Goal: Task Accomplishment & Management: Use online tool/utility

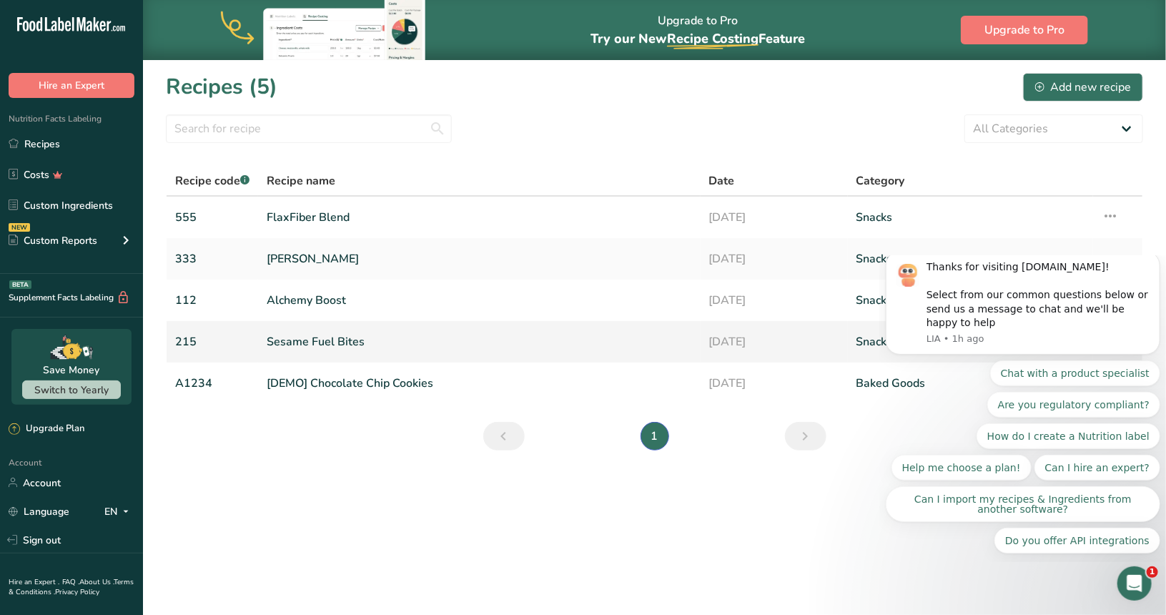
click at [315, 343] on link "Sesame Fuel Bites" at bounding box center [479, 342] width 425 height 30
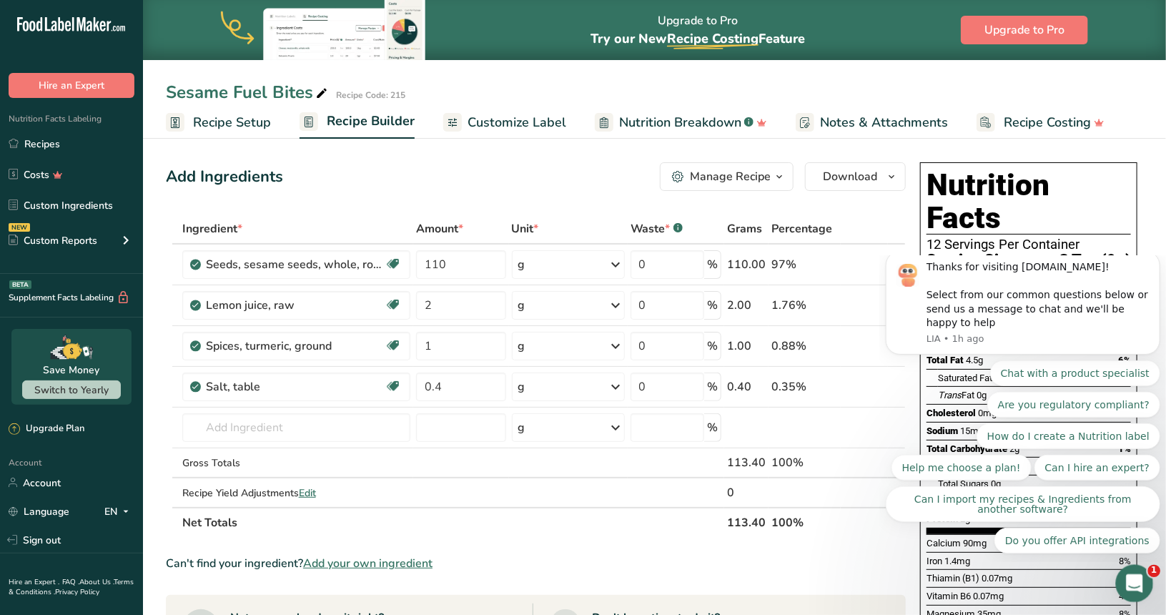
click at [1128, 574] on icon "Open Intercom Messenger" at bounding box center [1133, 582] width 24 height 24
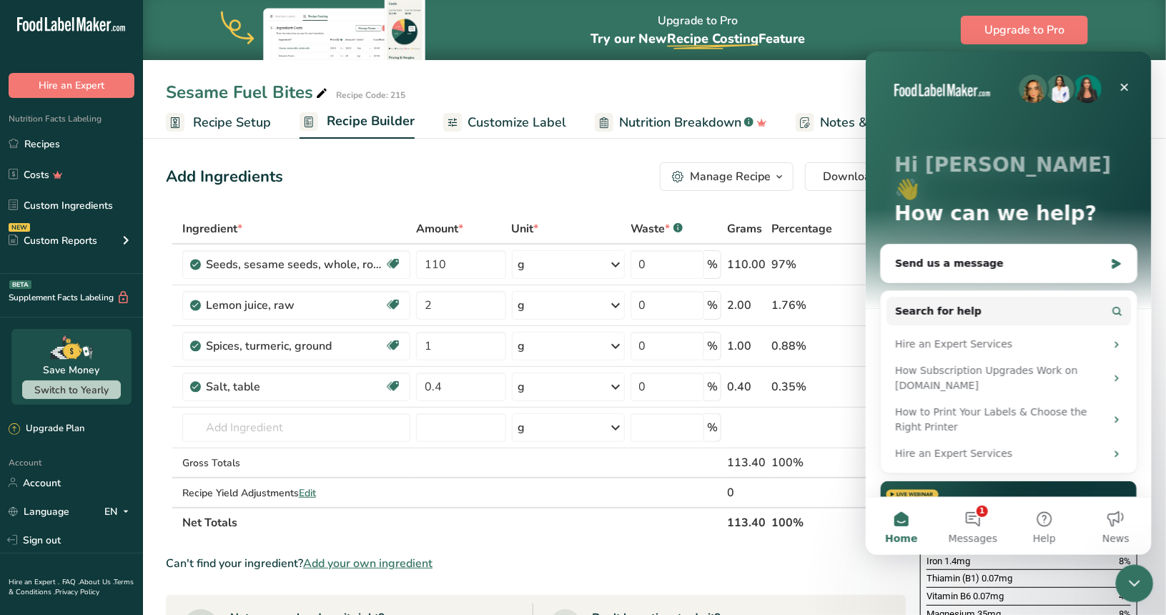
drag, startPoint x: 1123, startPoint y: 587, endPoint x: 2216, endPoint y: 1130, distance: 1220.9
click at [1121, 588] on div "Close Intercom Messenger" at bounding box center [1132, 581] width 34 height 34
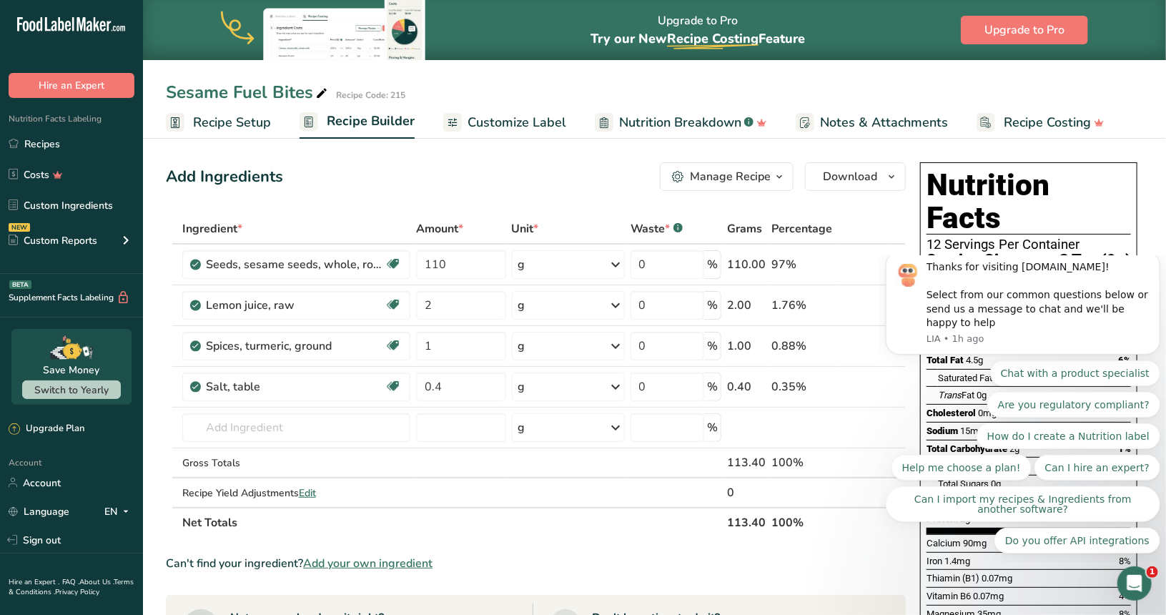
click at [890, 202] on div "Add Ingredients Manage Recipe Delete Recipe Duplicate Recipe Scale Recipe Save …" at bounding box center [540, 588] width 748 height 863
click at [1129, 577] on icon "Open Intercom Messenger" at bounding box center [1133, 582] width 24 height 24
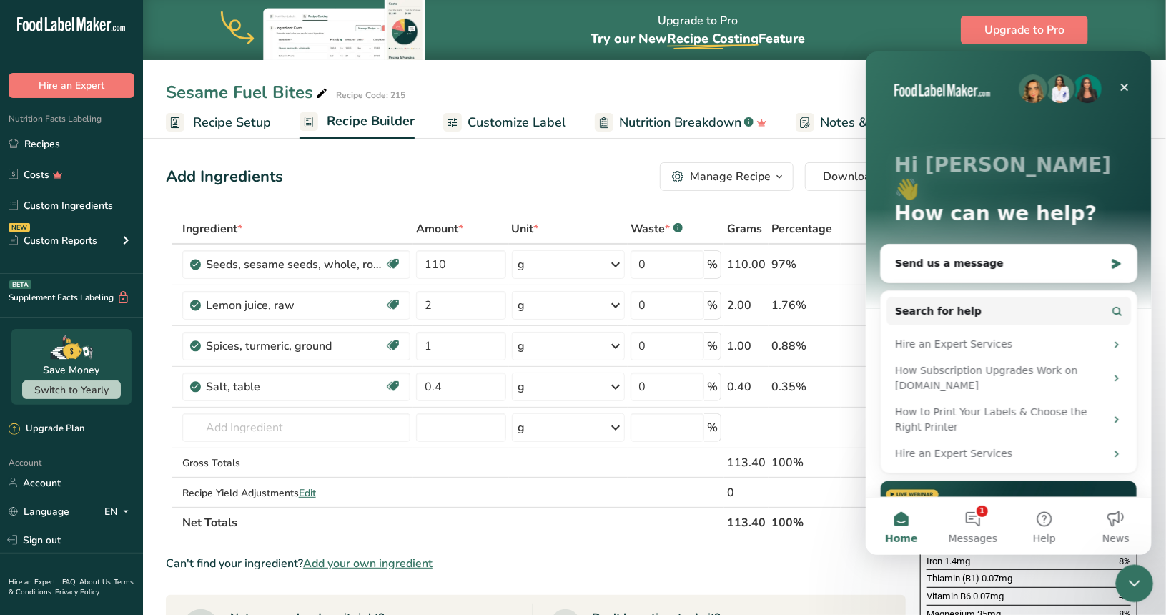
click at [1136, 580] on icon "Close Intercom Messenger" at bounding box center [1131, 580] width 17 height 17
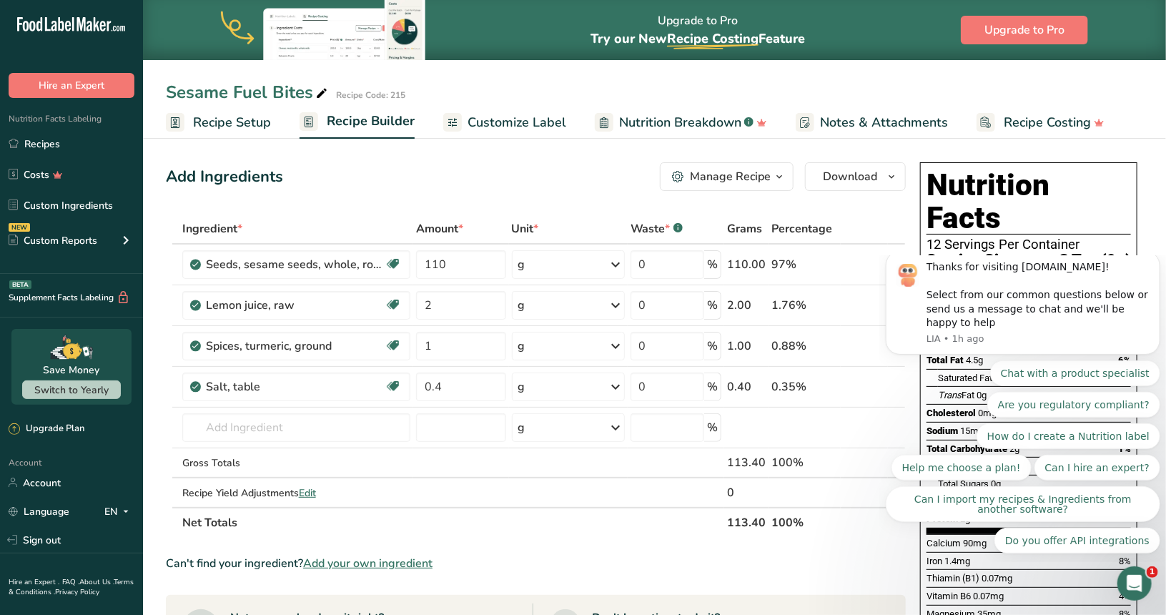
click at [853, 557] on div "Can't find your ingredient? Add your own ingredient" at bounding box center [536, 563] width 740 height 17
drag, startPoint x: 1230, startPoint y: 611, endPoint x: 1135, endPoint y: 572, distance: 102.9
click at [1135, 571] on div "Open Intercom Messenger" at bounding box center [1131, 580] width 47 height 47
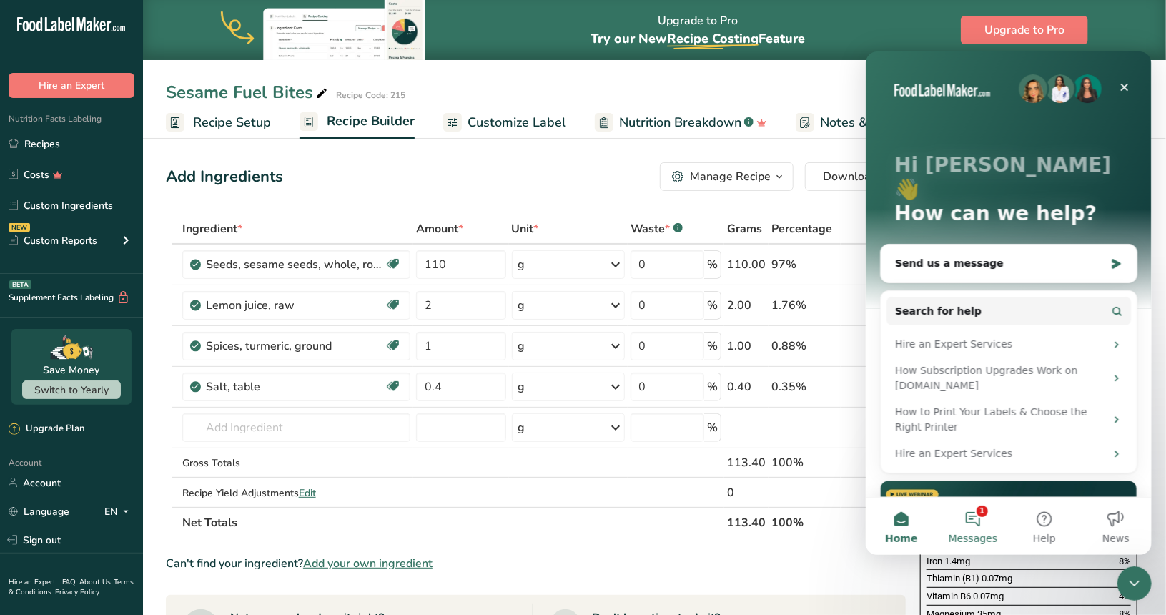
click at [991, 522] on button "1 Messages" at bounding box center [971, 525] width 71 height 57
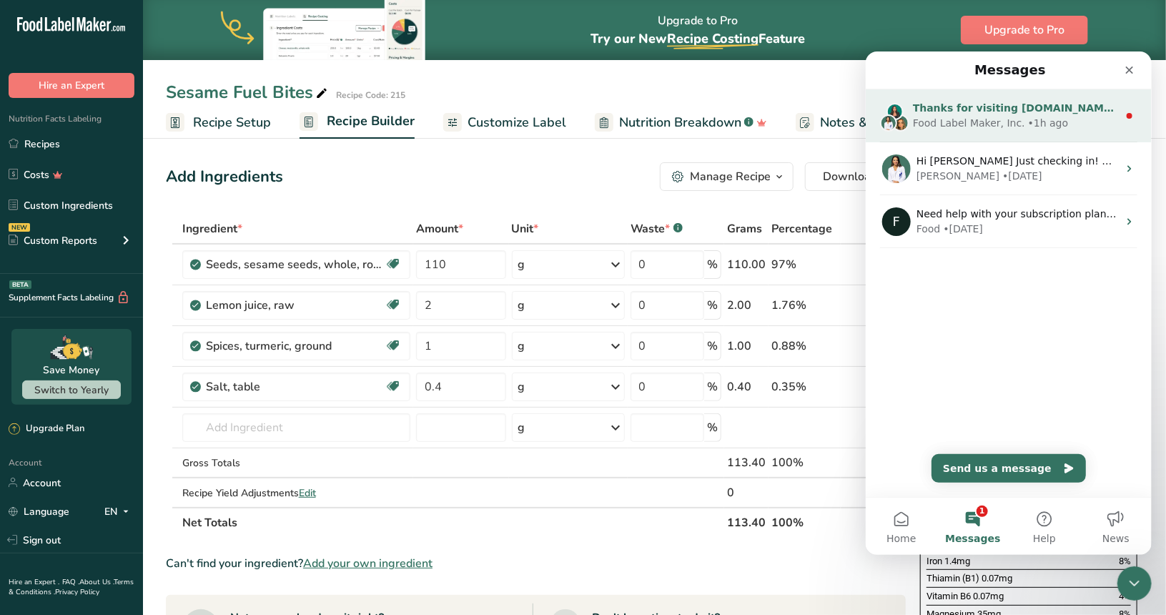
click at [1003, 119] on div "Food Label Maker, Inc." at bounding box center [968, 122] width 112 height 15
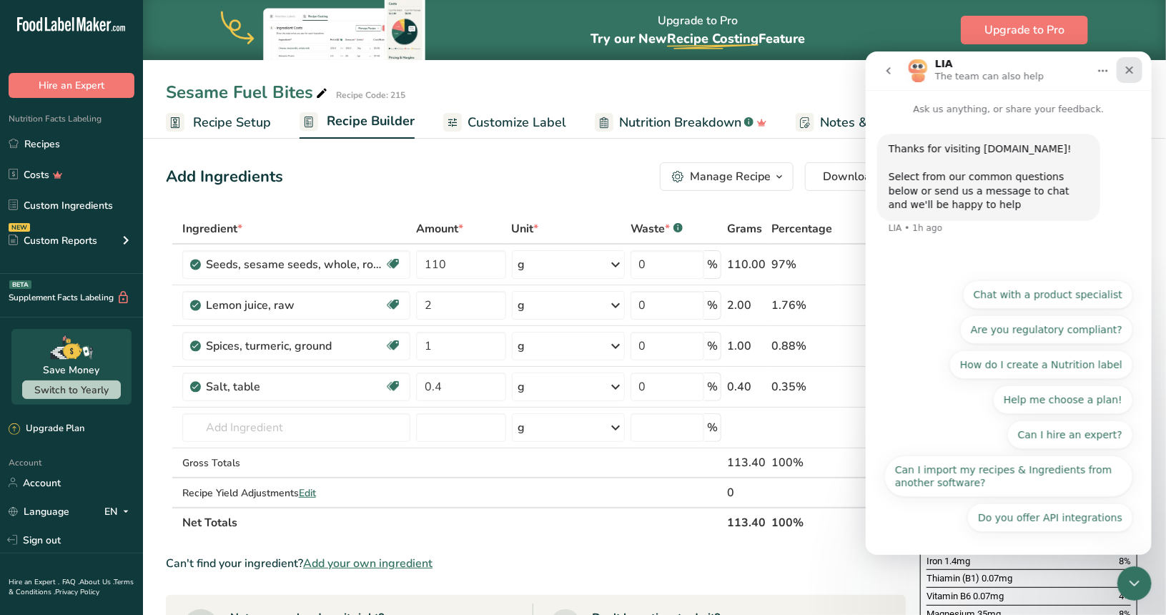
click at [1121, 74] on div "Close" at bounding box center [1129, 69] width 26 height 26
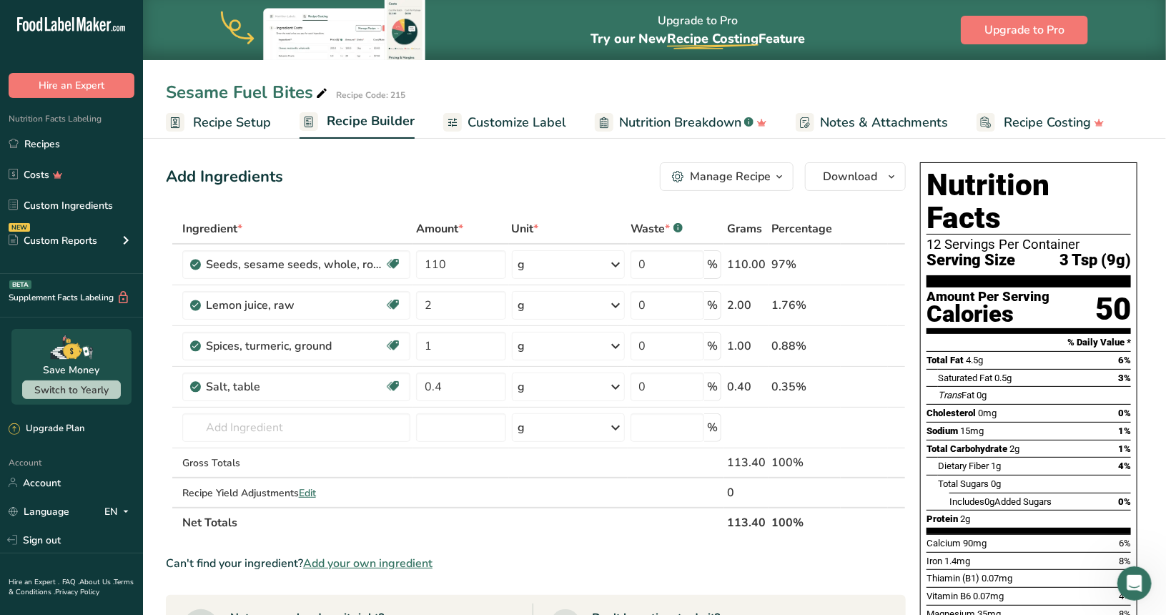
click at [502, 121] on span "Customize Label" at bounding box center [516, 122] width 99 height 19
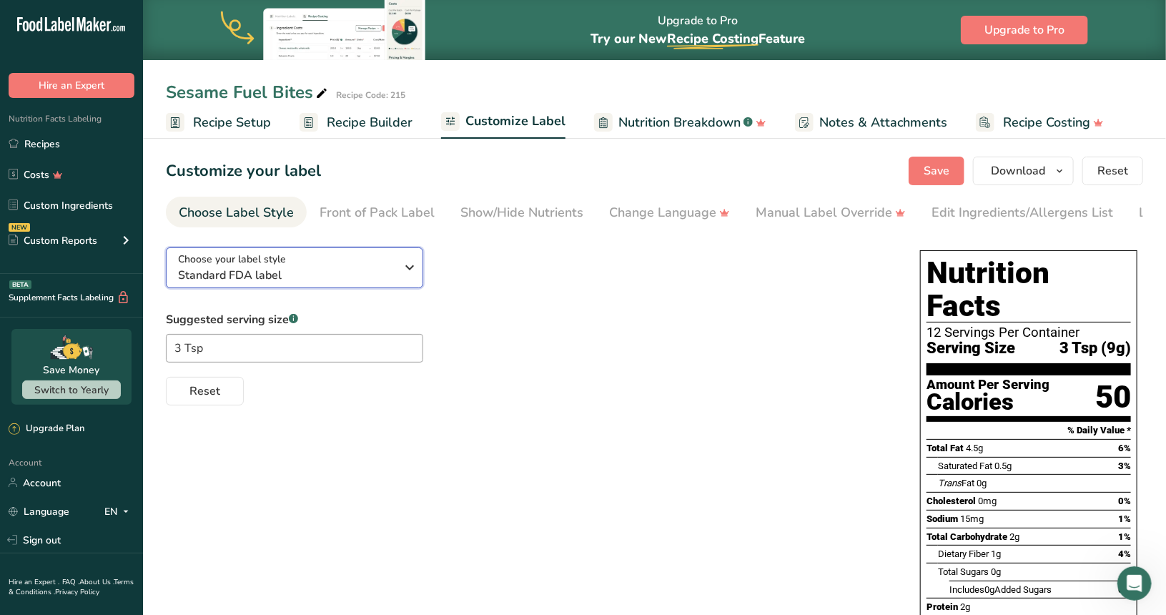
click at [410, 267] on icon "button" at bounding box center [410, 267] width 17 height 26
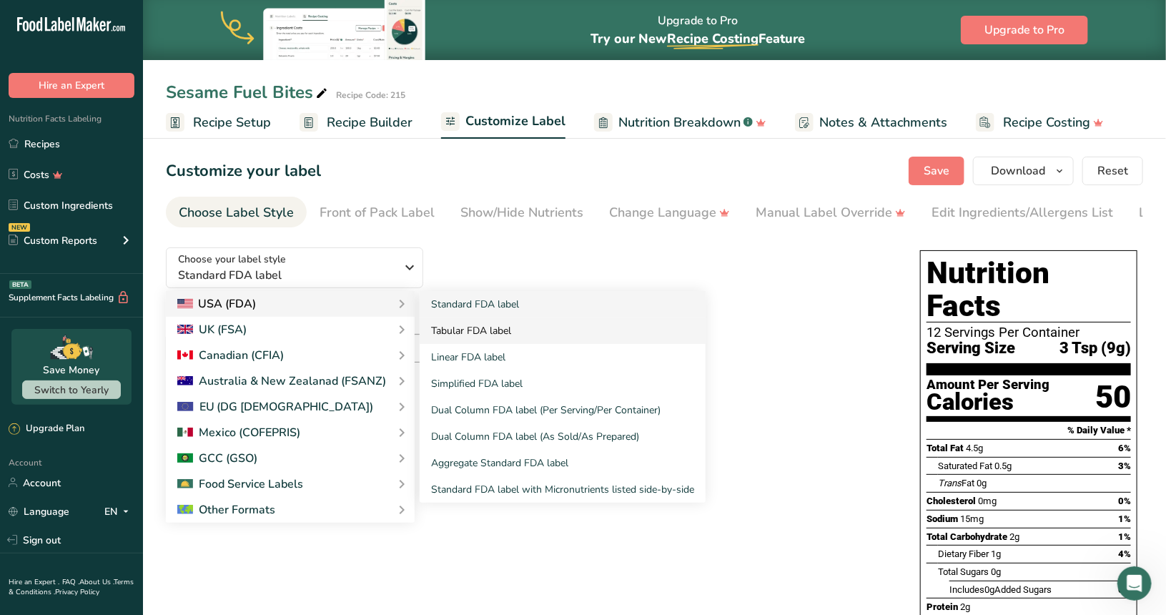
click at [472, 333] on link "Tabular FDA label" at bounding box center [563, 330] width 286 height 26
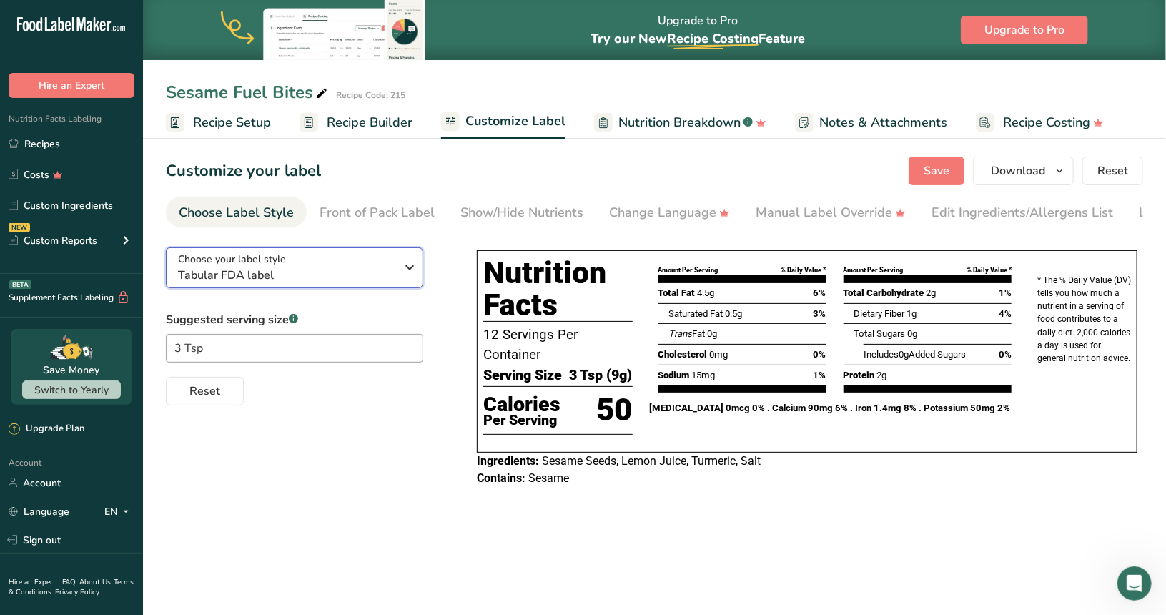
click at [306, 278] on span "Tabular FDA label" at bounding box center [287, 275] width 218 height 17
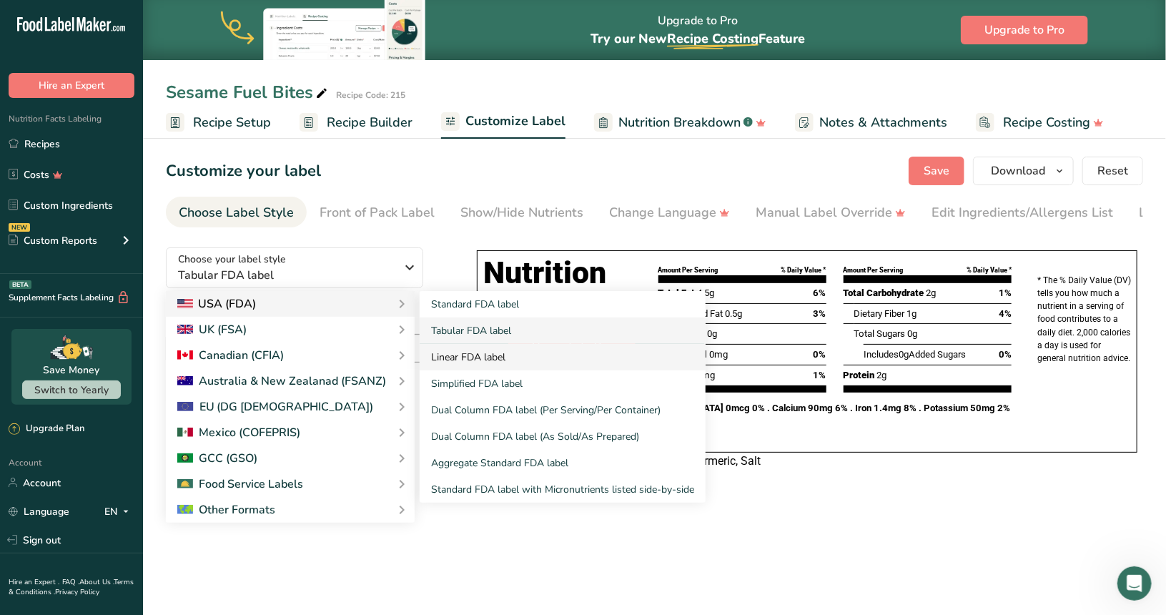
click at [487, 354] on link "Linear FDA label" at bounding box center [563, 357] width 286 height 26
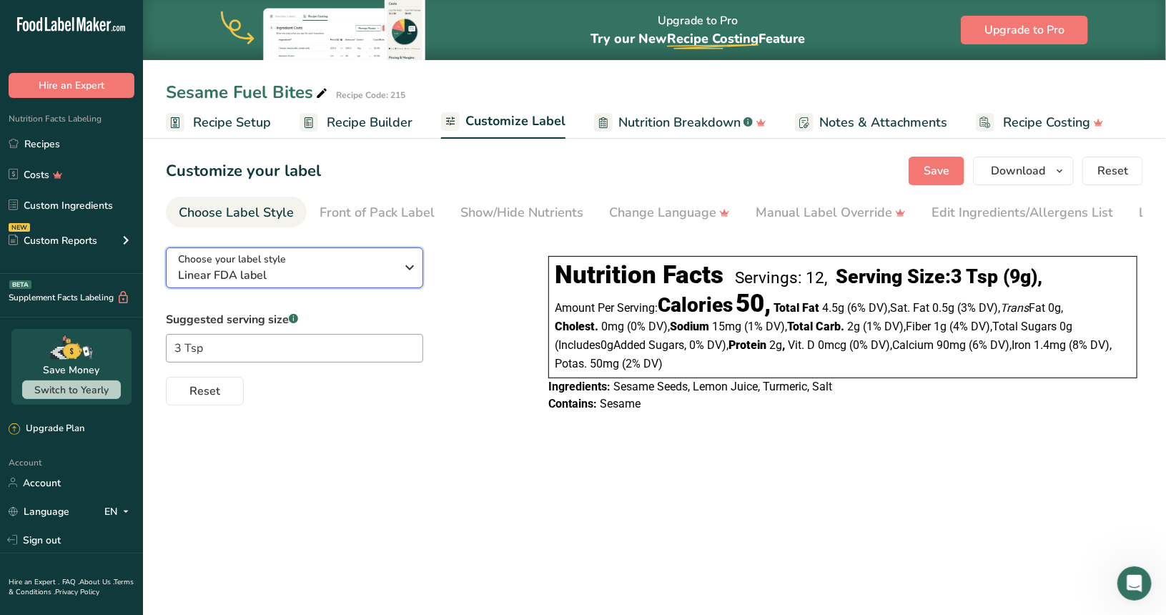
click at [312, 267] on div "Choose your label style Linear FDA label" at bounding box center [287, 268] width 218 height 32
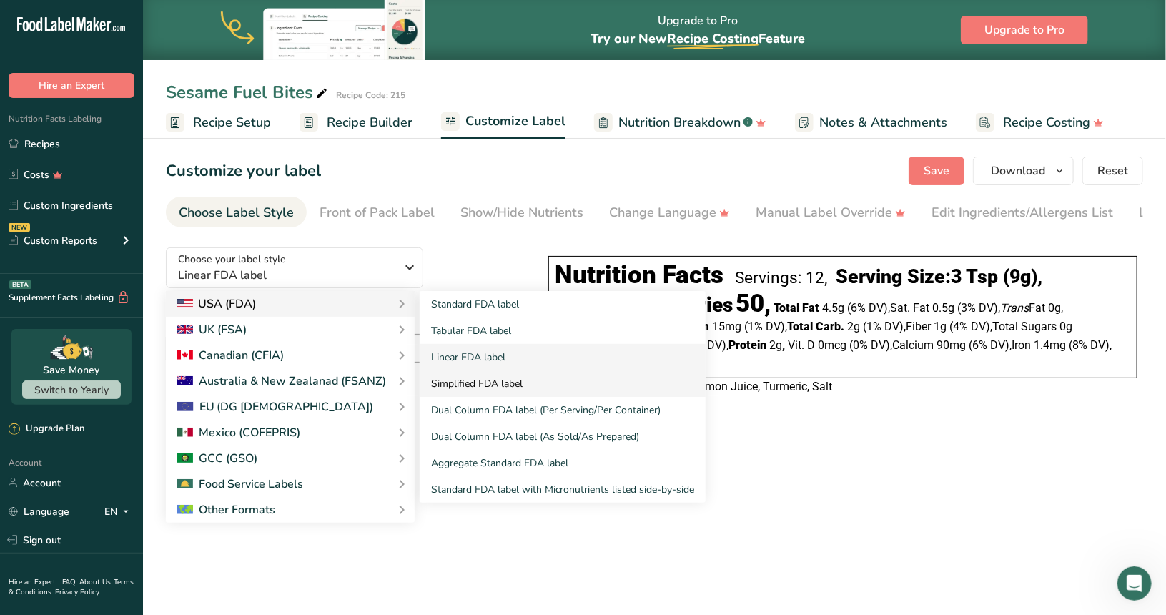
click at [498, 382] on link "Simplified FDA label" at bounding box center [563, 383] width 286 height 26
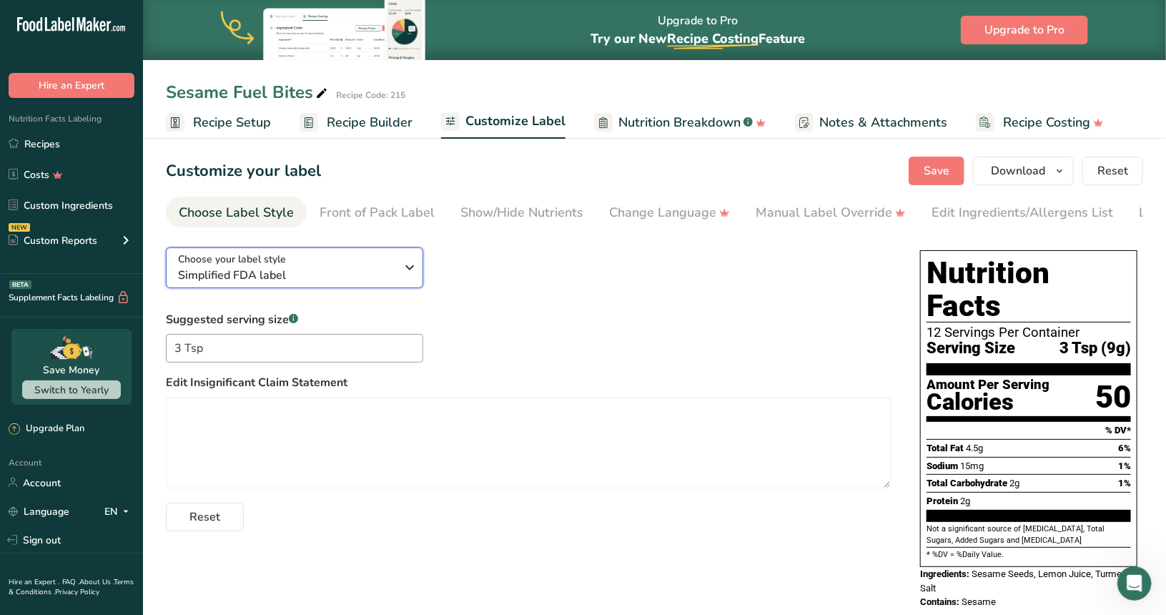
click at [329, 272] on span "Simplified FDA label" at bounding box center [287, 275] width 218 height 17
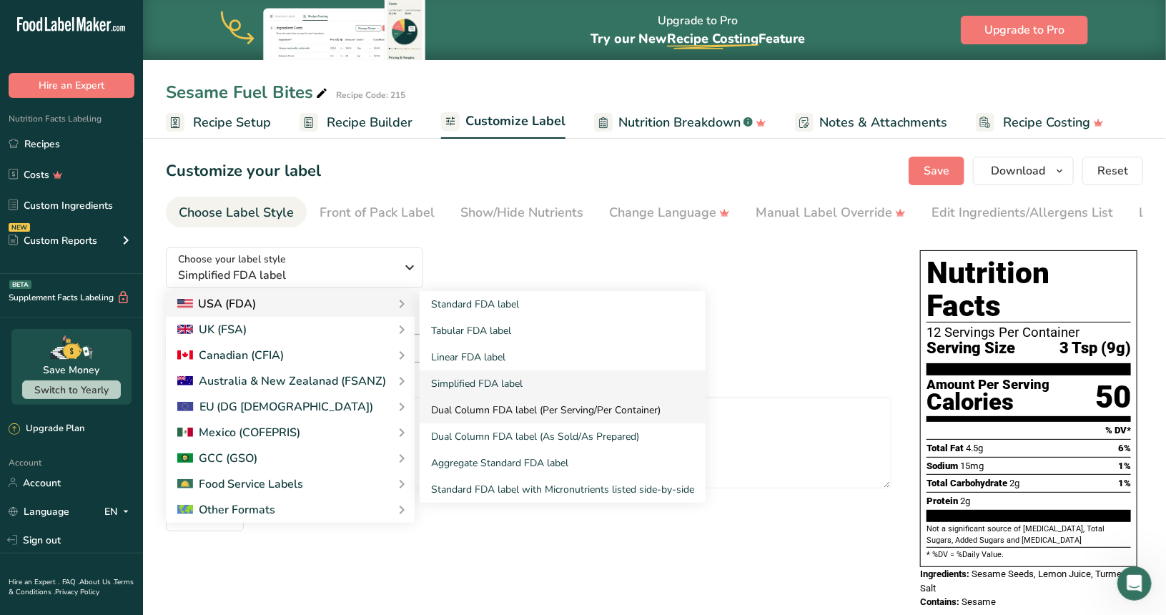
click at [476, 413] on link "Dual Column FDA label (Per Serving/Per Container)" at bounding box center [563, 410] width 286 height 26
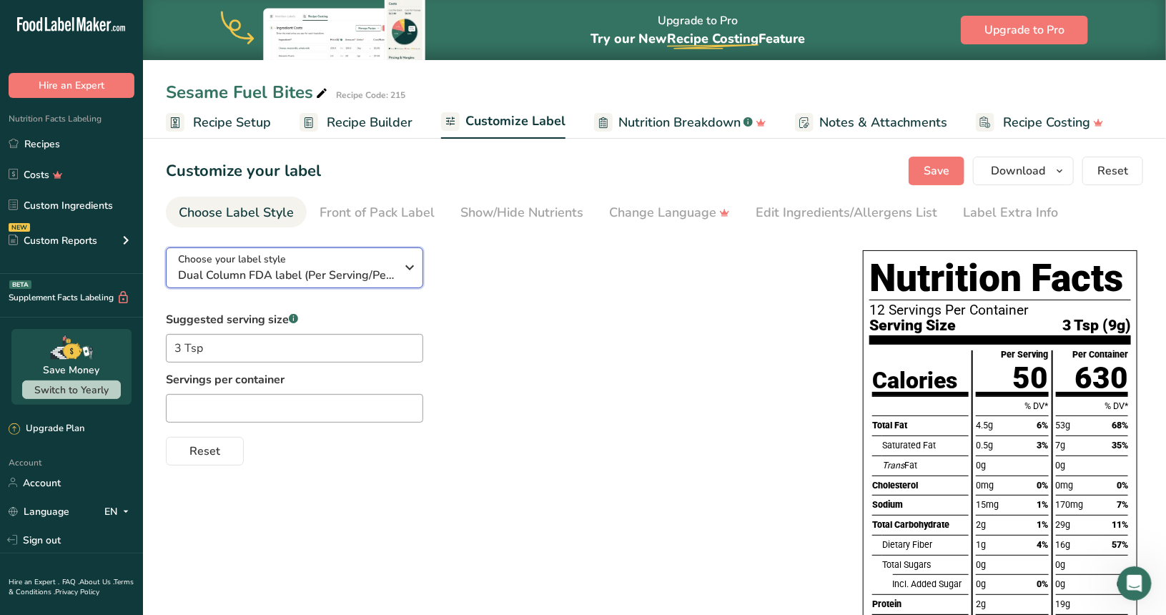
click at [319, 275] on span "Dual Column FDA label (Per Serving/Per Container)" at bounding box center [287, 275] width 218 height 17
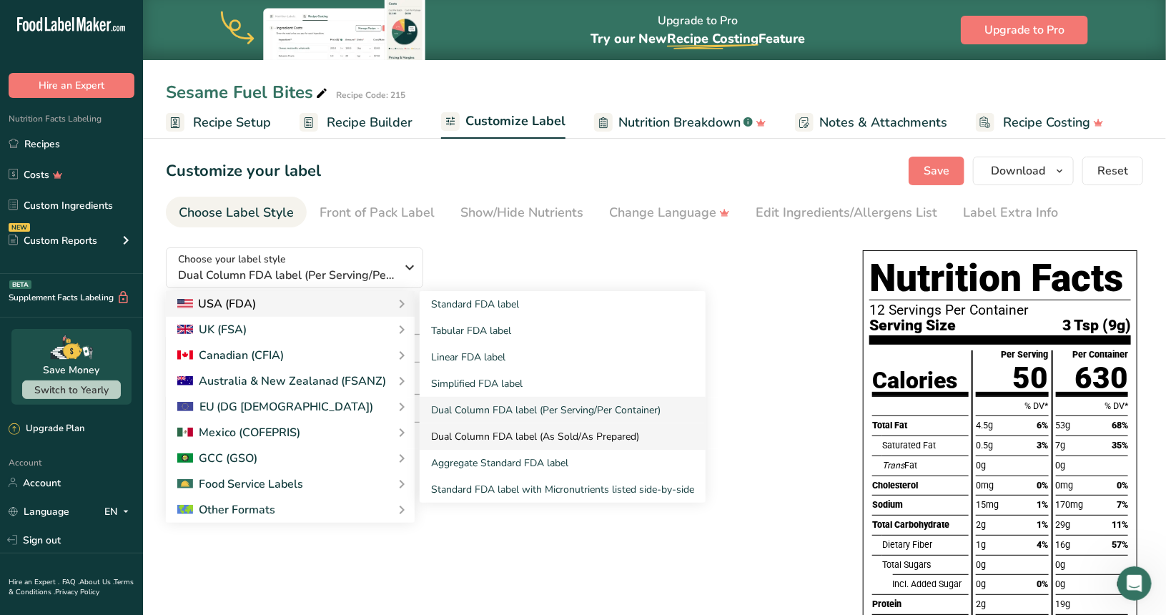
click at [479, 429] on link "Dual Column FDA label (As Sold/As Prepared)" at bounding box center [563, 436] width 286 height 26
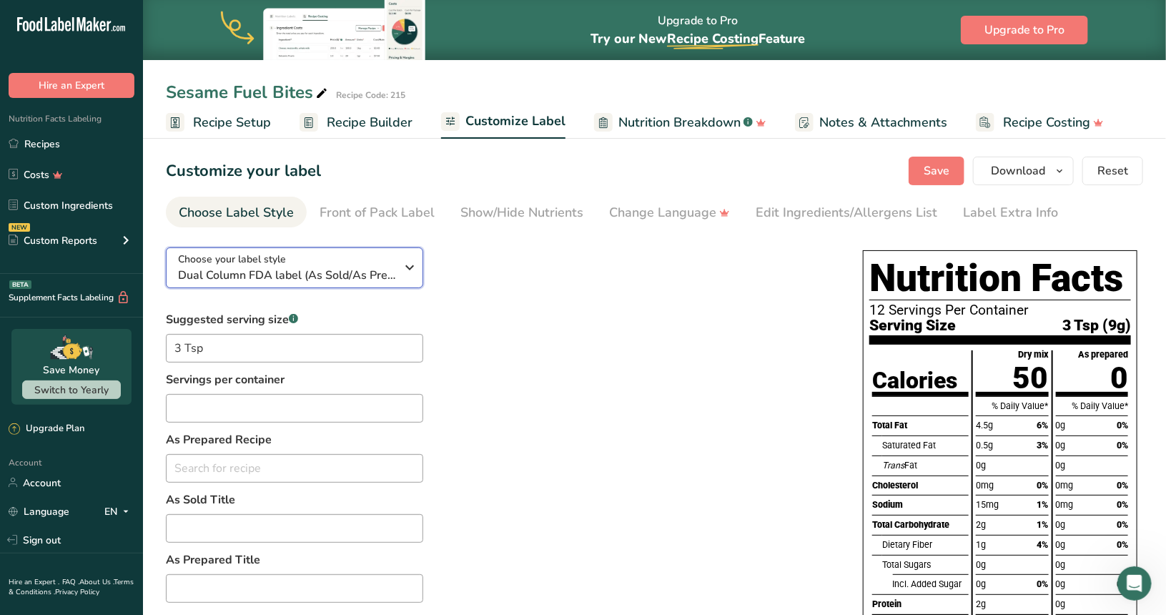
click at [395, 276] on span "Dual Column FDA label (As Sold/As Prepared)" at bounding box center [287, 275] width 218 height 17
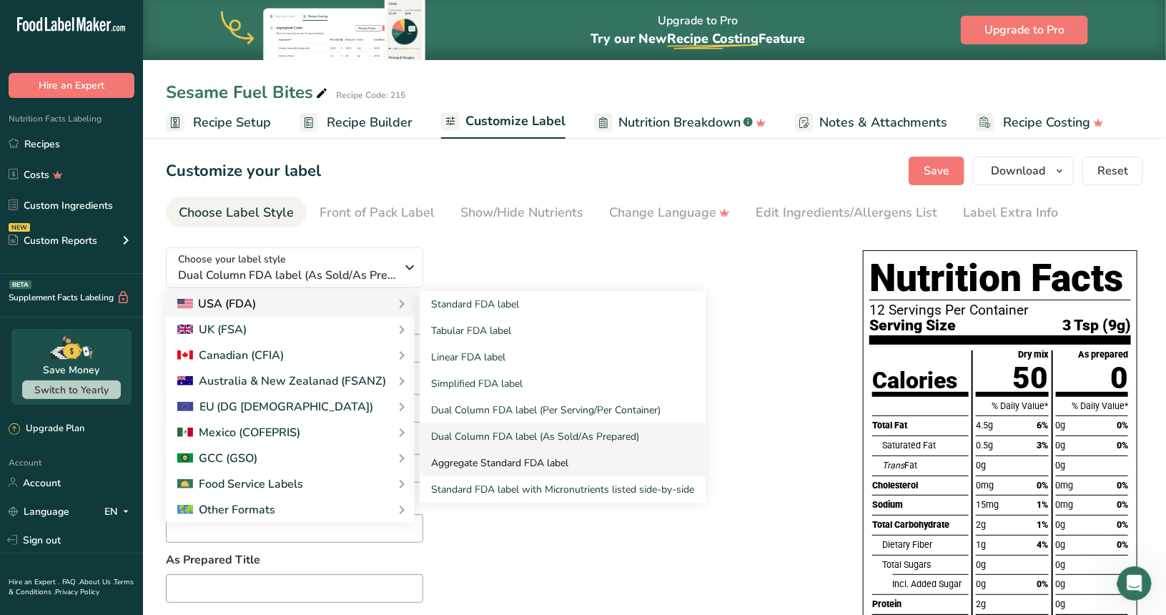
click at [485, 455] on link "Aggregate Standard FDA label" at bounding box center [563, 463] width 286 height 26
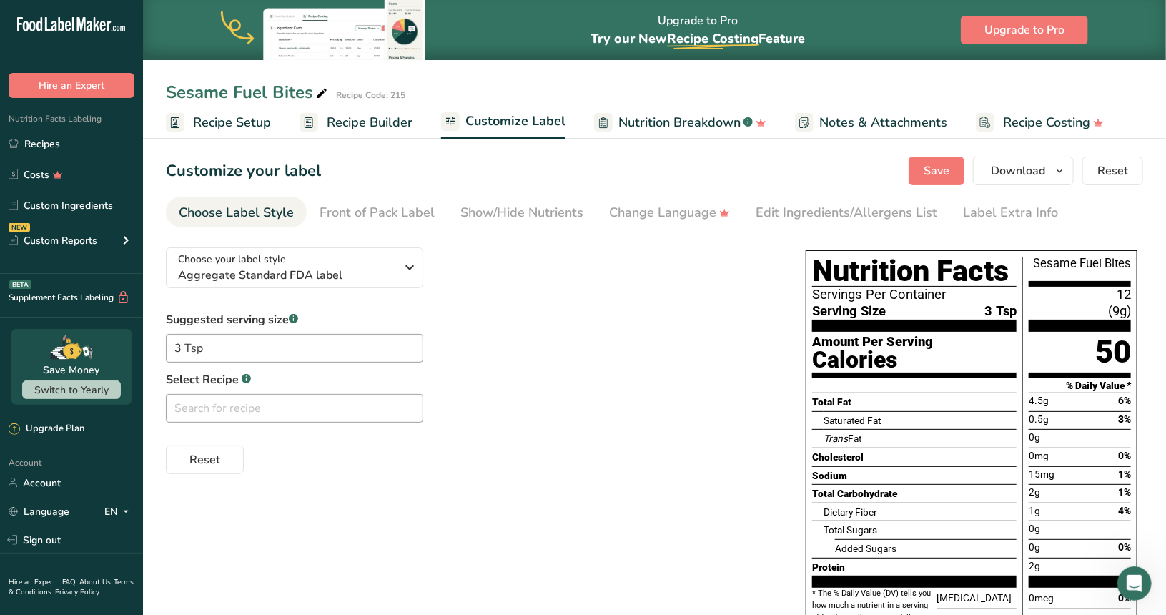
click at [521, 340] on div "Suggested serving size .a-a{fill:#347362;}.b-a{fill:#fff;} 3 Tsp Select Recipe …" at bounding box center [471, 392] width 611 height 163
click at [396, 262] on div "Choose your label style Aggregate Standard FDA label" at bounding box center [292, 268] width 229 height 32
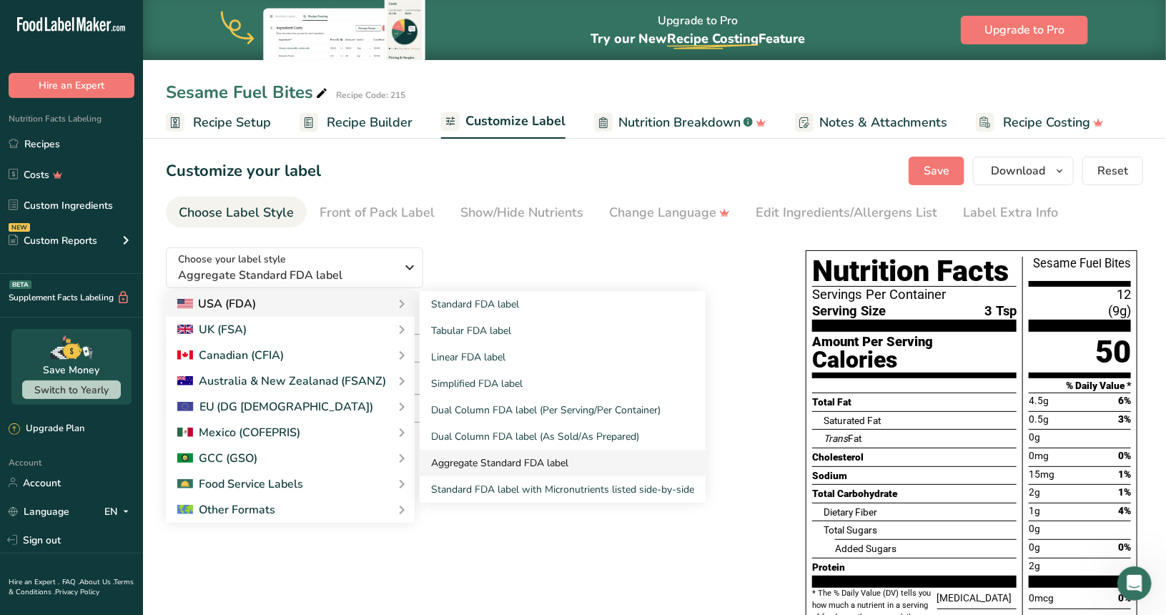
click at [504, 463] on link "Aggregate Standard FDA label" at bounding box center [563, 463] width 286 height 26
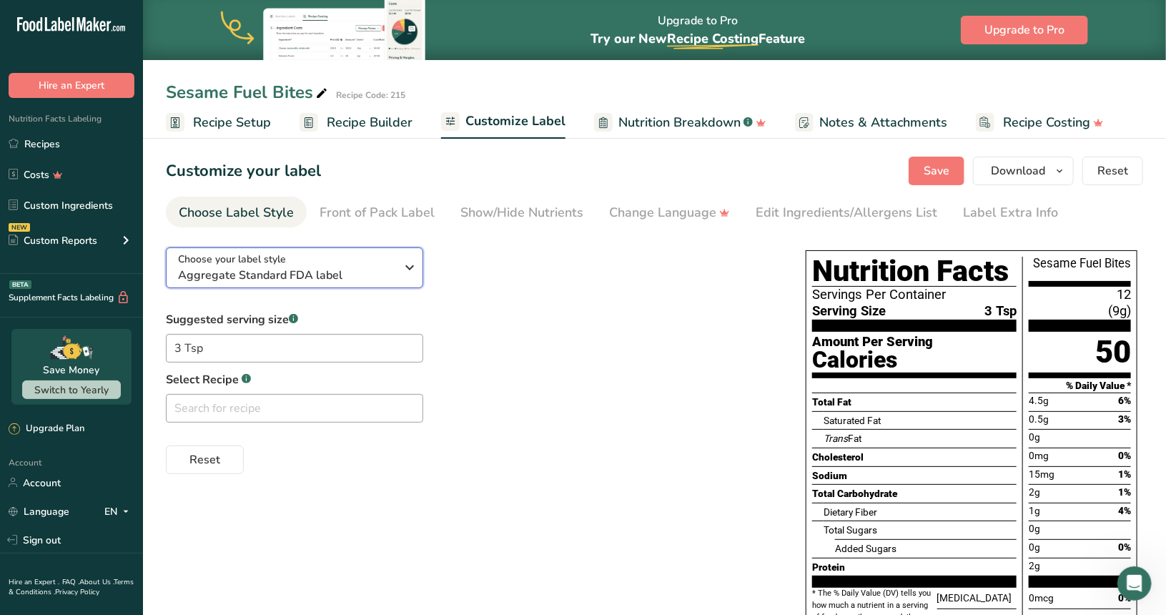
click at [372, 261] on div "Choose your label style Aggregate Standard FDA label" at bounding box center [287, 268] width 218 height 32
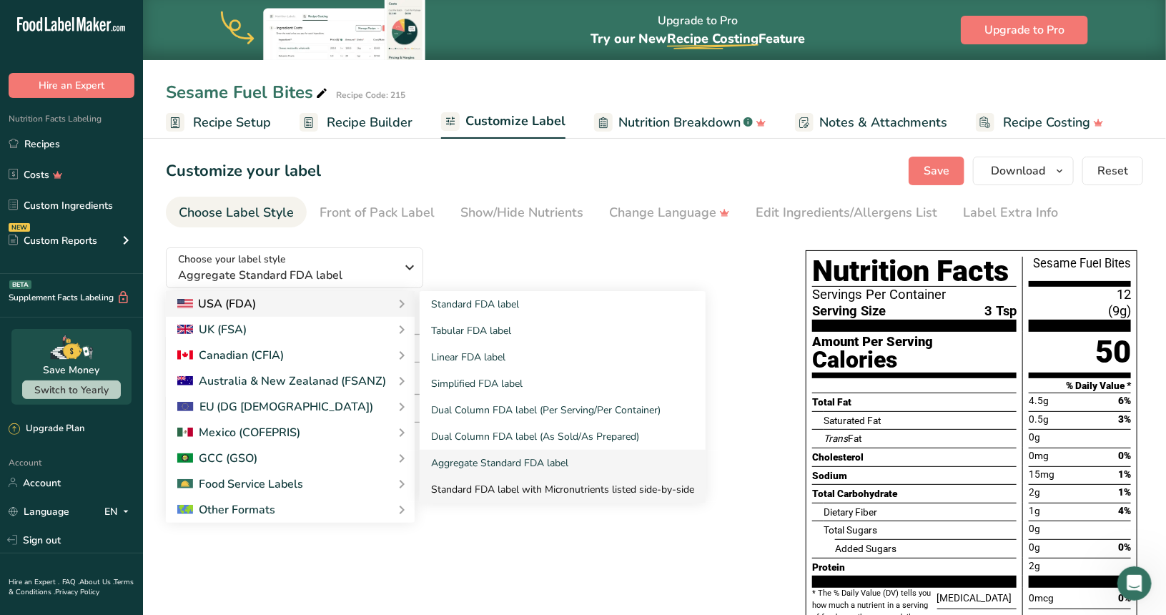
click at [504, 485] on link "Standard FDA label with Micronutrients listed side-by-side" at bounding box center [563, 489] width 286 height 26
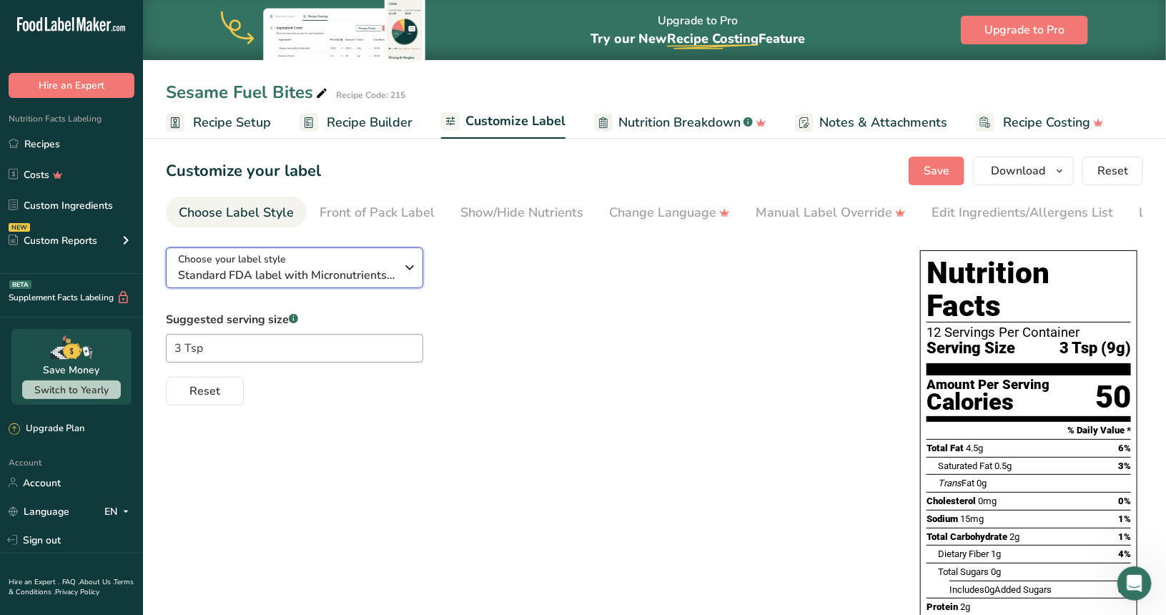
click at [365, 274] on span "Standard FDA label with Micronutrients listed side-by-side" at bounding box center [287, 275] width 218 height 17
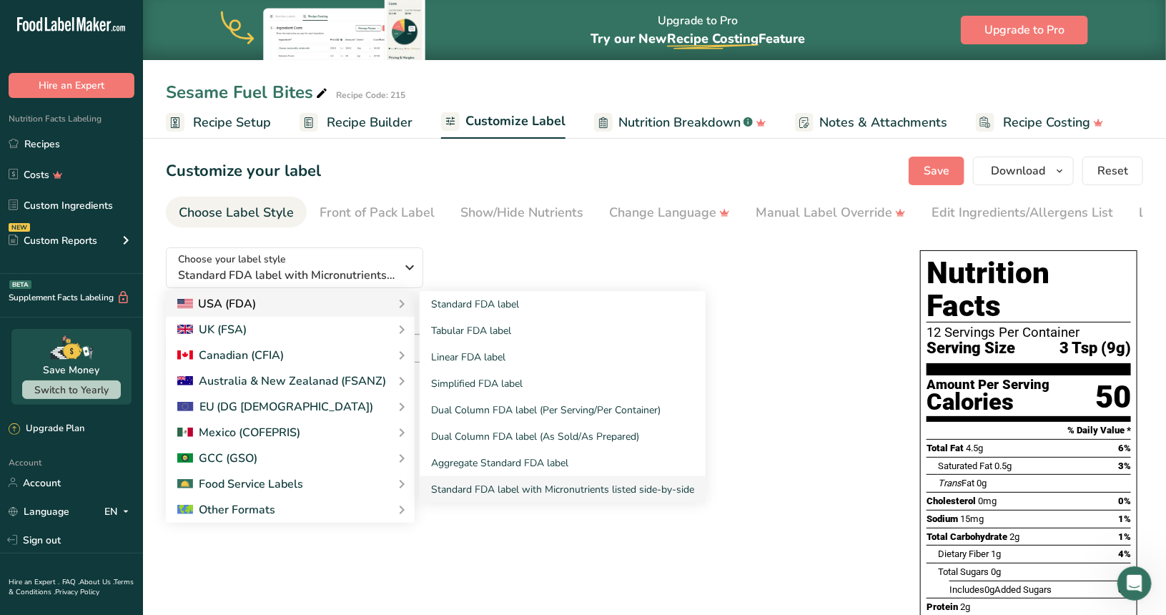
click at [287, 302] on div "USA (FDA)" at bounding box center [290, 303] width 226 height 17
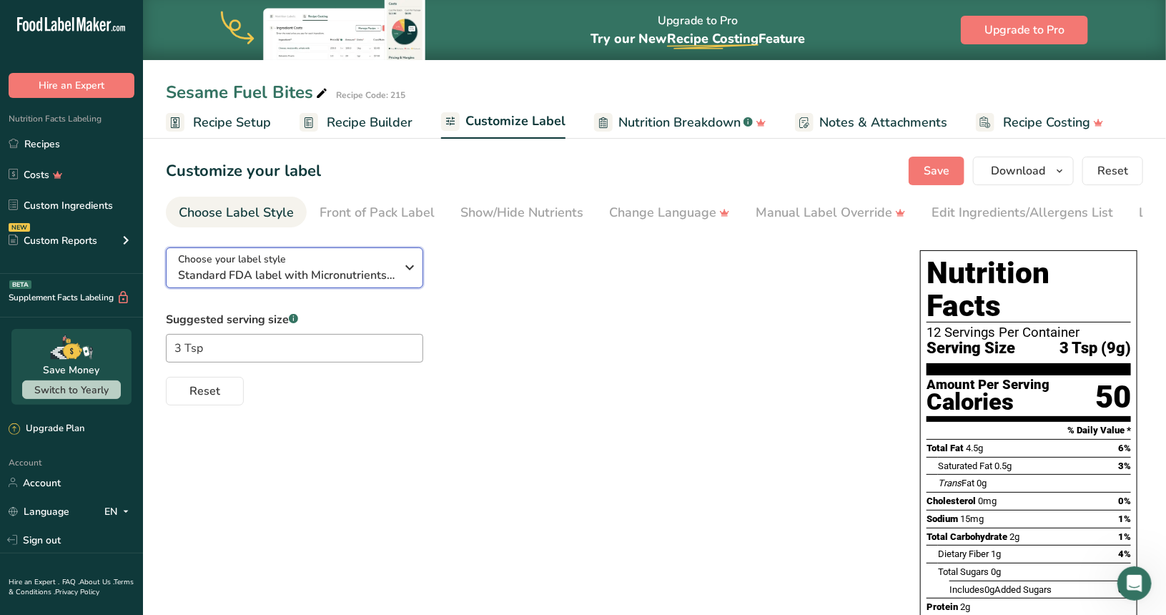
click at [372, 284] on span "Standard FDA label with Micronutrients listed side-by-side" at bounding box center [287, 275] width 218 height 17
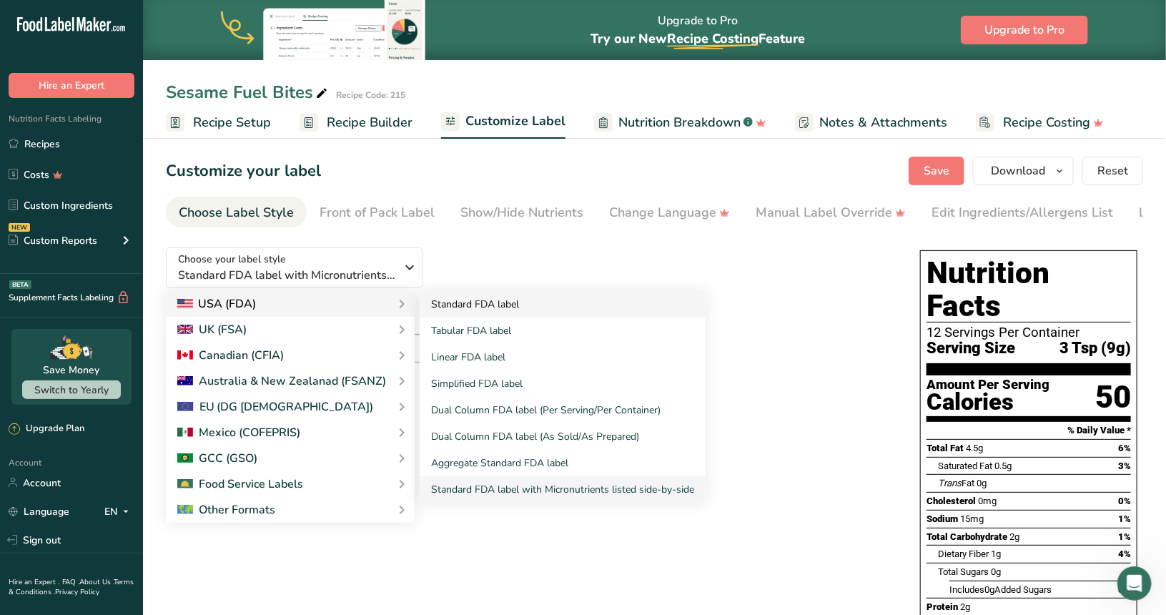
click at [457, 312] on link "Standard FDA label" at bounding box center [563, 304] width 286 height 26
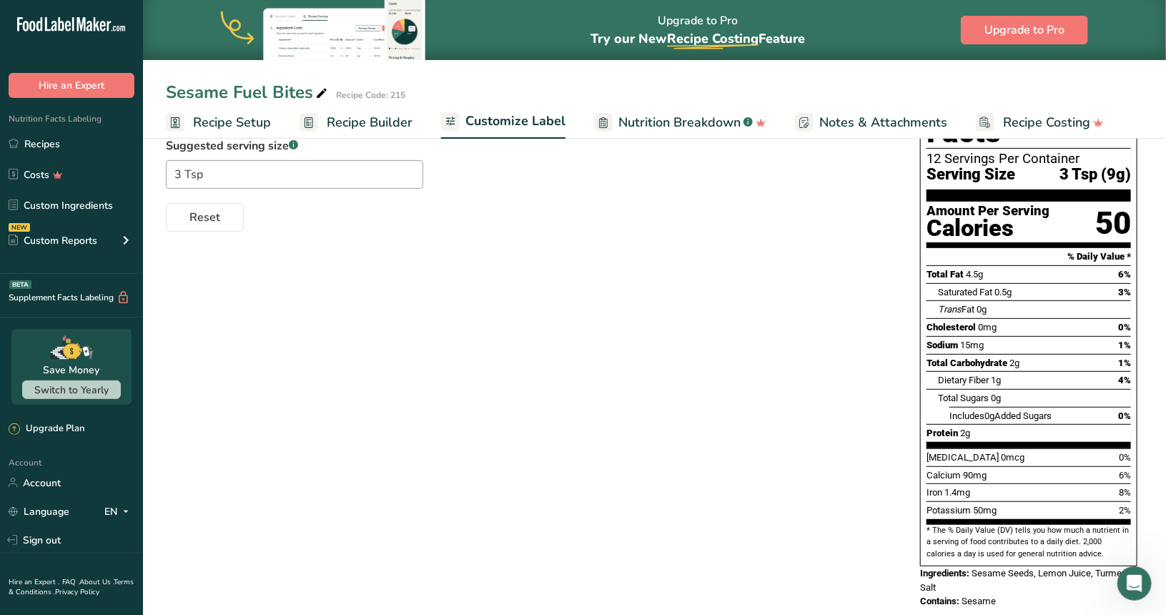
scroll to position [175, 0]
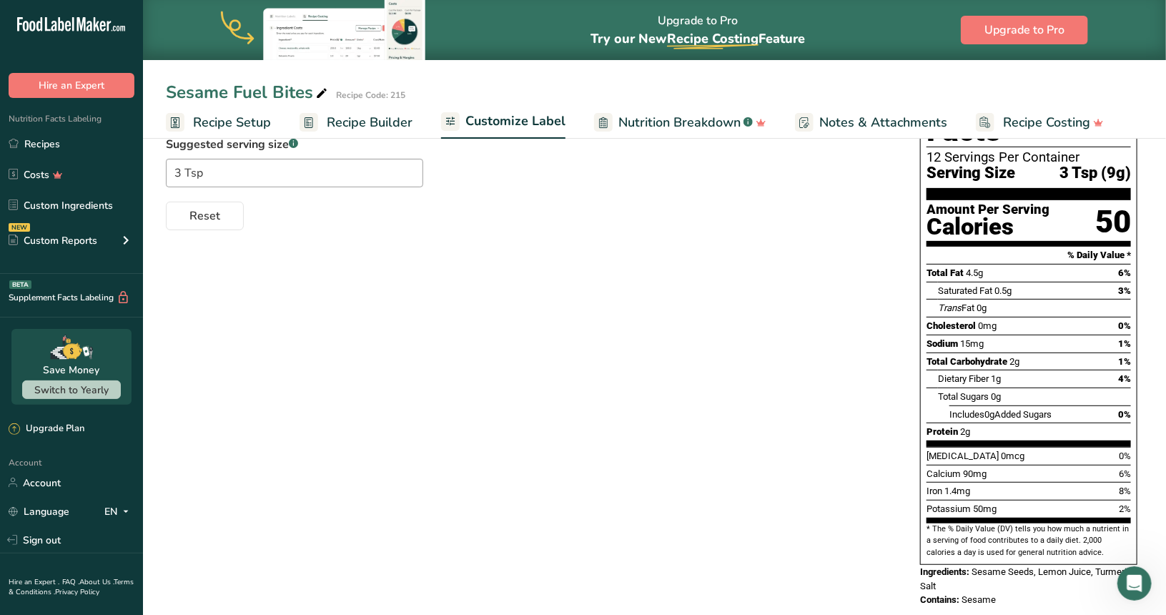
click at [384, 131] on span "Recipe Builder" at bounding box center [370, 122] width 86 height 19
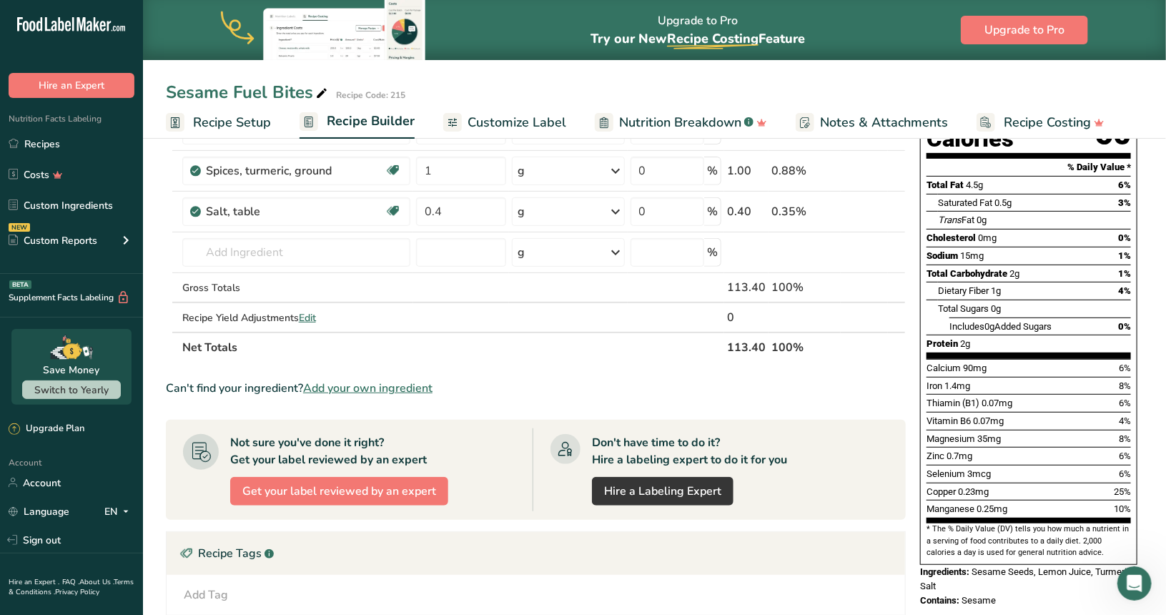
click at [473, 131] on span "Customize Label" at bounding box center [516, 122] width 99 height 19
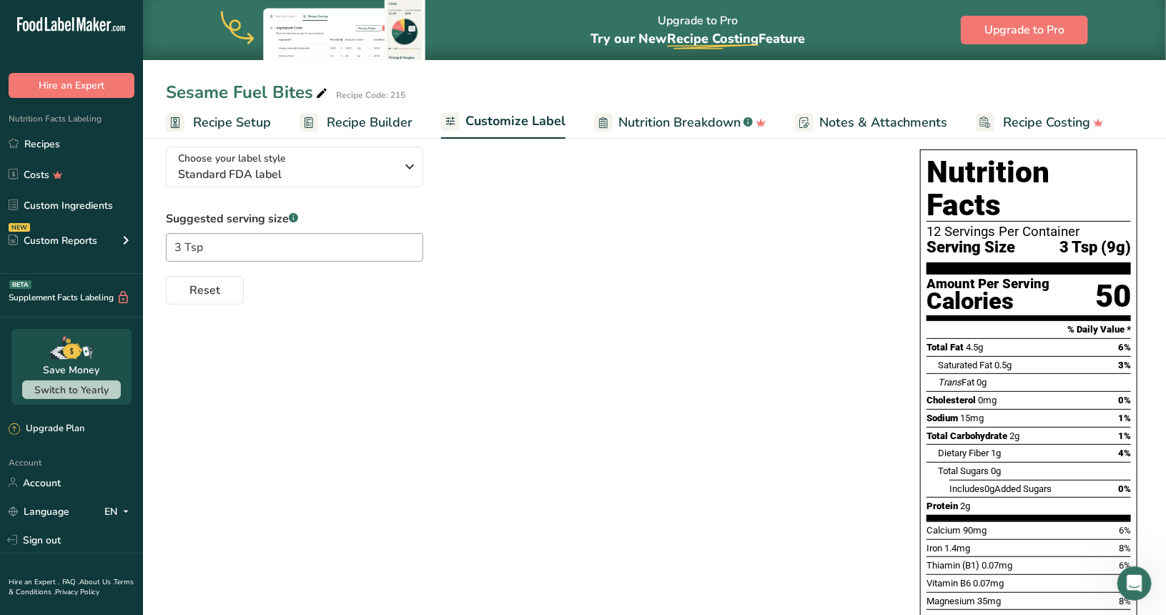
scroll to position [32, 0]
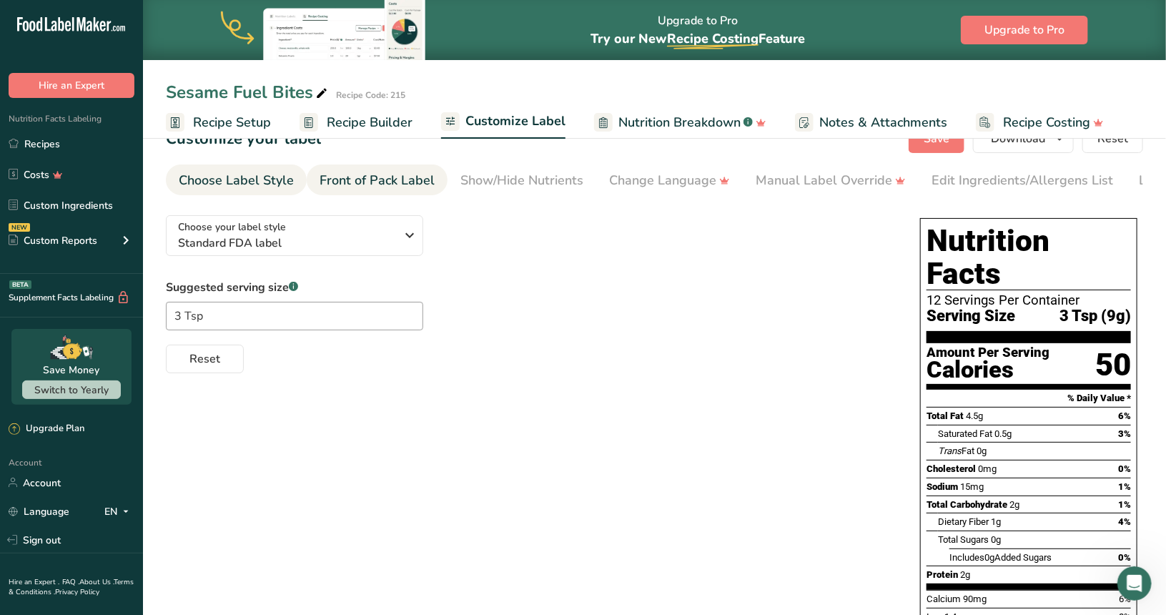
click at [406, 188] on div "Front of Pack Label" at bounding box center [376, 180] width 115 height 19
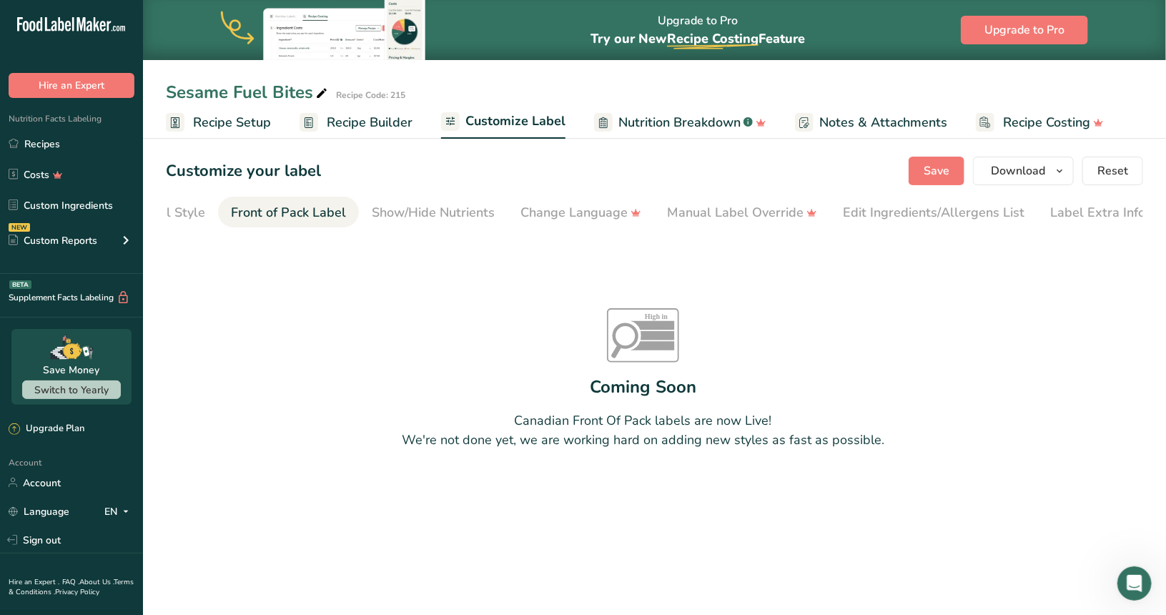
scroll to position [0, 95]
click at [447, 212] on div "Show/Hide Nutrients" at bounding box center [426, 212] width 123 height 19
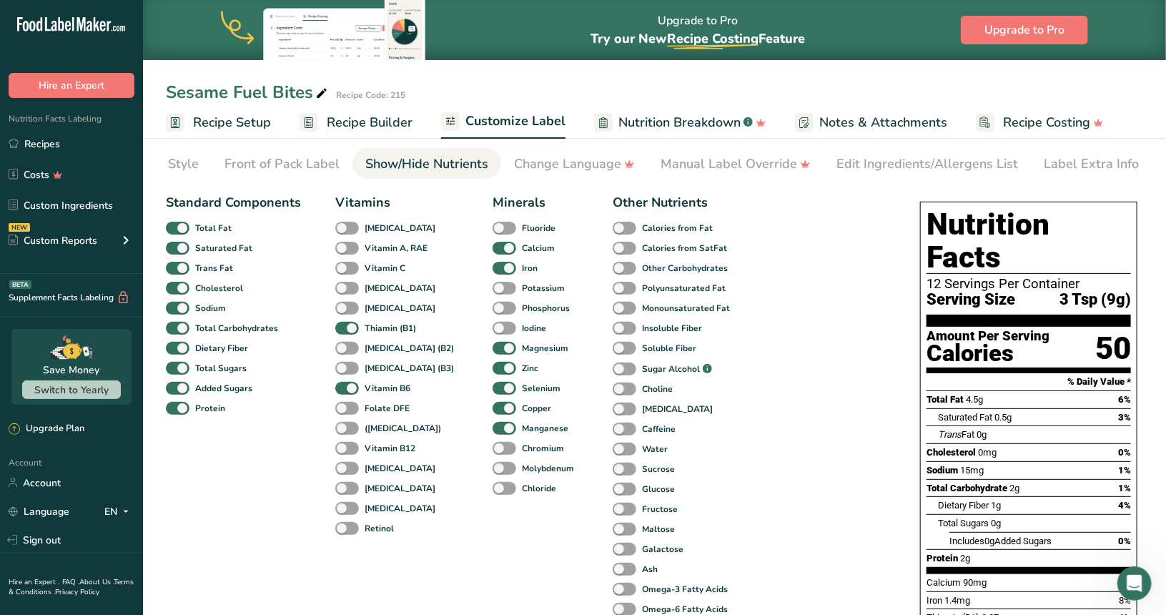
scroll to position [264, 0]
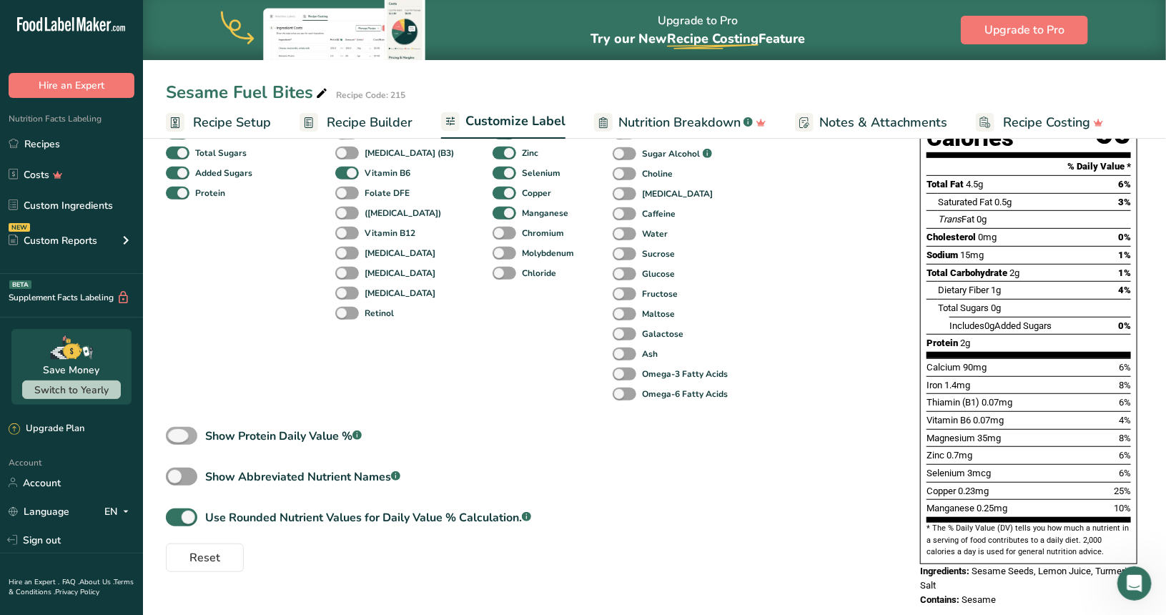
click at [247, 437] on div "Show Protein Daily Value % .a-a{fill:#347362;}.b-a{fill:#fff;}" at bounding box center [283, 435] width 157 height 17
click at [175, 437] on input "Show Protein Daily Value % .a-a{fill:#347362;}.b-a{fill:#fff;}" at bounding box center [170, 435] width 9 height 9
checkbox input "true"
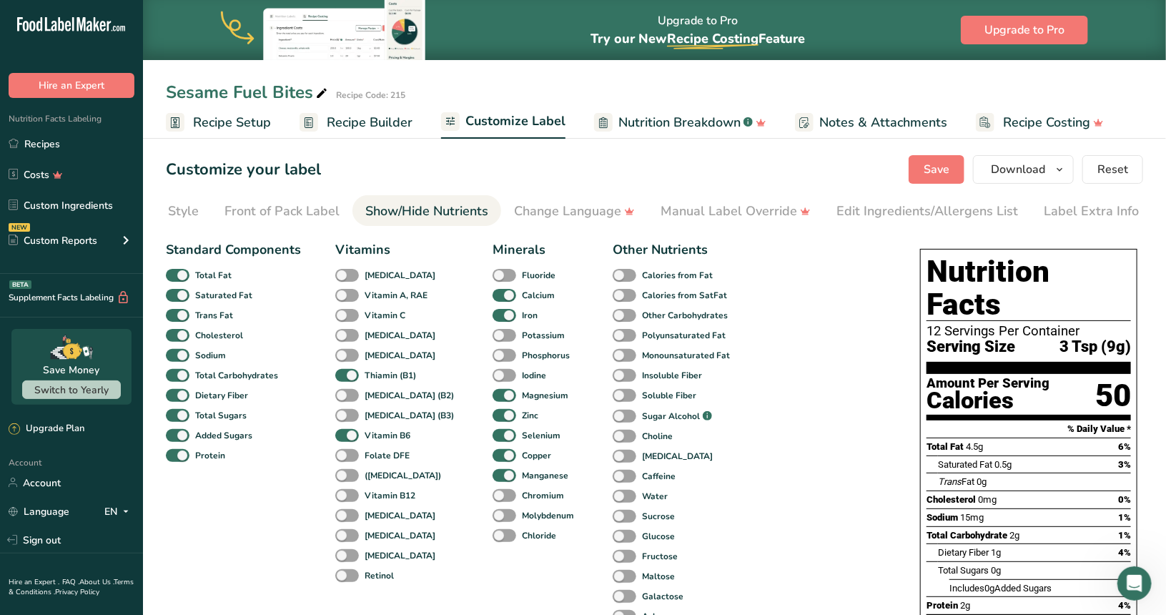
scroll to position [0, 0]
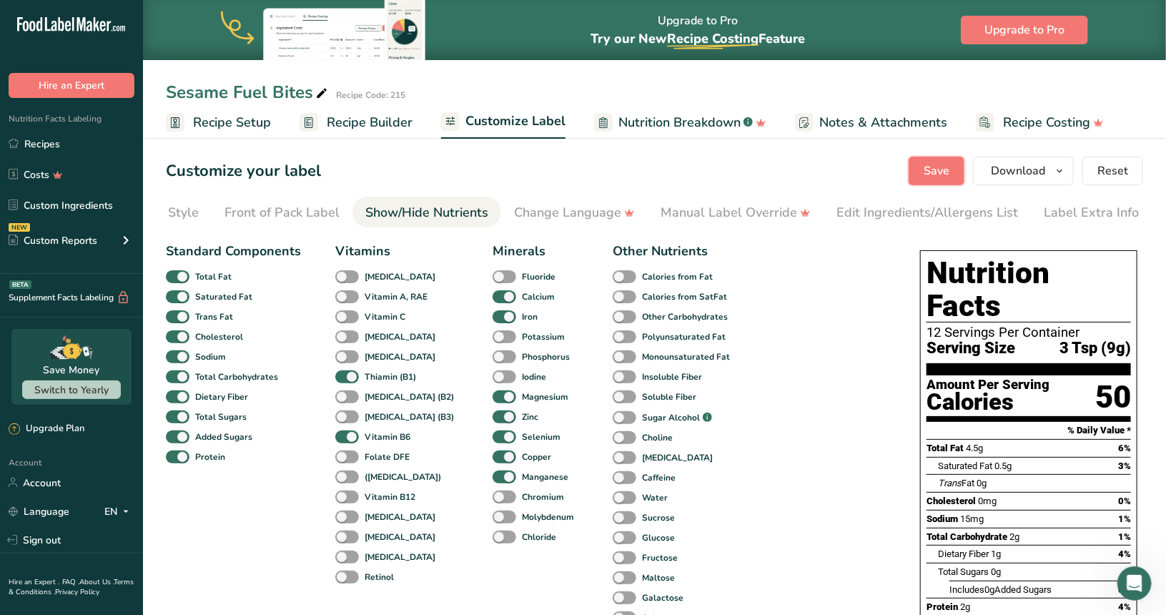
click at [938, 159] on button "Save" at bounding box center [936, 171] width 56 height 29
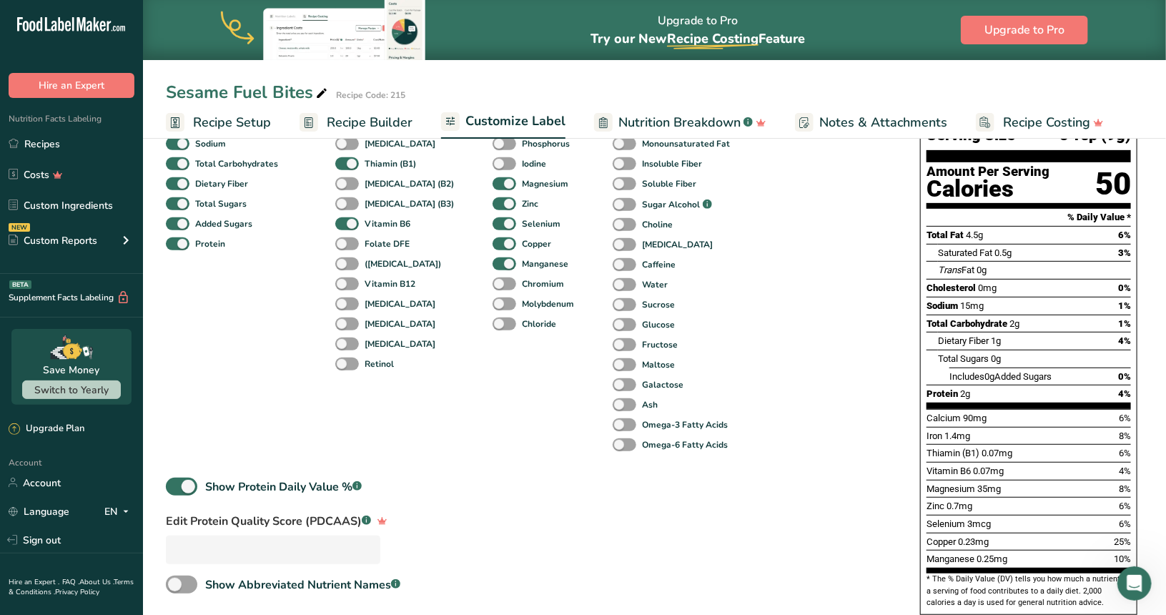
scroll to position [18, 0]
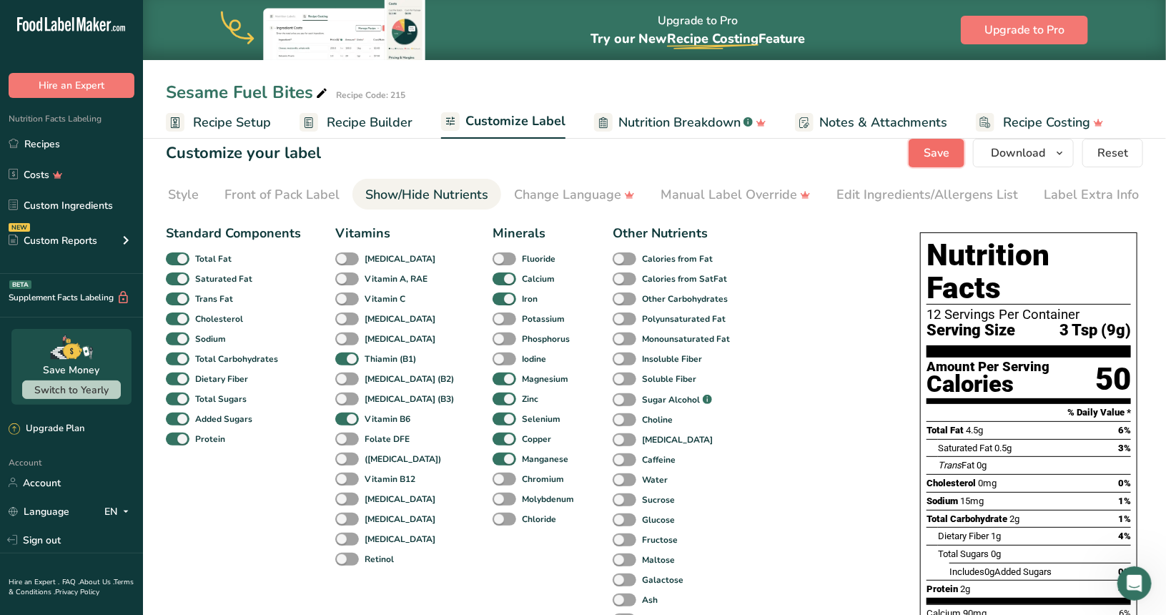
click at [918, 159] on button "Save" at bounding box center [936, 153] width 56 height 29
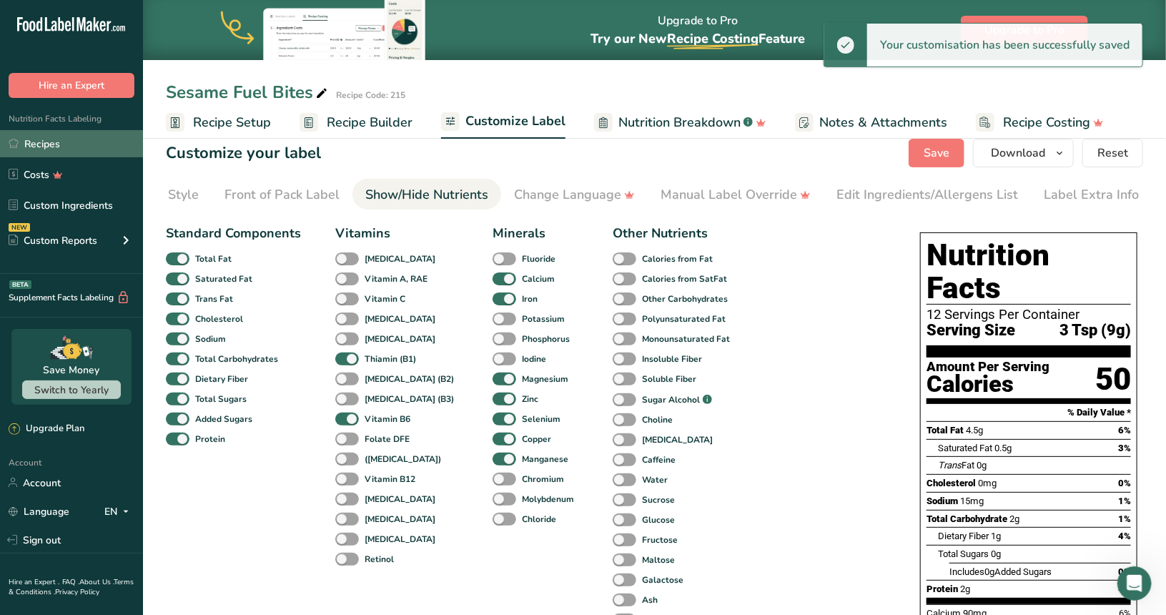
click at [77, 150] on link "Recipes" at bounding box center [71, 143] width 143 height 27
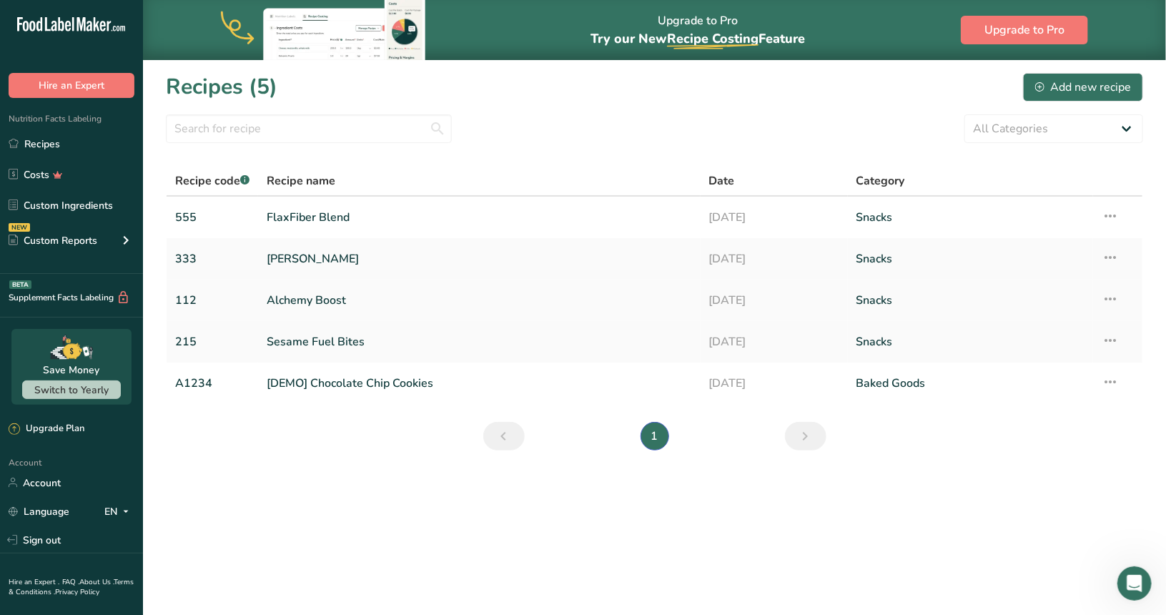
click at [202, 302] on link "112" at bounding box center [212, 300] width 74 height 30
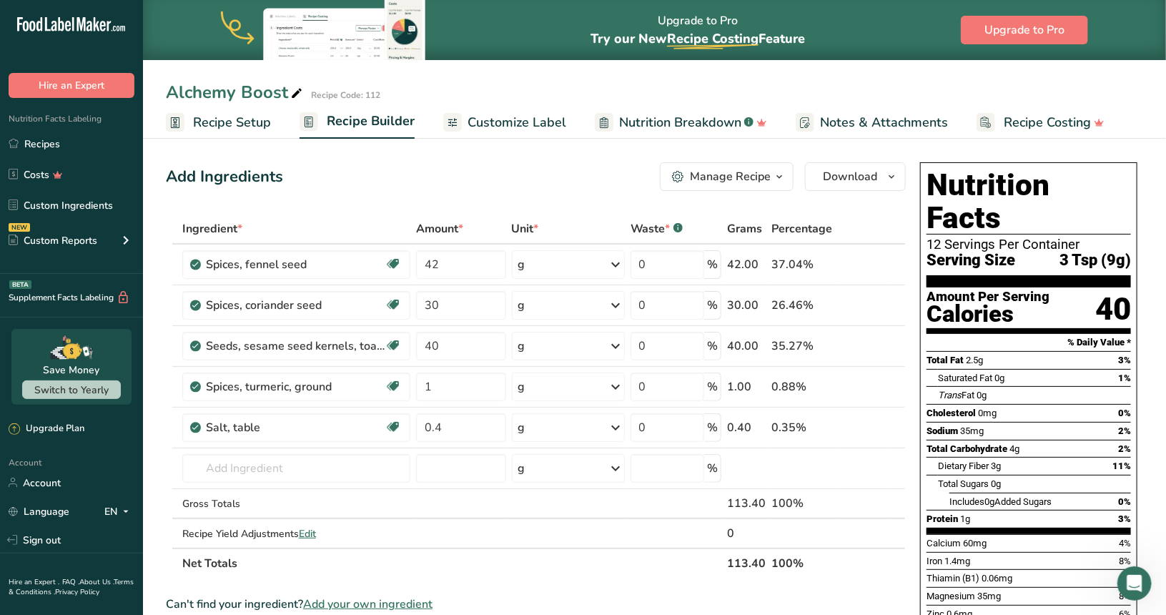
click at [654, 129] on span "Nutrition Breakdown" at bounding box center [680, 122] width 122 height 19
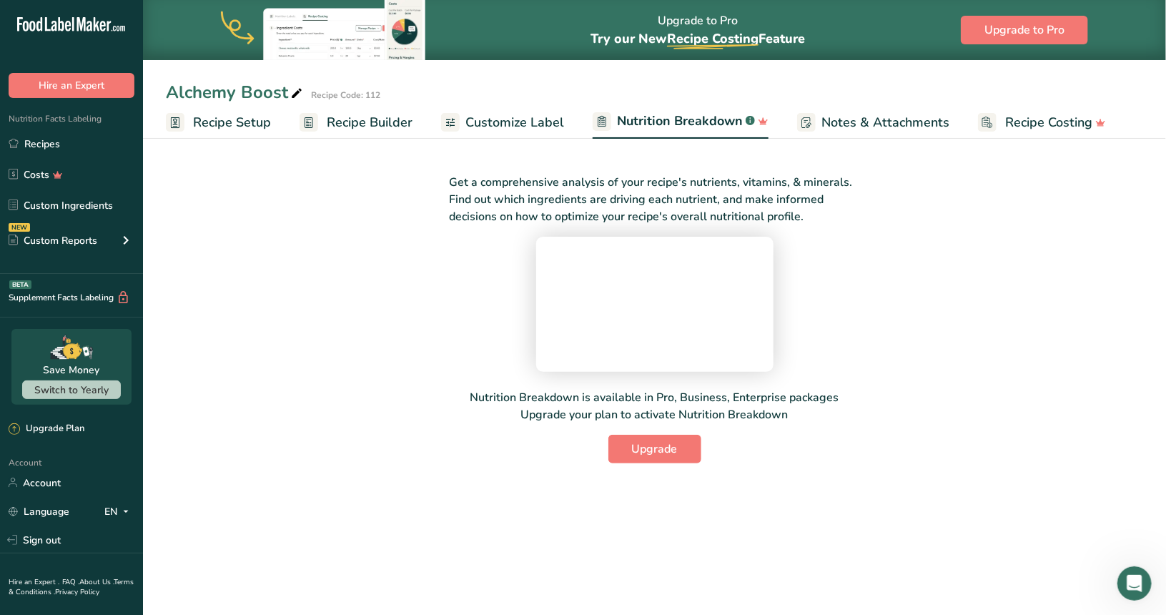
click at [557, 128] on span "Customize Label" at bounding box center [514, 122] width 99 height 19
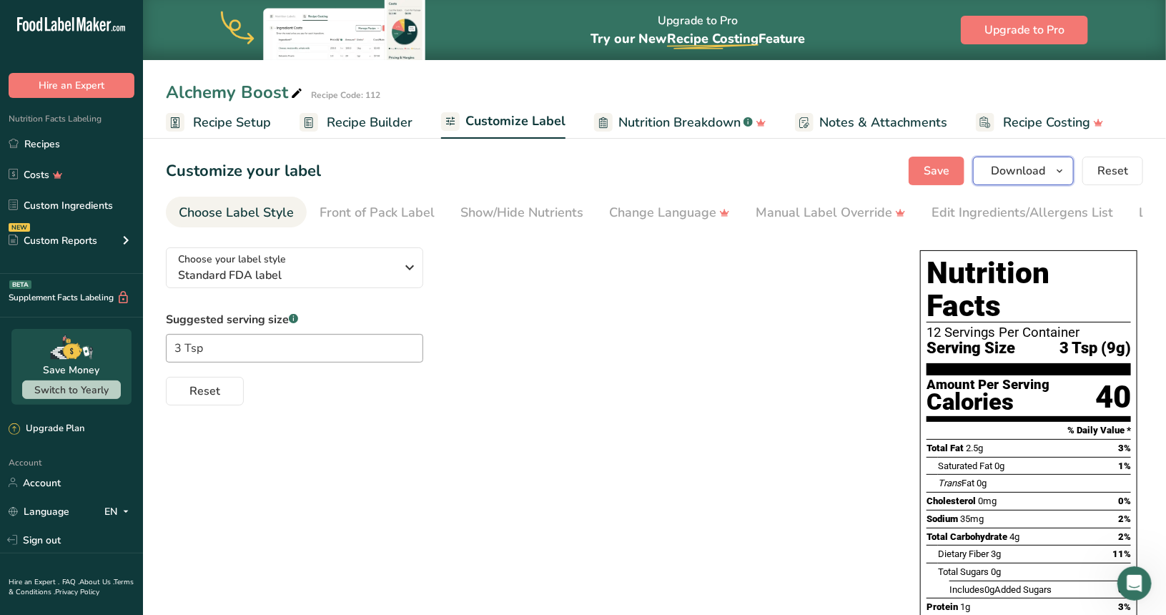
click at [1004, 172] on span "Download" at bounding box center [1018, 170] width 54 height 17
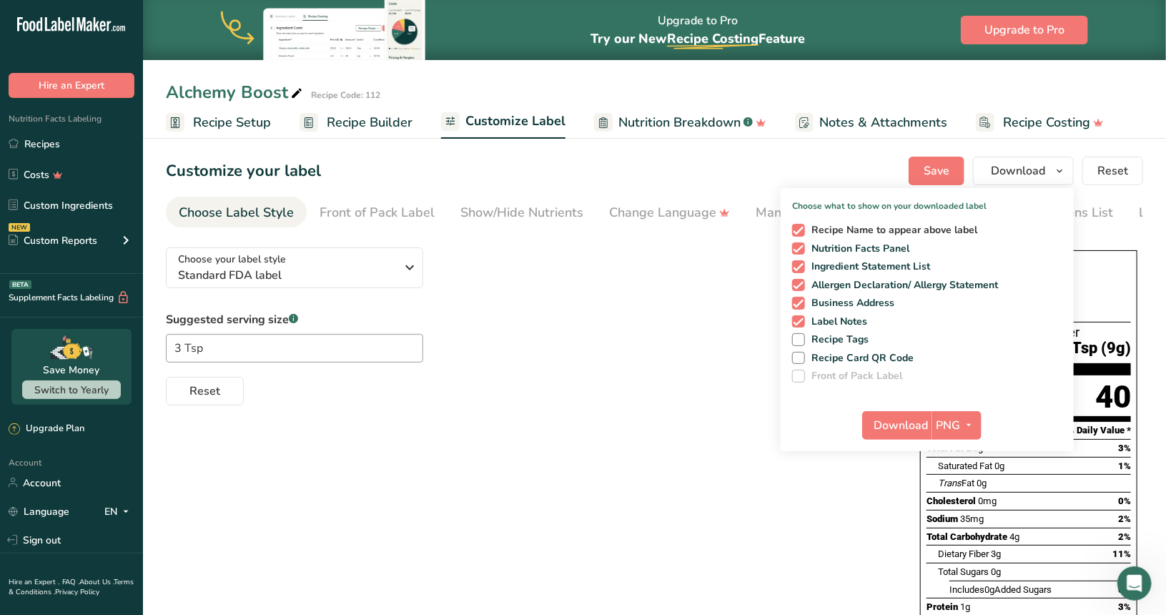
click at [846, 232] on span "Recipe Name to appear above label" at bounding box center [891, 230] width 173 height 13
click at [801, 232] on input "Recipe Name to appear above label" at bounding box center [796, 229] width 9 height 9
checkbox input "false"
click at [846, 265] on span "Ingredient Statement List" at bounding box center [868, 266] width 126 height 13
click at [801, 265] on input "Ingredient Statement List" at bounding box center [796, 266] width 9 height 9
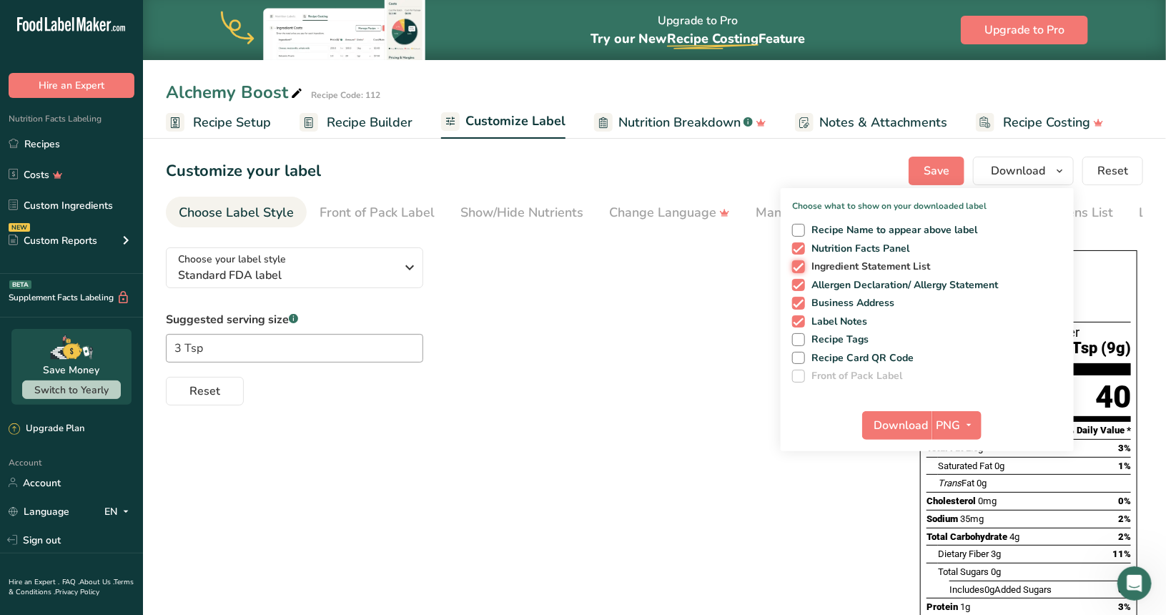
checkbox input "false"
click at [847, 285] on span "Allergen Declaration/ Allergy Statement" at bounding box center [902, 285] width 194 height 13
click at [801, 285] on input "Allergen Declaration/ Allergy Statement" at bounding box center [796, 284] width 9 height 9
checkbox input "false"
click at [847, 300] on span "Business Address" at bounding box center [850, 303] width 90 height 13
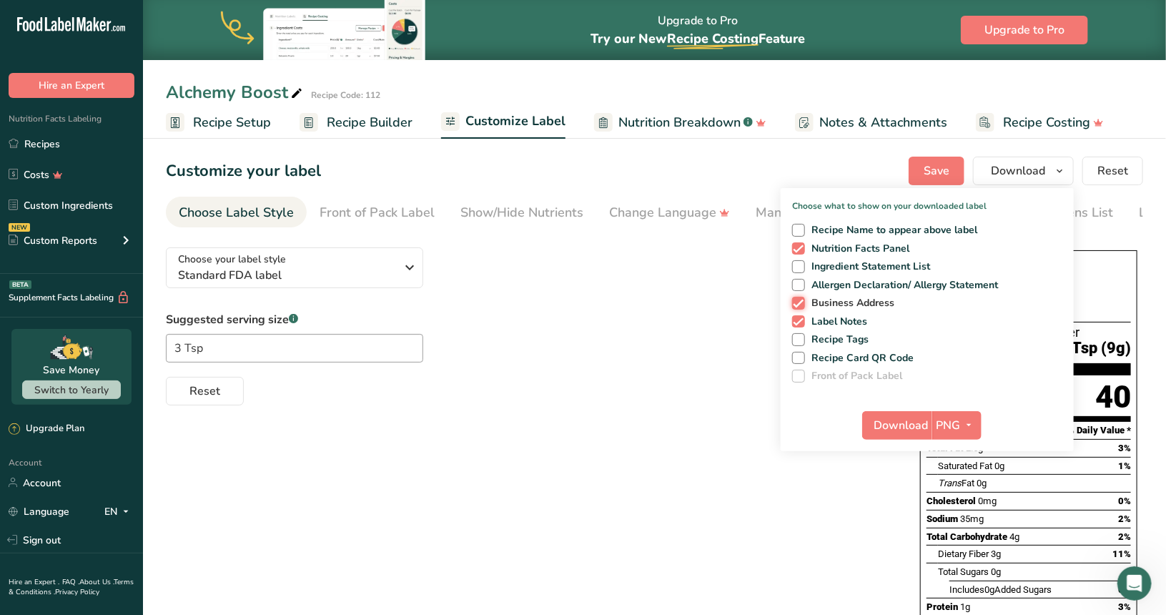
click at [801, 300] on input "Business Address" at bounding box center [796, 302] width 9 height 9
checkbox input "false"
click at [847, 315] on span "Label Notes" at bounding box center [836, 321] width 63 height 13
click at [801, 317] on input "Label Notes" at bounding box center [796, 321] width 9 height 9
checkbox input "false"
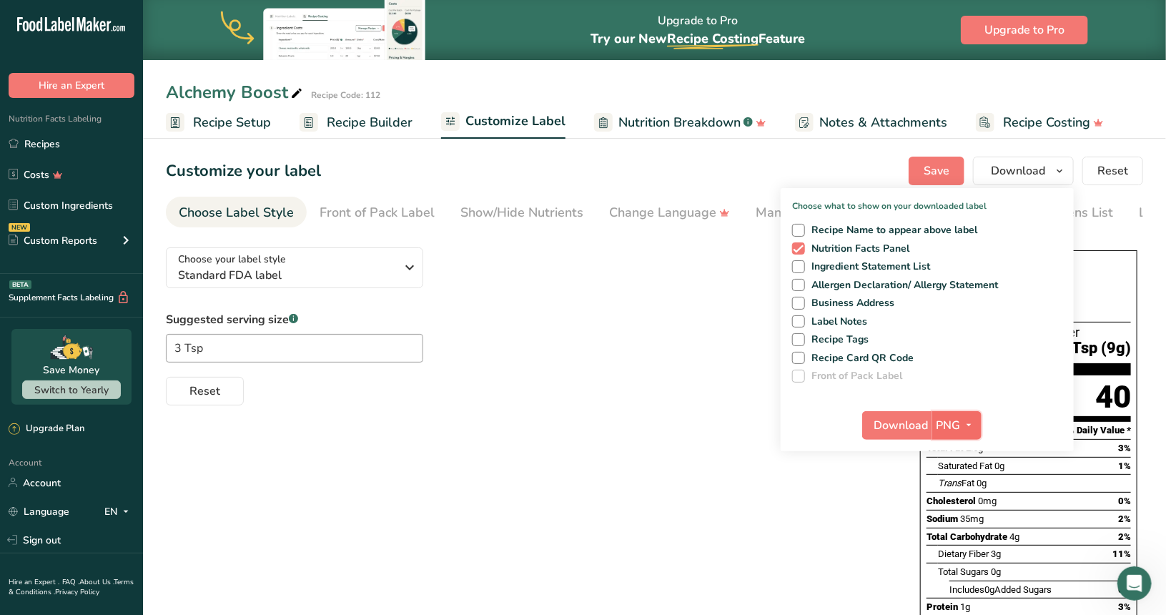
click at [966, 429] on icon "button" at bounding box center [968, 425] width 11 height 18
click at [908, 432] on span "Download" at bounding box center [901, 425] width 54 height 17
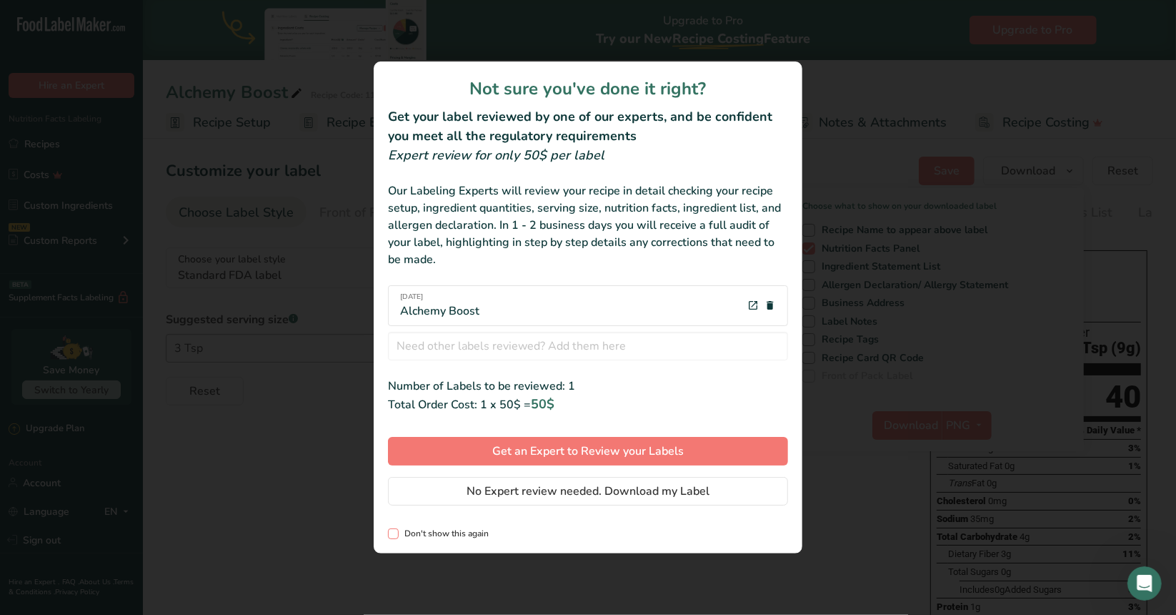
click at [456, 534] on span "Don't show this again" at bounding box center [444, 533] width 90 height 11
click at [397, 534] on input "Don't show this again" at bounding box center [392, 533] width 9 height 9
checkbox input "true"
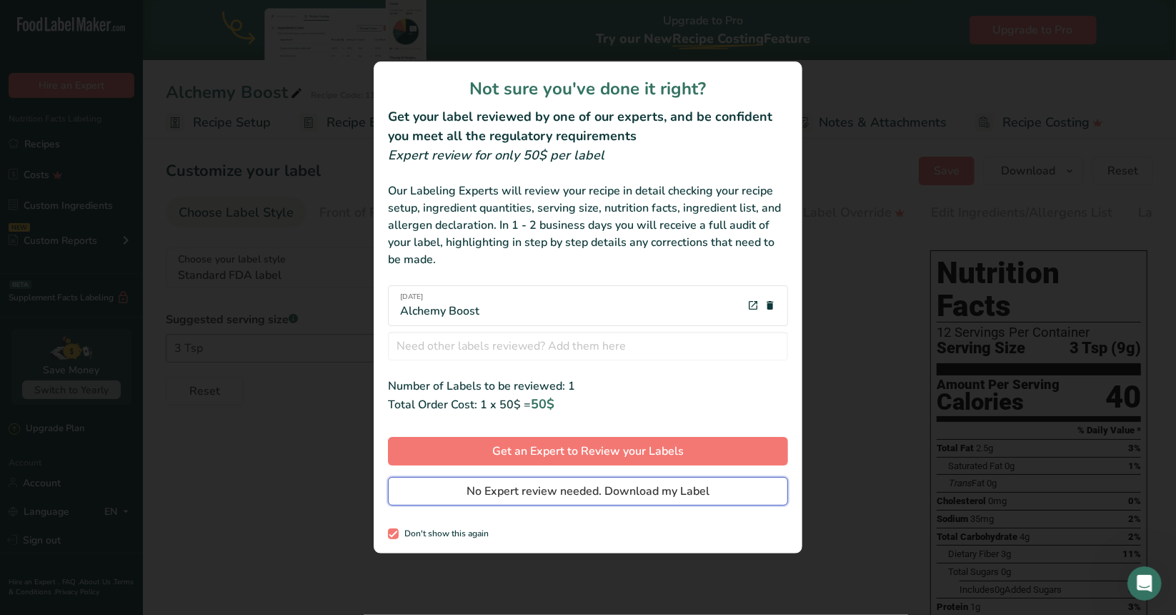
click at [557, 491] on span "No Expert review needed. Download my Label" at bounding box center [588, 490] width 243 height 17
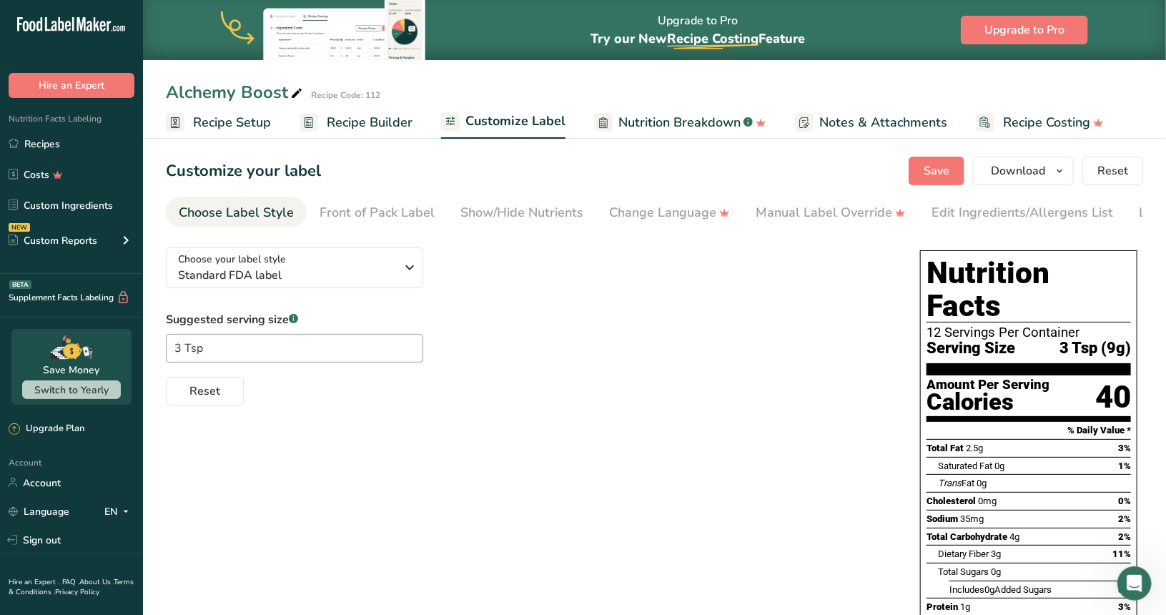
click at [795, 554] on div "Choose your label style Standard FDA label USA (FDA) Standard FDA label Tabular…" at bounding box center [654, 542] width 977 height 613
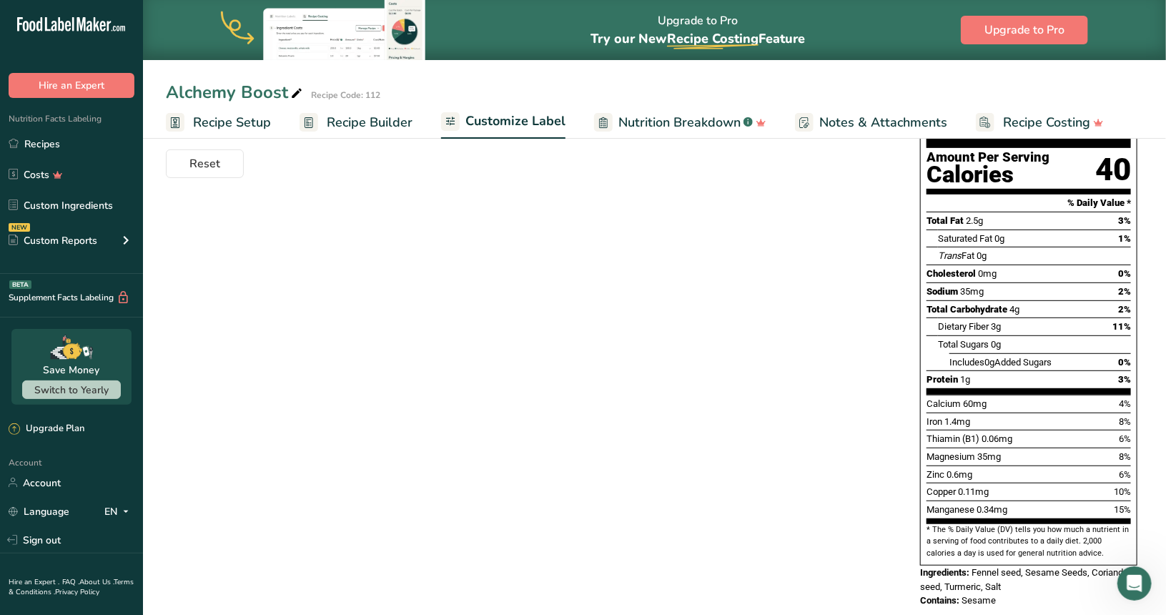
scroll to position [229, 0]
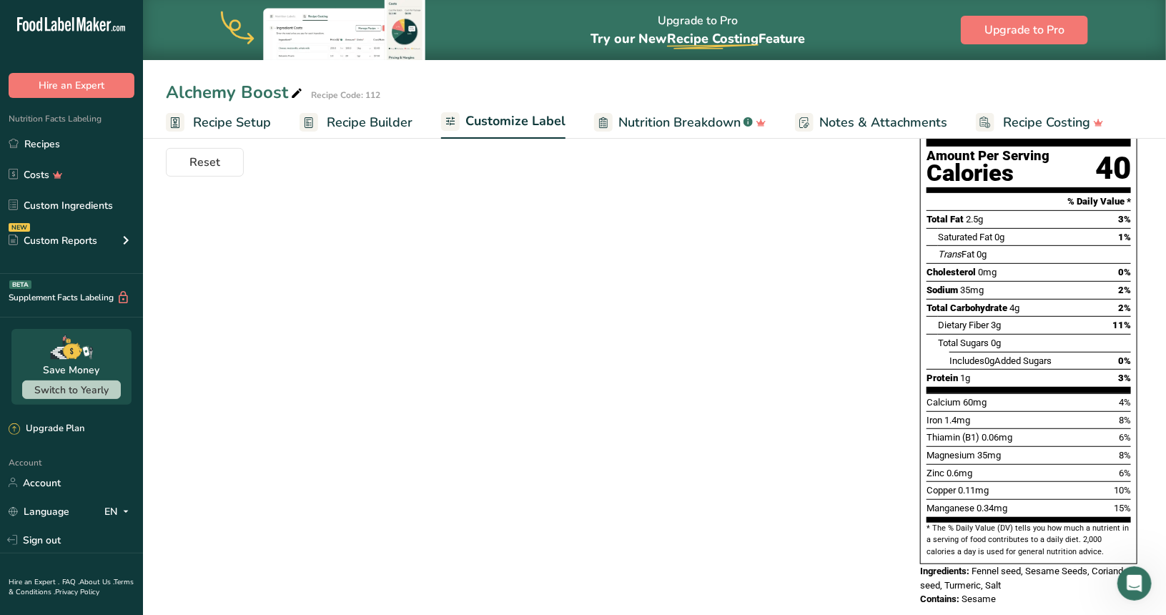
click at [229, 115] on span "Recipe Setup" at bounding box center [232, 122] width 78 height 19
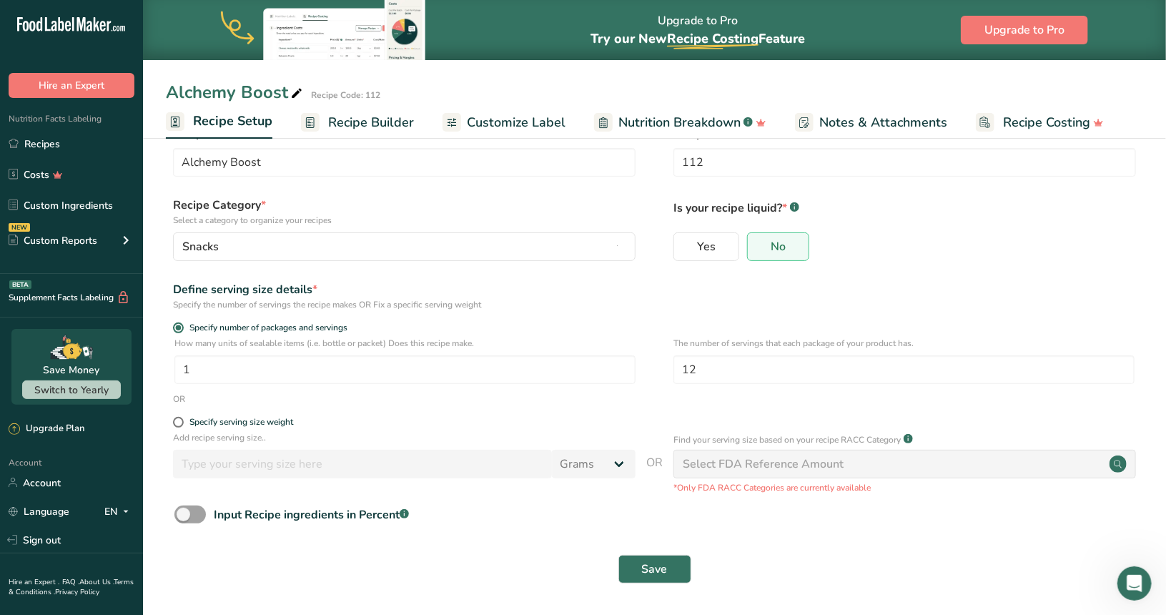
scroll to position [37, 0]
click at [487, 124] on span "Customize Label" at bounding box center [516, 122] width 99 height 19
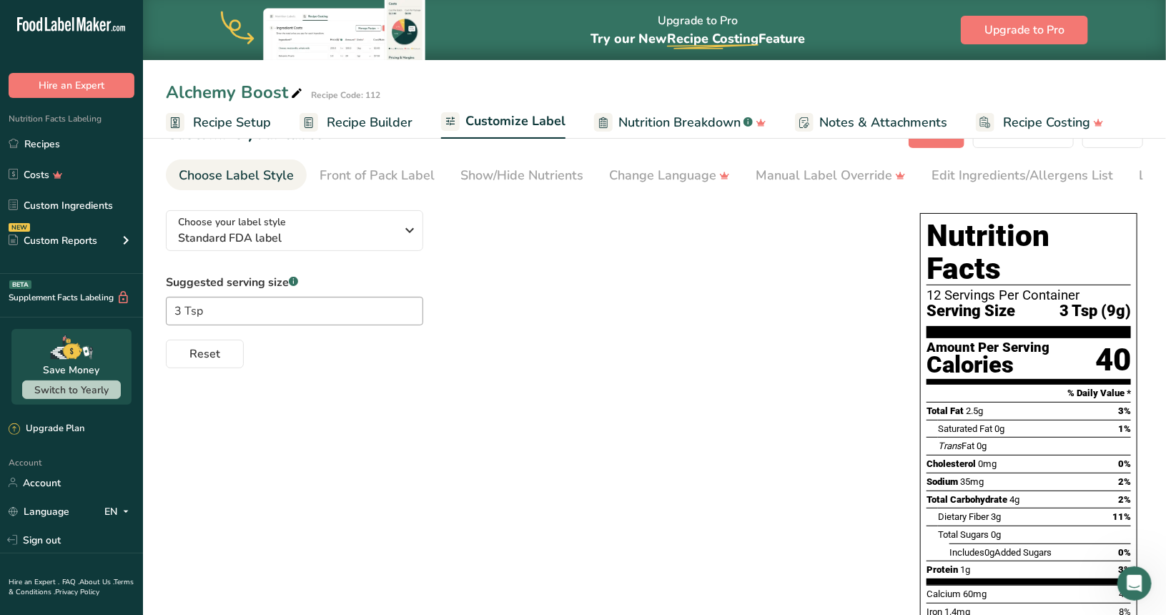
click at [647, 117] on span "Nutrition Breakdown" at bounding box center [679, 122] width 122 height 19
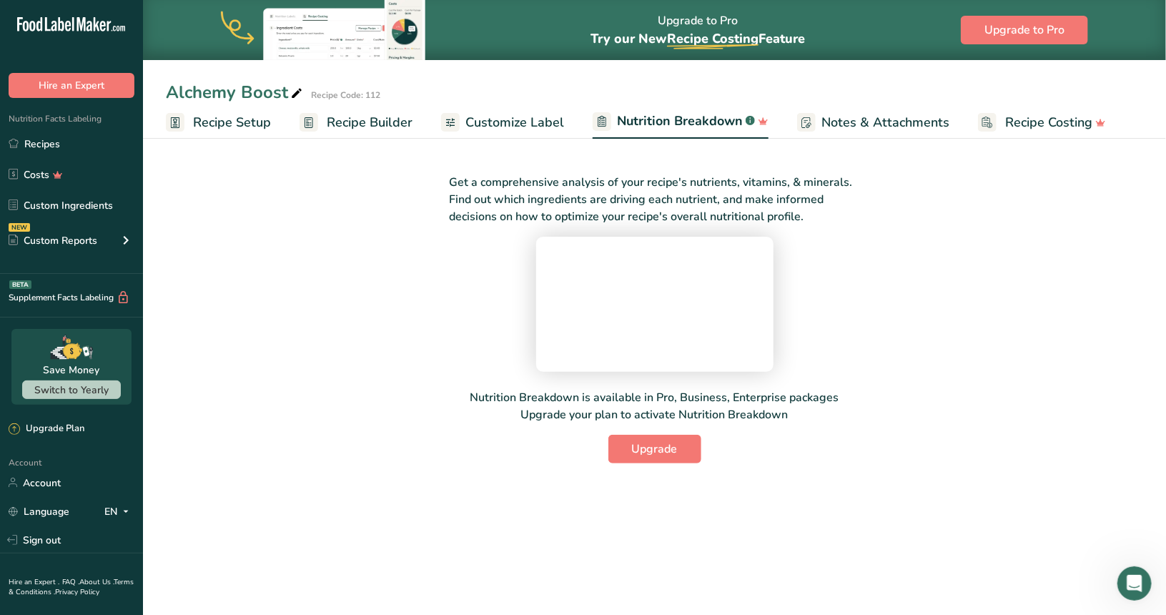
click at [550, 116] on span "Customize Label" at bounding box center [514, 122] width 99 height 19
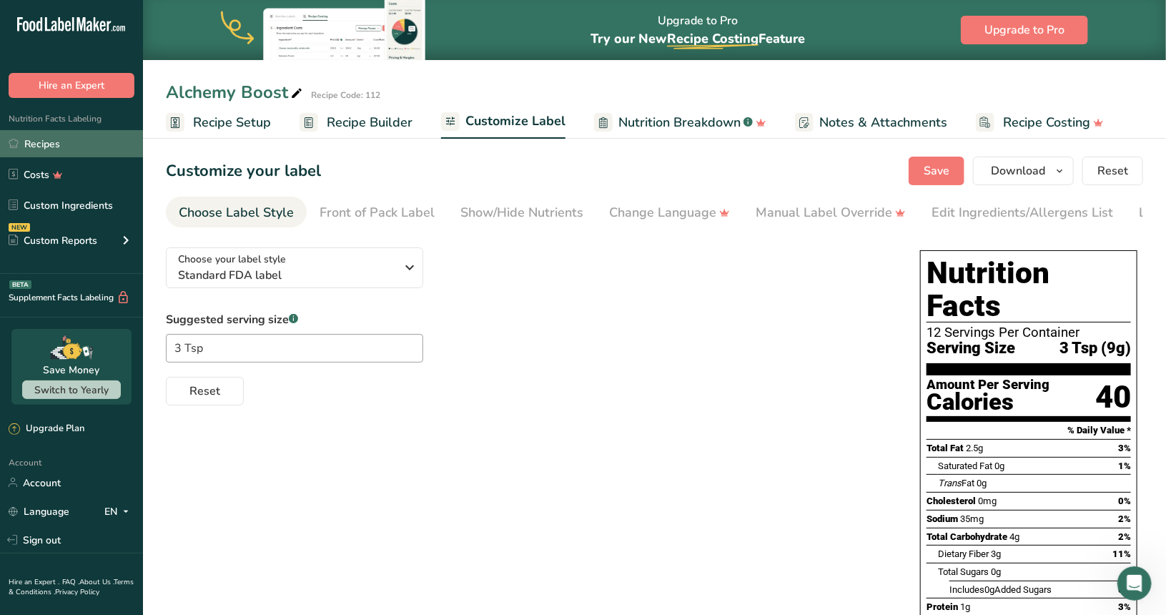
click at [62, 135] on link "Recipes" at bounding box center [71, 143] width 143 height 27
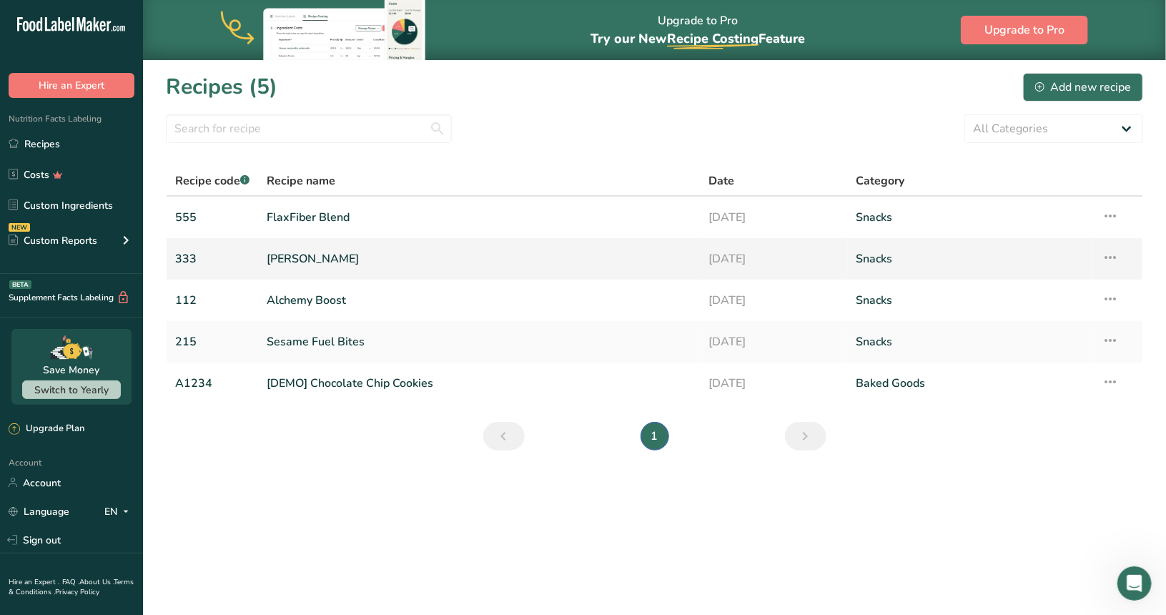
click at [312, 252] on link "[PERSON_NAME]" at bounding box center [479, 259] width 425 height 30
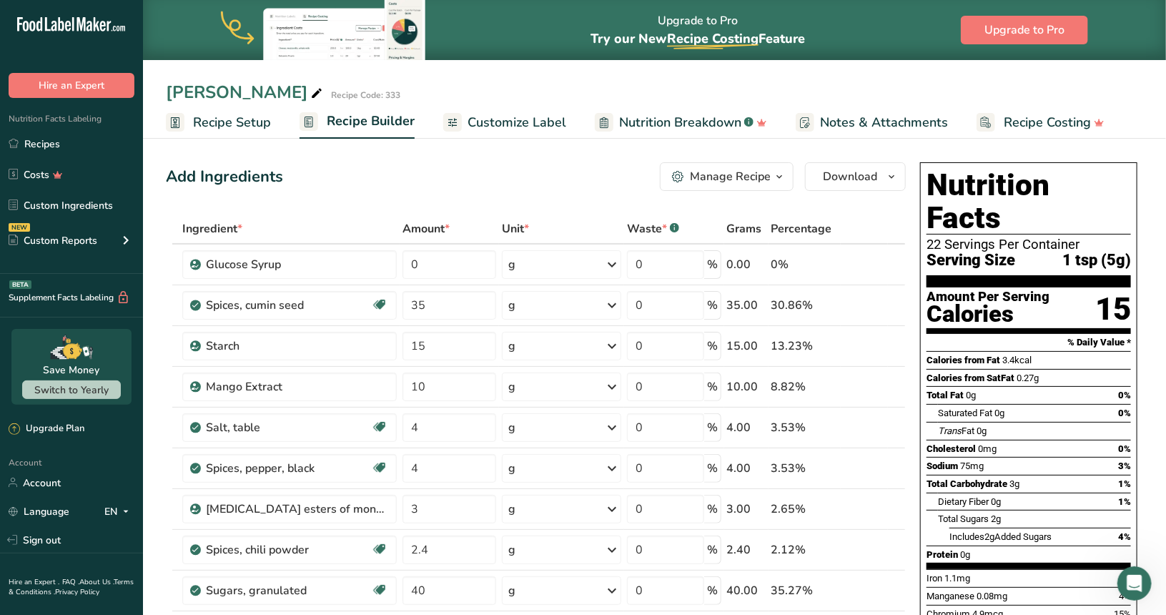
click at [702, 126] on span "Nutrition Breakdown" at bounding box center [680, 122] width 122 height 19
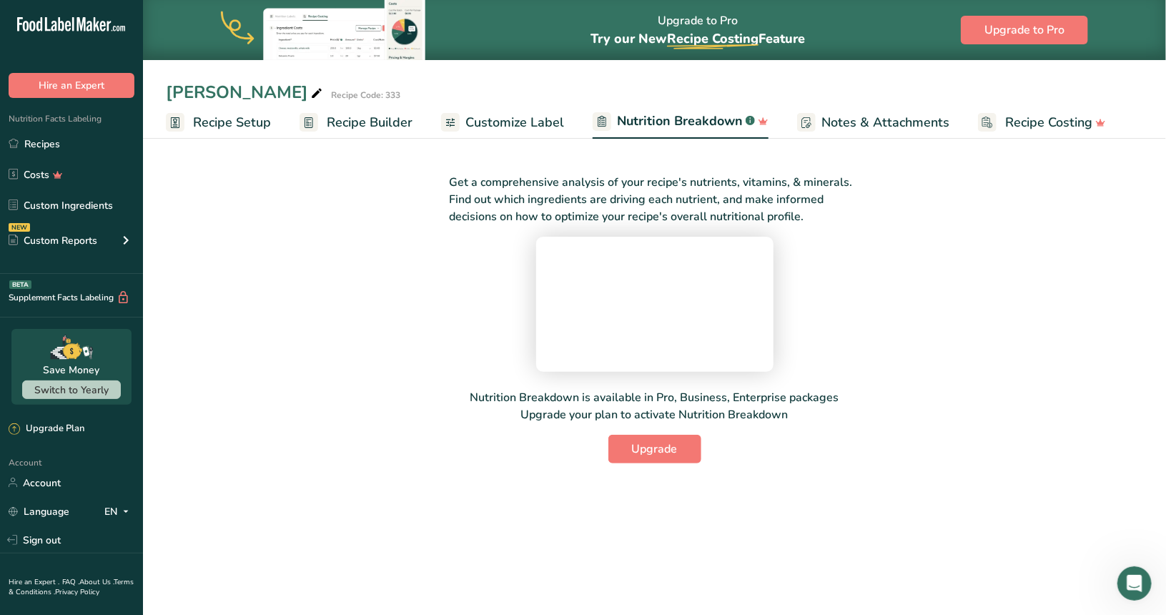
click at [541, 124] on span "Customize Label" at bounding box center [514, 122] width 99 height 19
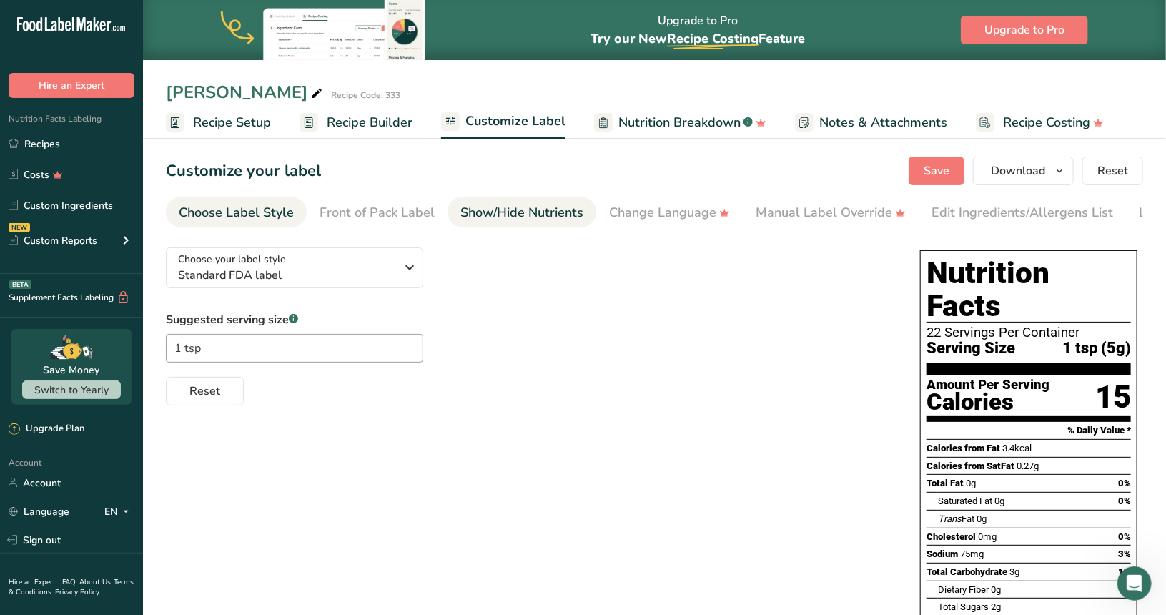
click at [546, 223] on link "Show/Hide Nutrients" at bounding box center [521, 213] width 123 height 32
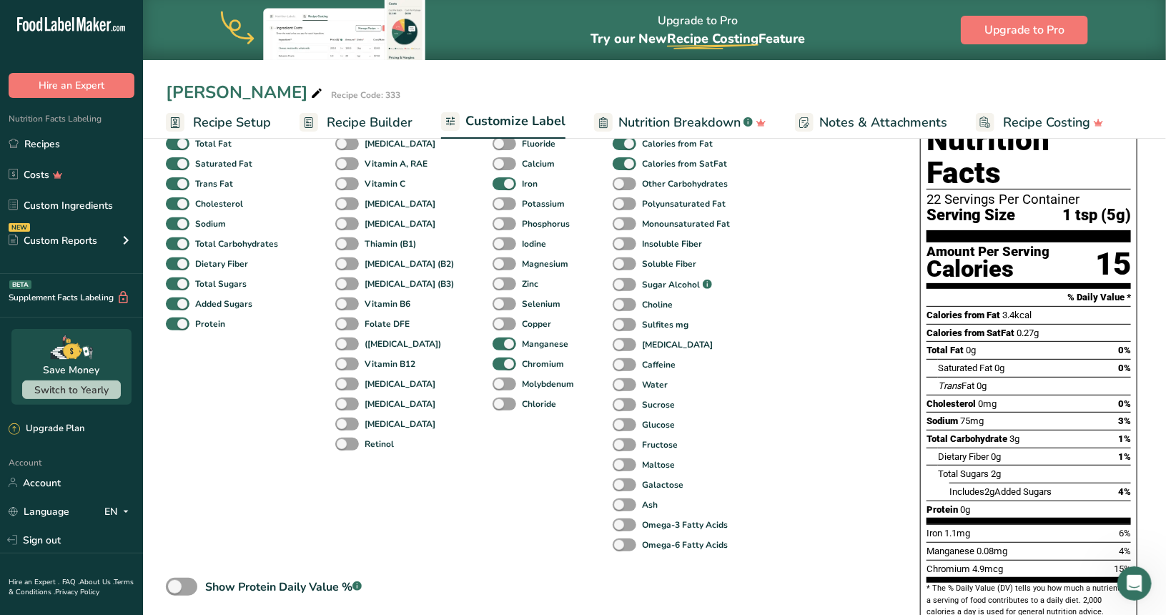
scroll to position [267, 0]
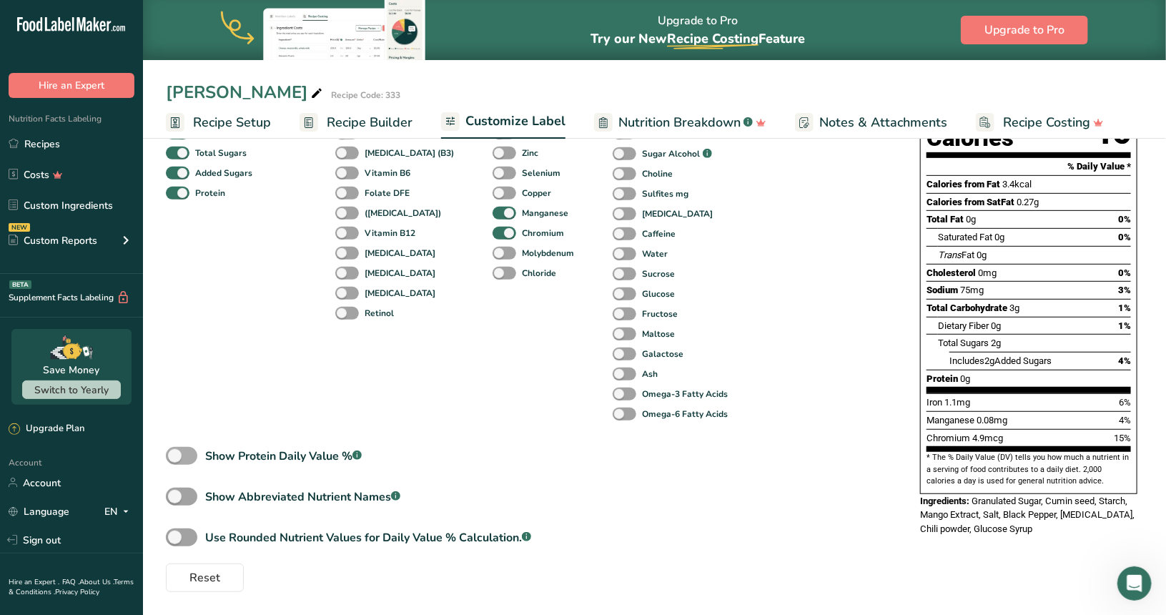
click at [187, 458] on span at bounding box center [181, 456] width 31 height 18
click at [175, 458] on input "Show Protein Daily Value % .a-a{fill:#347362;}.b-a{fill:#fff;}" at bounding box center [170, 455] width 9 height 9
checkbox input "true"
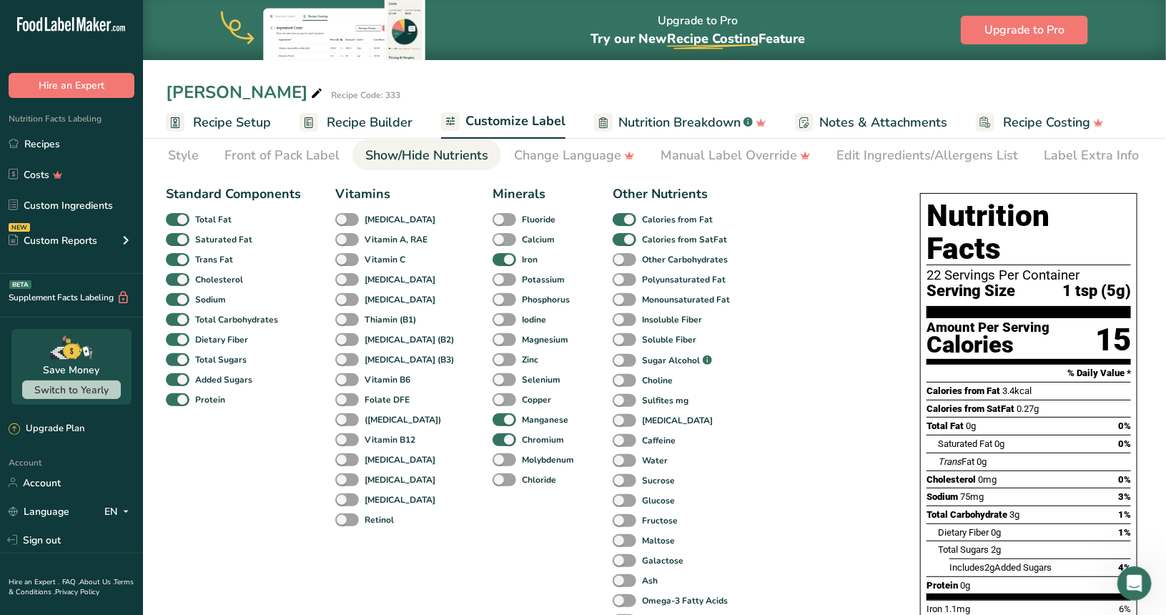
scroll to position [324, 0]
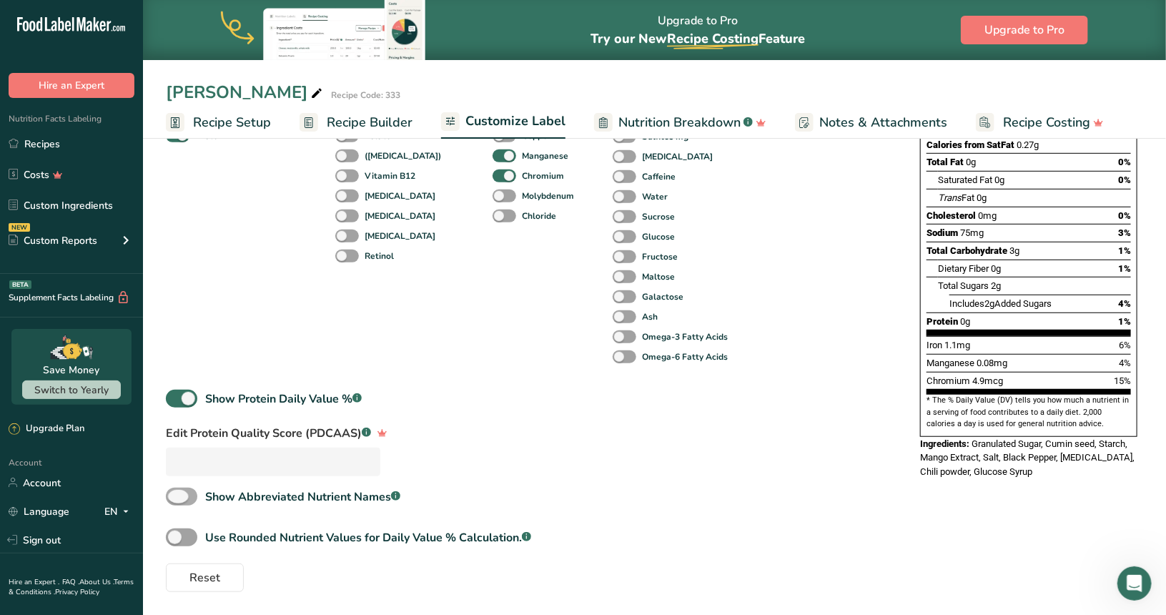
click at [180, 494] on span at bounding box center [181, 496] width 31 height 18
click at [175, 494] on input "Show Abbreviated Nutrient Names .a-a{fill:#347362;}.b-a{fill:#fff;}" at bounding box center [170, 496] width 9 height 9
click at [184, 498] on span at bounding box center [181, 496] width 31 height 18
click at [175, 498] on input "Show Abbreviated Nutrient Names .a-a{fill:#347362;}.b-a{fill:#fff;}" at bounding box center [170, 496] width 9 height 9
checkbox input "false"
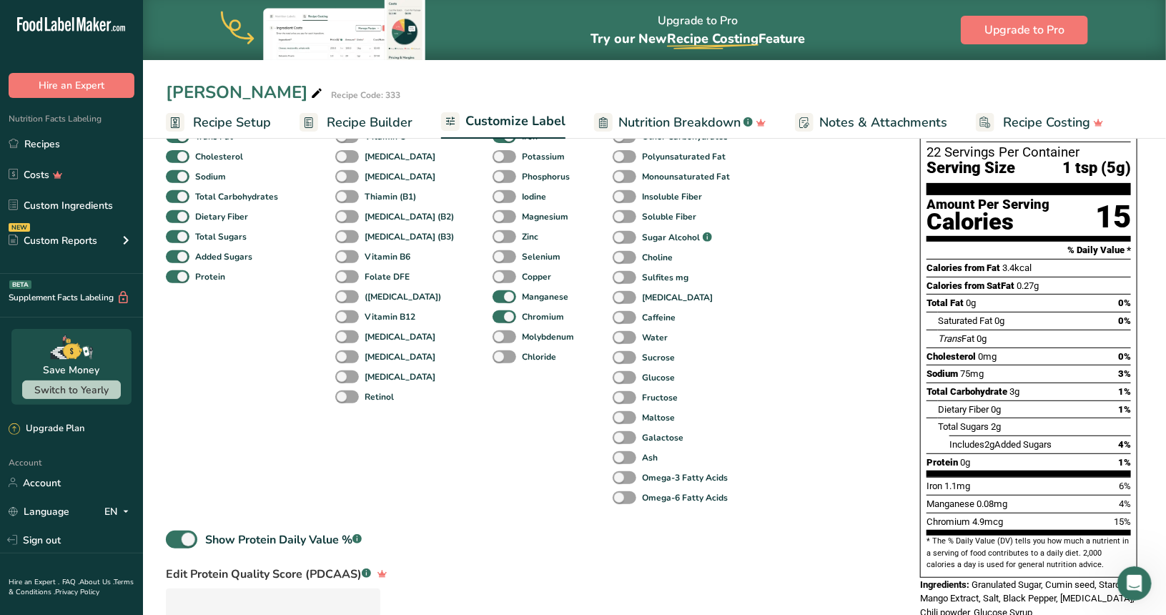
scroll to position [181, 0]
click at [170, 541] on span at bounding box center [181, 539] width 31 height 18
click at [170, 541] on input "Show Protein Daily Value % .a-a{fill:#347362;}.b-a{fill:#fff;}" at bounding box center [170, 538] width 9 height 9
checkbox input "false"
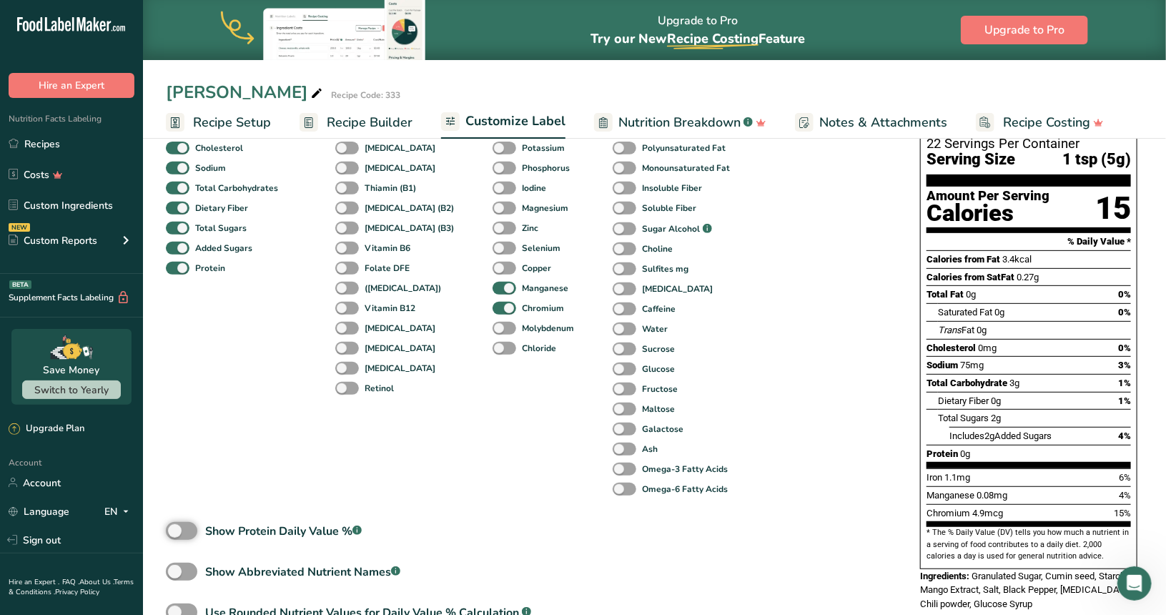
scroll to position [38, 0]
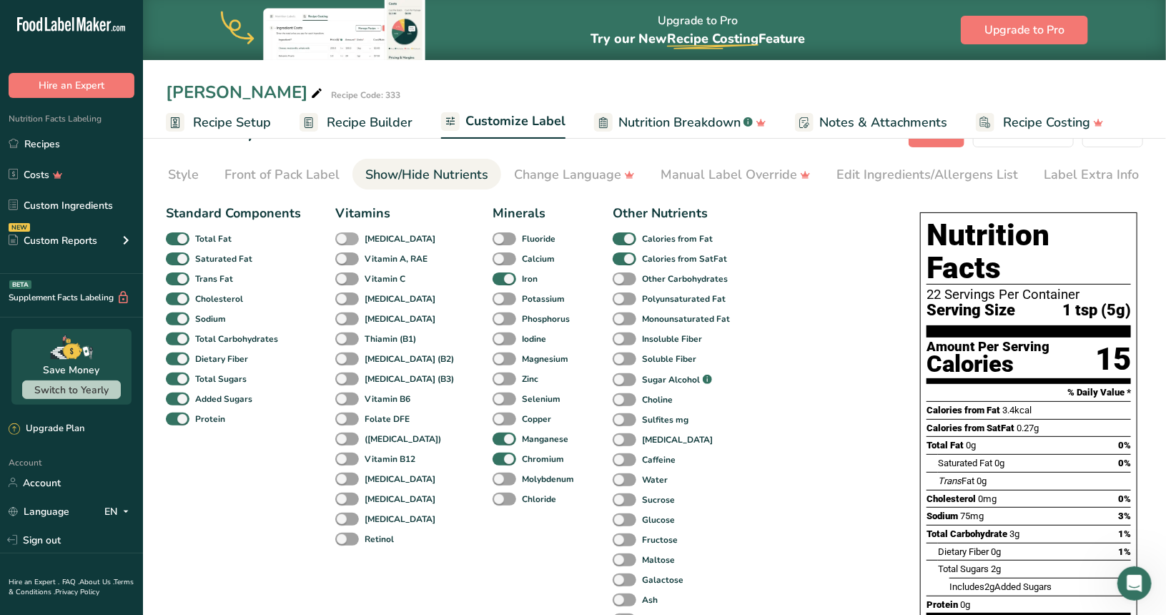
click at [350, 242] on span at bounding box center [347, 239] width 24 height 14
click at [344, 242] on input "[MEDICAL_DATA]" at bounding box center [339, 238] width 9 height 9
click at [344, 244] on span at bounding box center [347, 239] width 24 height 14
click at [344, 243] on input "[MEDICAL_DATA]" at bounding box center [339, 238] width 9 height 9
checkbox input "false"
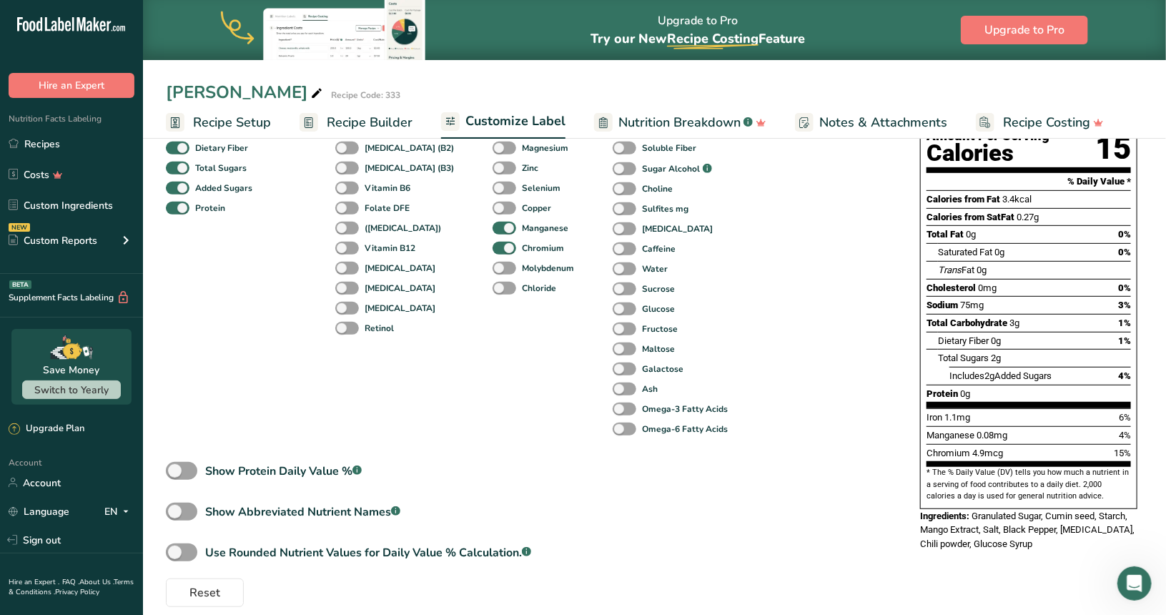
scroll to position [252, 0]
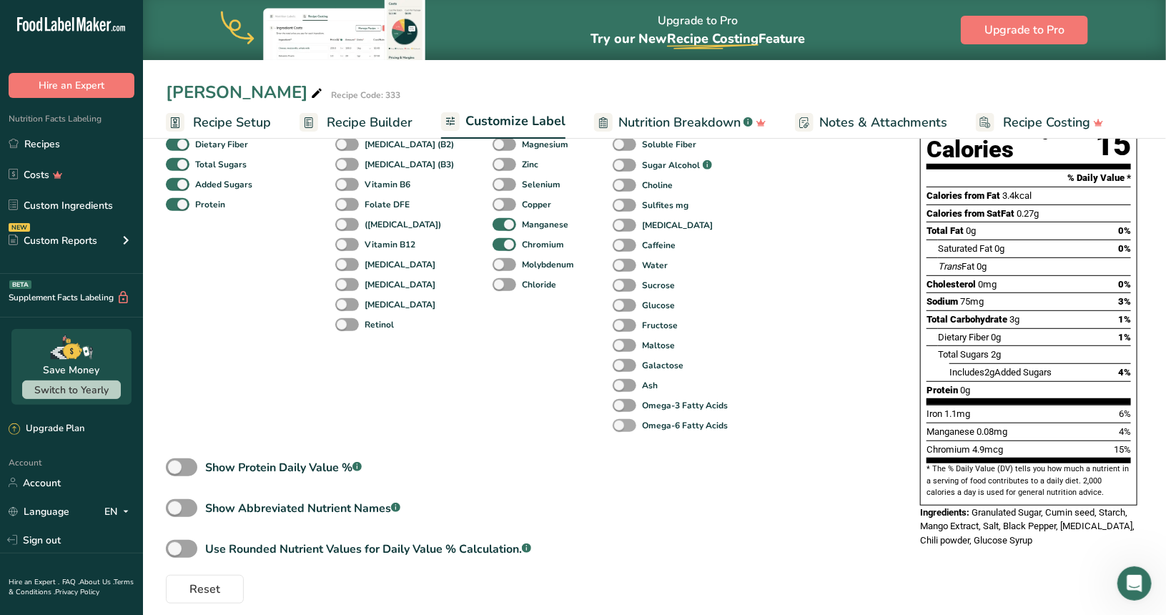
click at [642, 430] on b "Omega-6 Fatty Acids" at bounding box center [685, 425] width 86 height 13
click at [622, 430] on input "Omega-6 Fatty Acids" at bounding box center [616, 424] width 9 height 9
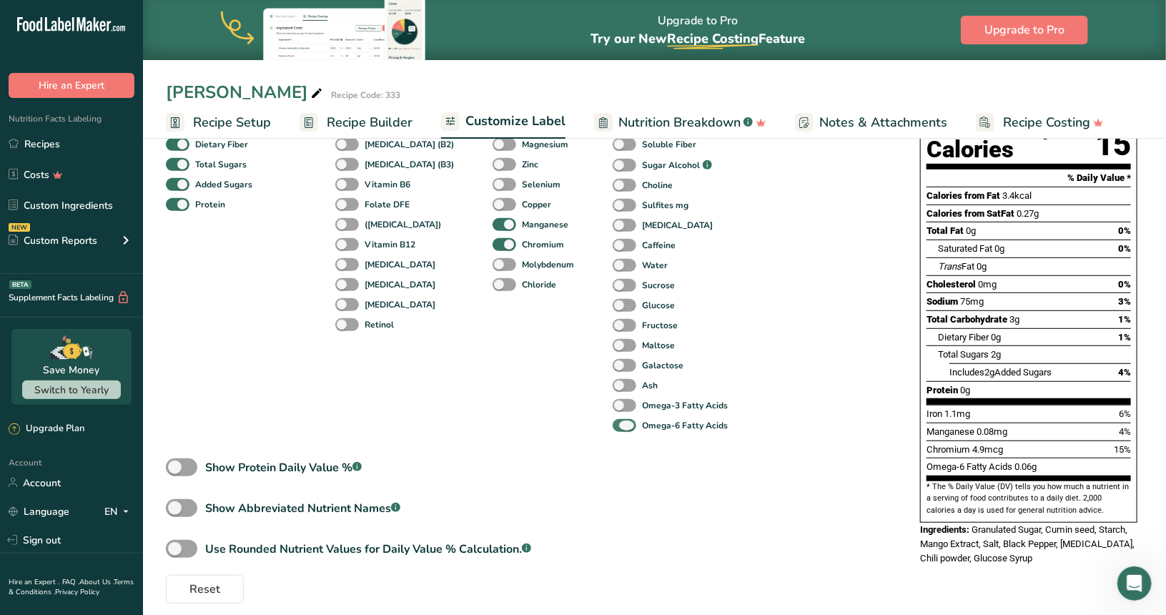
click at [642, 430] on b "Omega-6 Fatty Acids" at bounding box center [685, 425] width 86 height 13
click at [622, 430] on input "Omega-6 Fatty Acids" at bounding box center [616, 424] width 9 height 9
checkbox input "false"
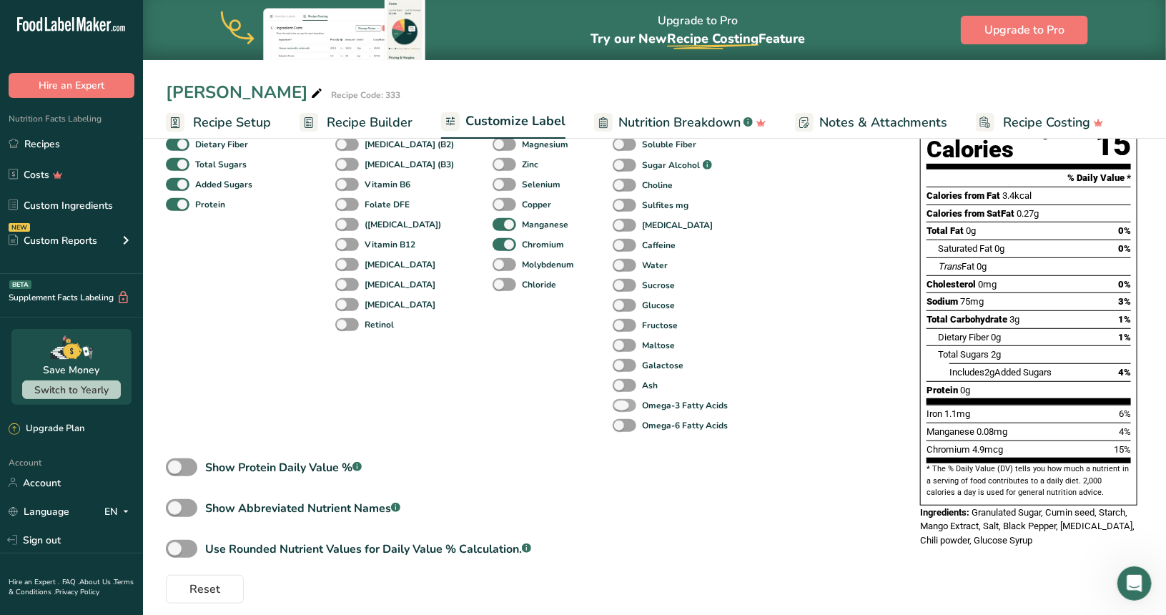
click at [644, 411] on b "Omega-3 Fatty Acids" at bounding box center [685, 405] width 86 height 13
click at [622, 410] on input "Omega-3 Fatty Acids" at bounding box center [616, 404] width 9 height 9
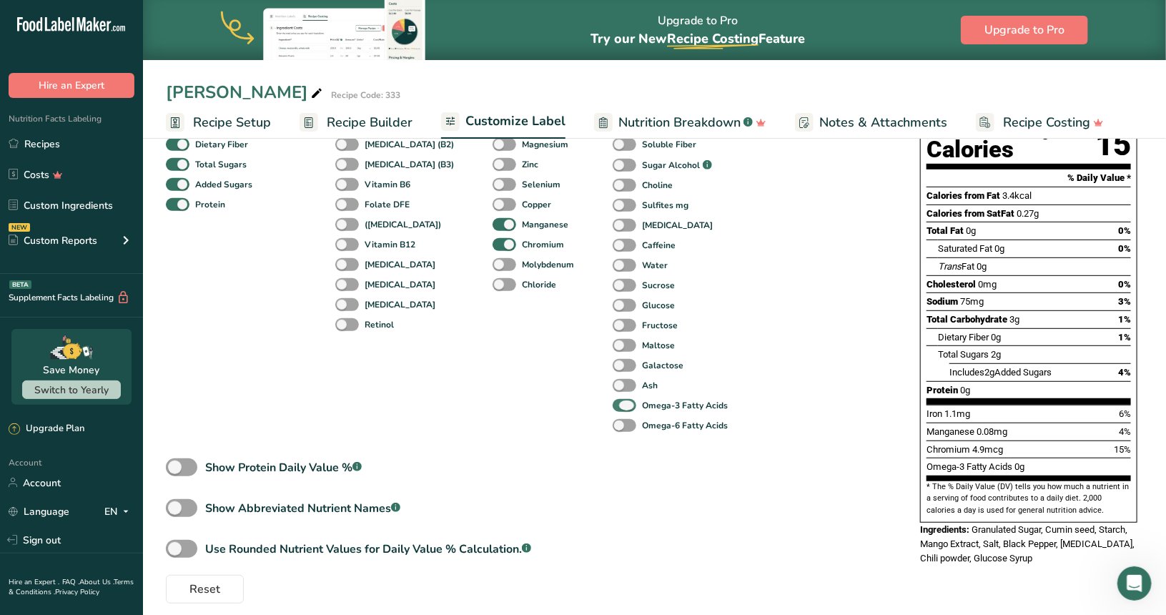
click at [644, 411] on b "Omega-3 Fatty Acids" at bounding box center [685, 405] width 86 height 13
click at [622, 410] on input "Omega-3 Fatty Acids" at bounding box center [616, 404] width 9 height 9
checkbox input "false"
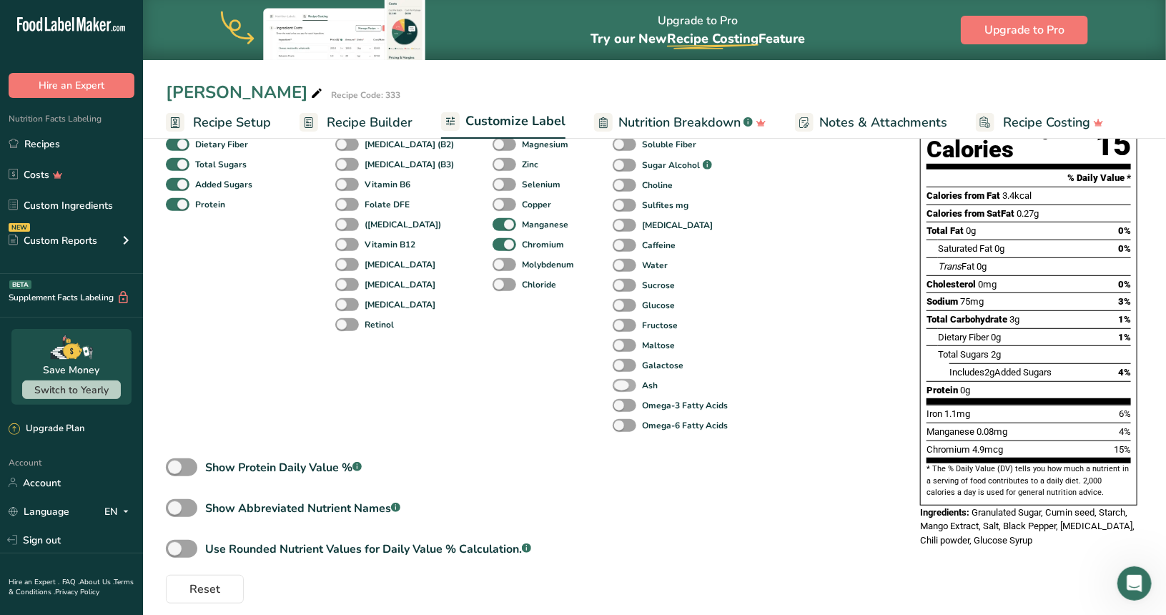
click at [642, 386] on b "Ash" at bounding box center [650, 385] width 16 height 13
click at [622, 386] on input "Ash" at bounding box center [616, 384] width 9 height 9
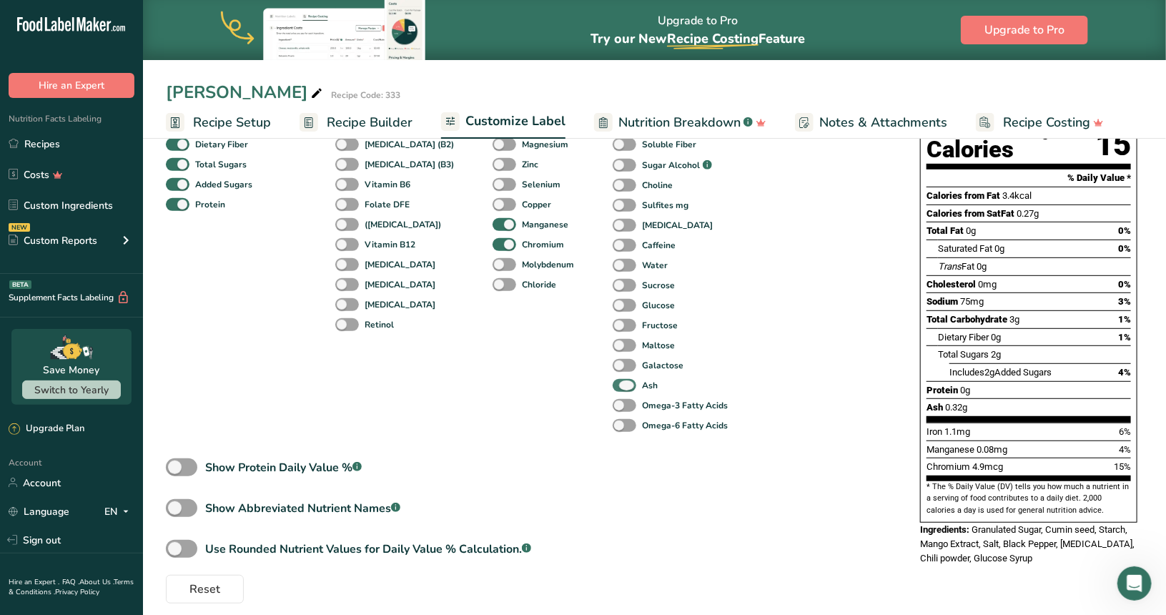
click at [642, 386] on b "Ash" at bounding box center [650, 385] width 16 height 13
click at [622, 386] on input "Ash" at bounding box center [616, 384] width 9 height 9
checkbox input "false"
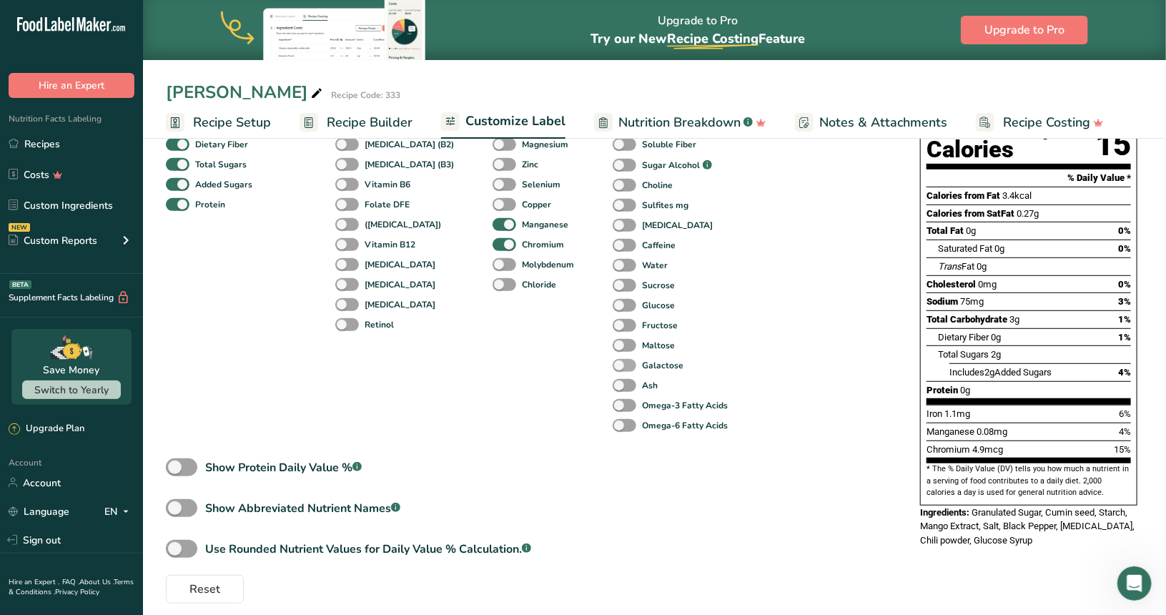
click at [642, 372] on b "Galactose" at bounding box center [662, 365] width 41 height 13
click at [622, 369] on input "Galactose" at bounding box center [616, 364] width 9 height 9
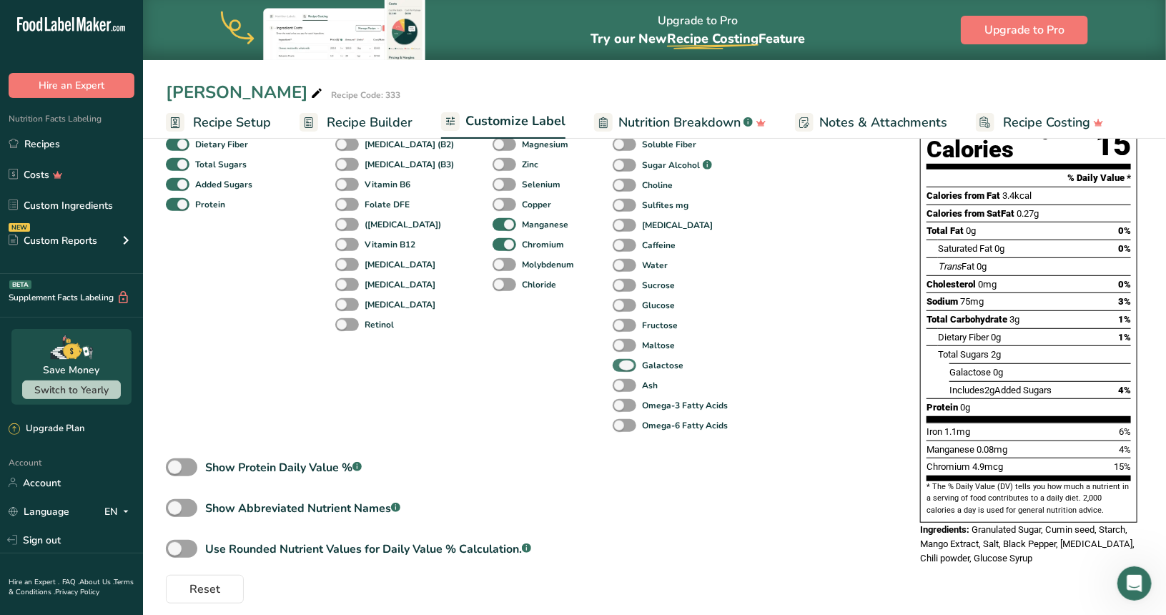
click at [642, 372] on b "Galactose" at bounding box center [662, 365] width 41 height 13
click at [622, 369] on input "Galactose" at bounding box center [616, 364] width 9 height 9
checkbox input "false"
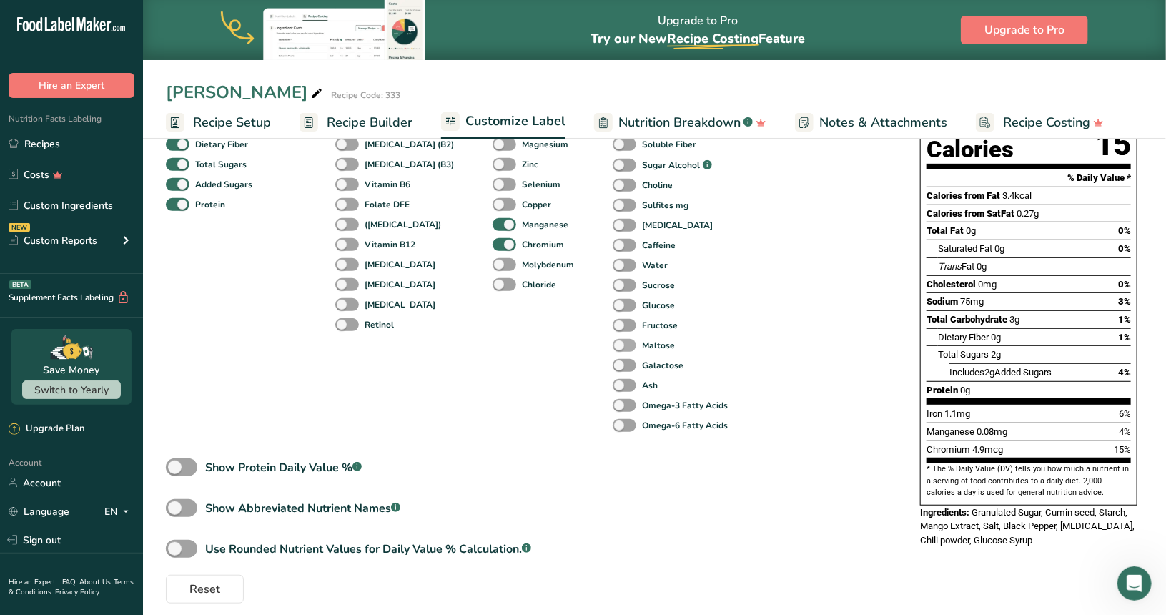
click at [642, 349] on b "Maltose" at bounding box center [658, 345] width 33 height 13
click at [622, 349] on input "Maltose" at bounding box center [616, 344] width 9 height 9
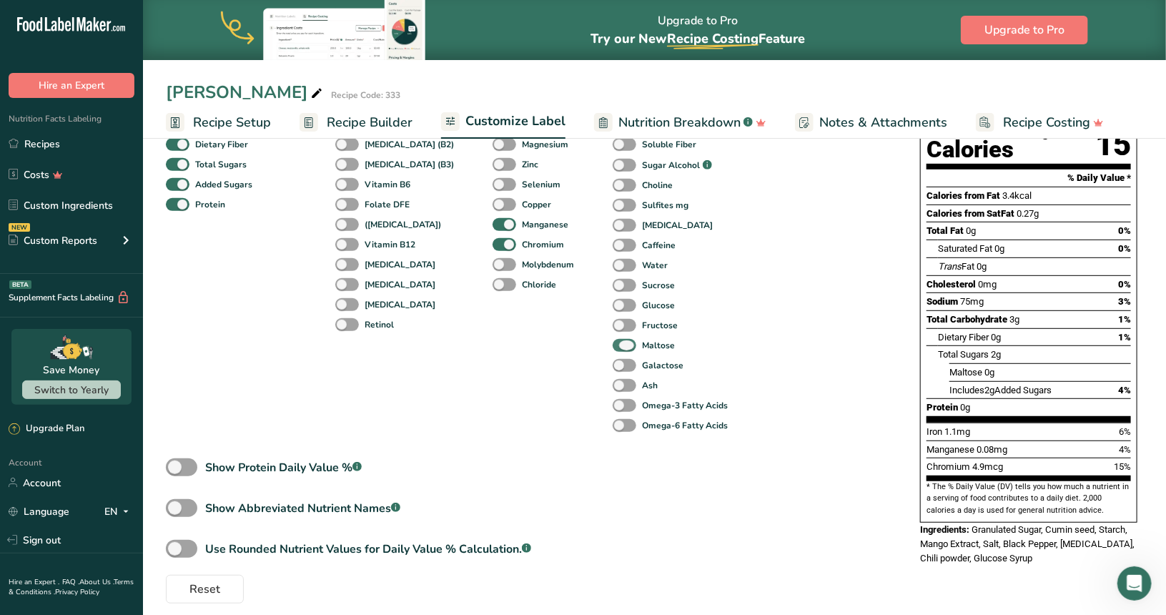
click at [642, 349] on b "Maltose" at bounding box center [658, 345] width 33 height 13
click at [622, 349] on input "Maltose" at bounding box center [616, 344] width 9 height 9
checkbox input "false"
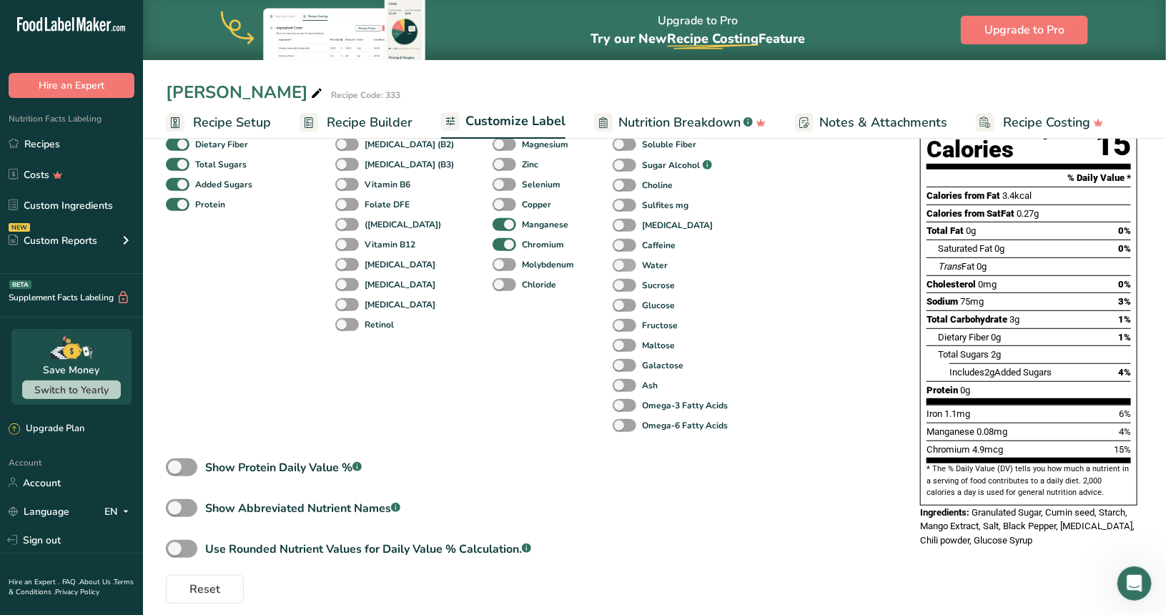
click at [642, 262] on b "Water" at bounding box center [655, 265] width 26 height 13
click at [622, 262] on input "Water" at bounding box center [616, 264] width 9 height 9
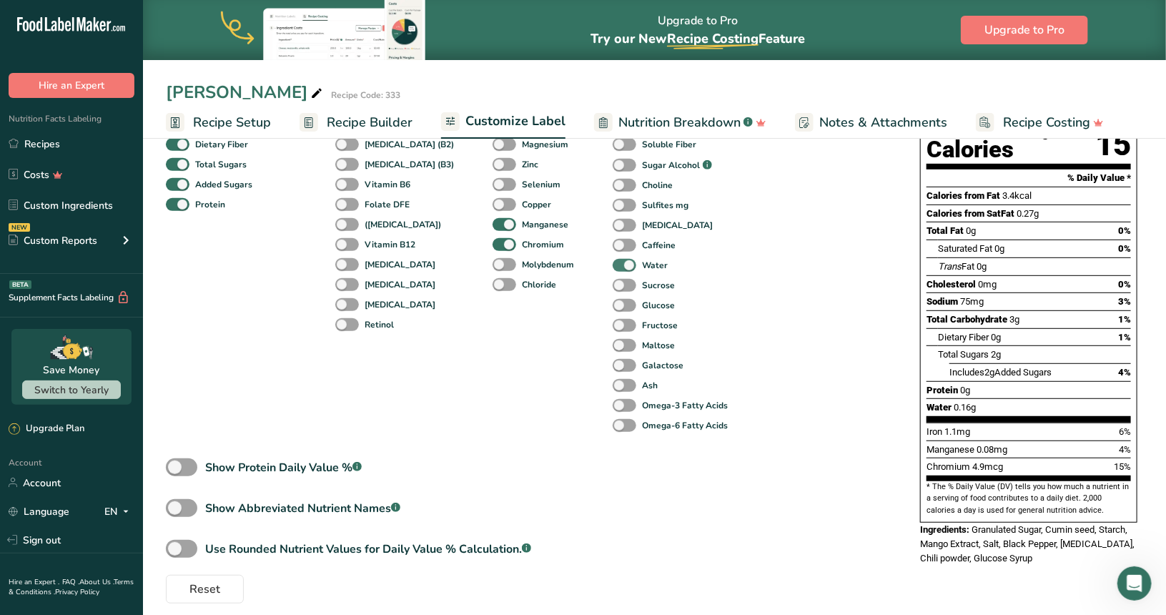
click at [642, 262] on b "Water" at bounding box center [655, 265] width 26 height 13
click at [622, 262] on input "Water" at bounding box center [616, 264] width 9 height 9
checkbox input "false"
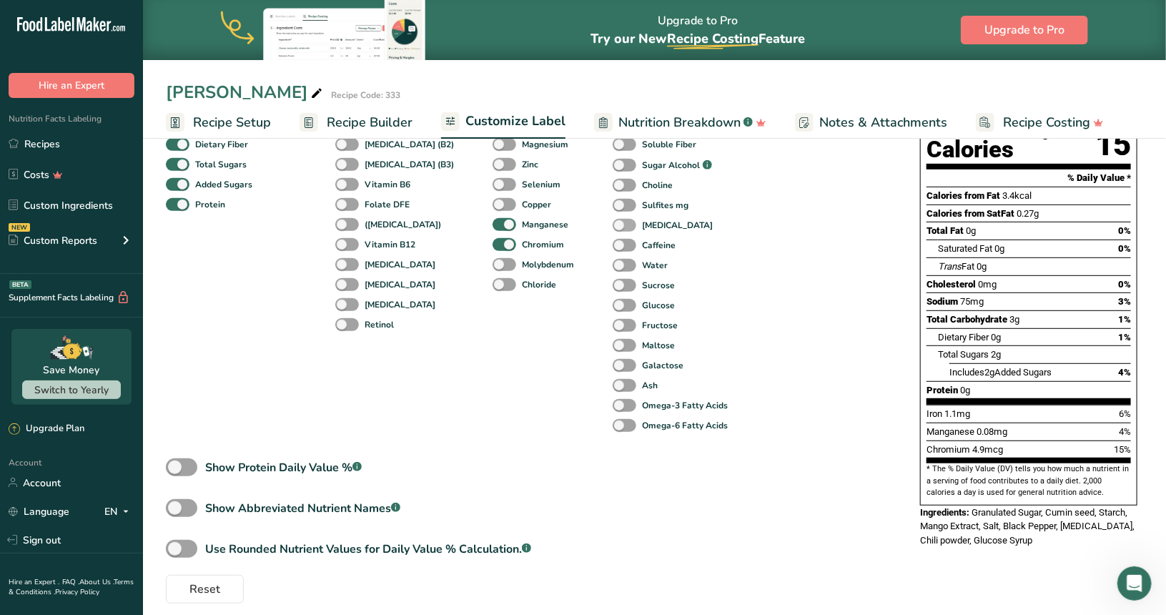
click at [642, 229] on b "[MEDICAL_DATA]" at bounding box center [677, 225] width 71 height 13
click at [622, 229] on input "[MEDICAL_DATA]" at bounding box center [616, 224] width 9 height 9
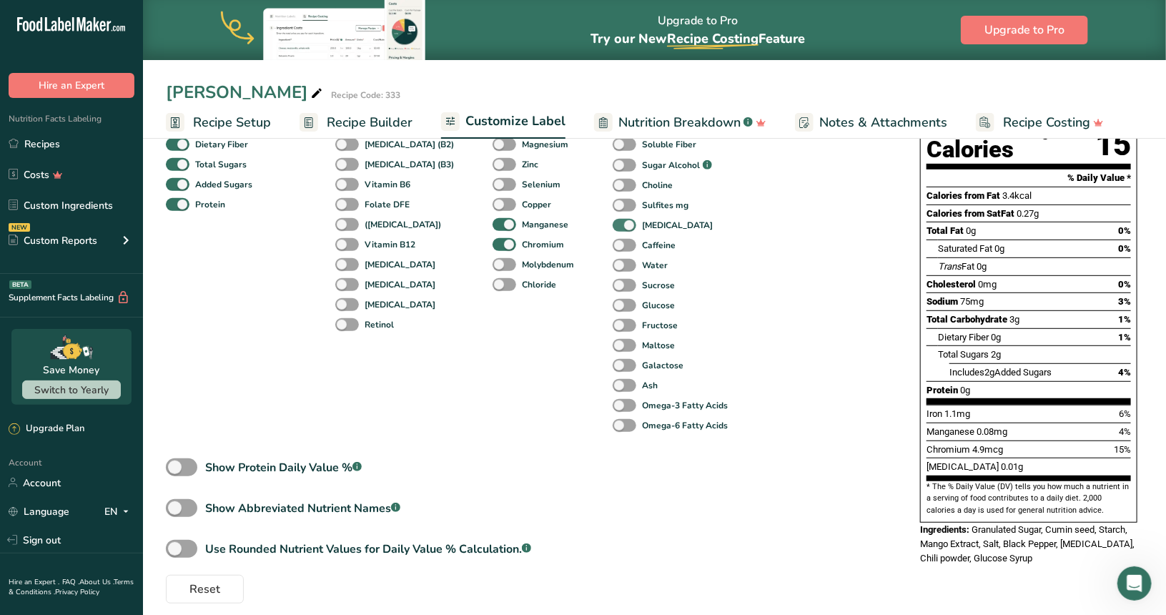
click at [642, 229] on b "[MEDICAL_DATA]" at bounding box center [677, 225] width 71 height 13
click at [622, 229] on input "[MEDICAL_DATA]" at bounding box center [616, 224] width 9 height 9
checkbox input "false"
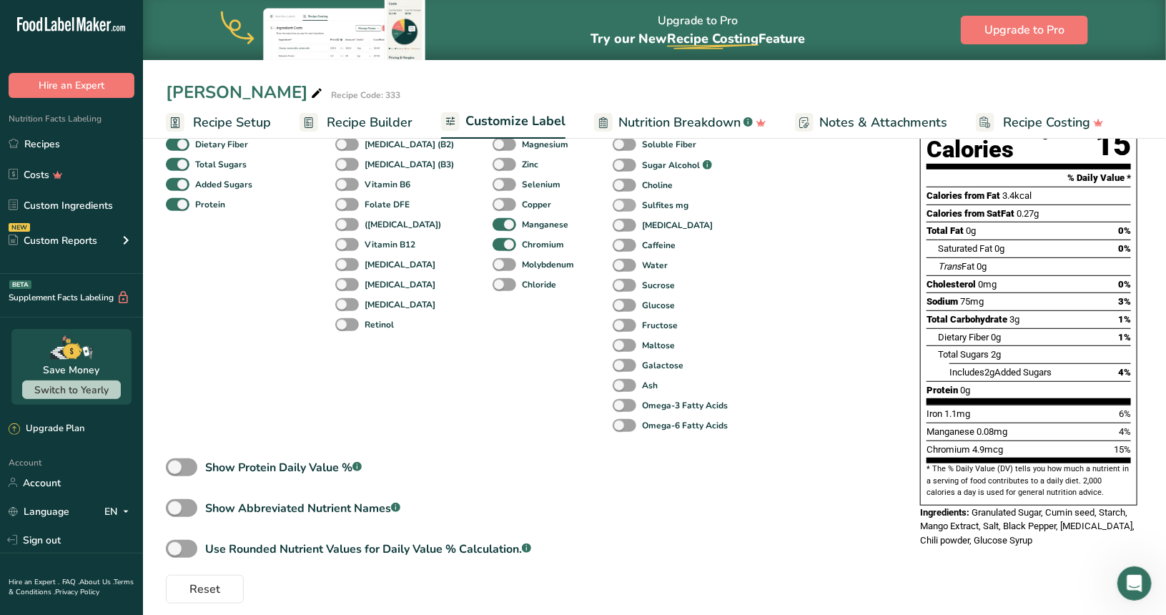
click at [642, 202] on b "Sulfites mg" at bounding box center [665, 205] width 46 height 13
click at [622, 202] on input "Sulfites mg" at bounding box center [616, 204] width 9 height 9
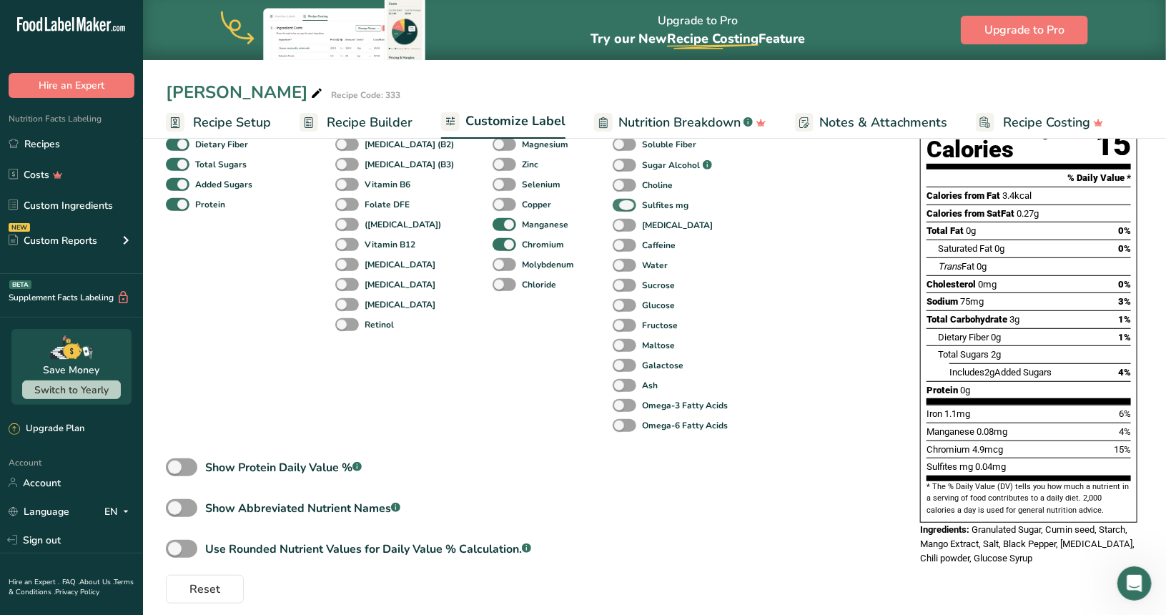
click at [642, 202] on b "Sulfites mg" at bounding box center [665, 205] width 46 height 13
click at [622, 202] on input "Sulfites mg" at bounding box center [616, 204] width 9 height 9
checkbox input "false"
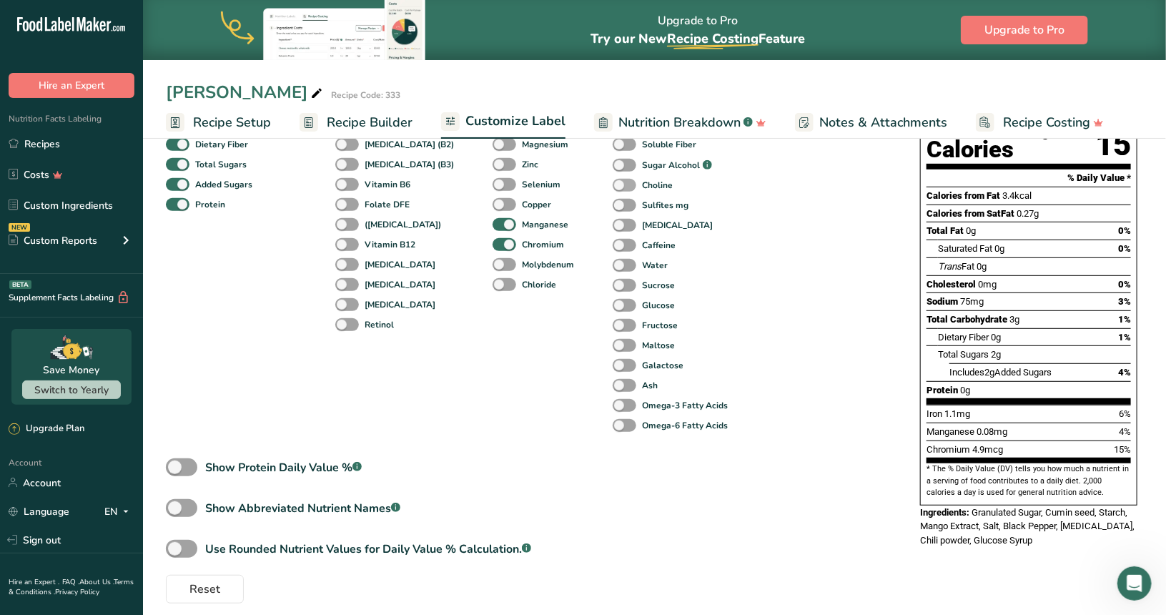
click at [642, 185] on b "Choline" at bounding box center [657, 185] width 31 height 13
click at [622, 185] on input "Choline" at bounding box center [616, 184] width 9 height 9
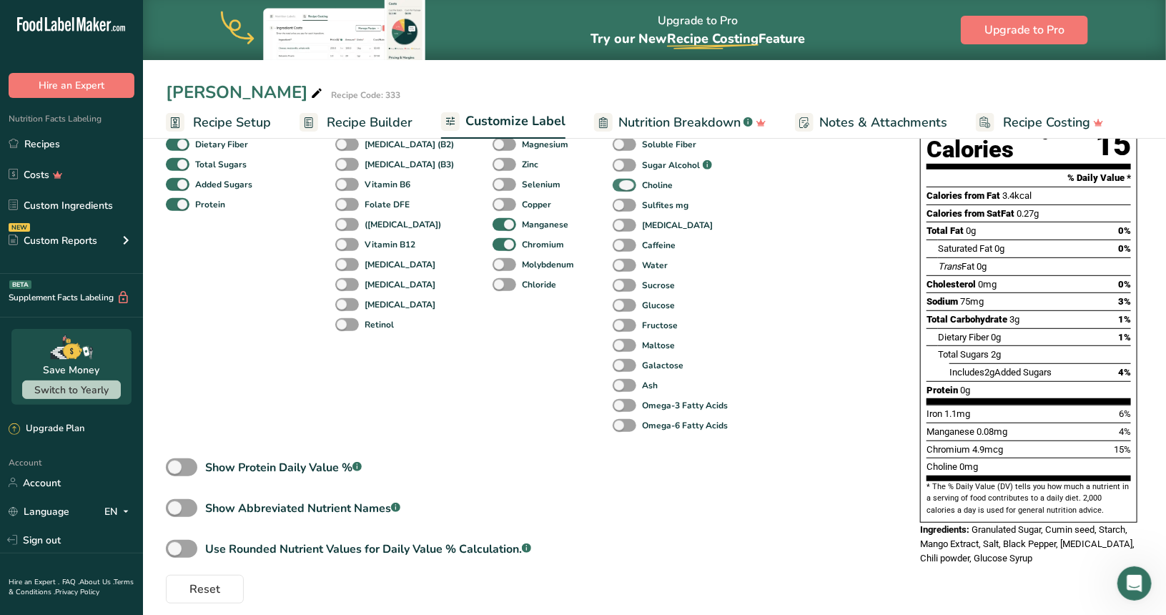
click at [642, 185] on b "Choline" at bounding box center [657, 185] width 31 height 13
click at [622, 185] on input "Choline" at bounding box center [616, 184] width 9 height 9
checkbox input "false"
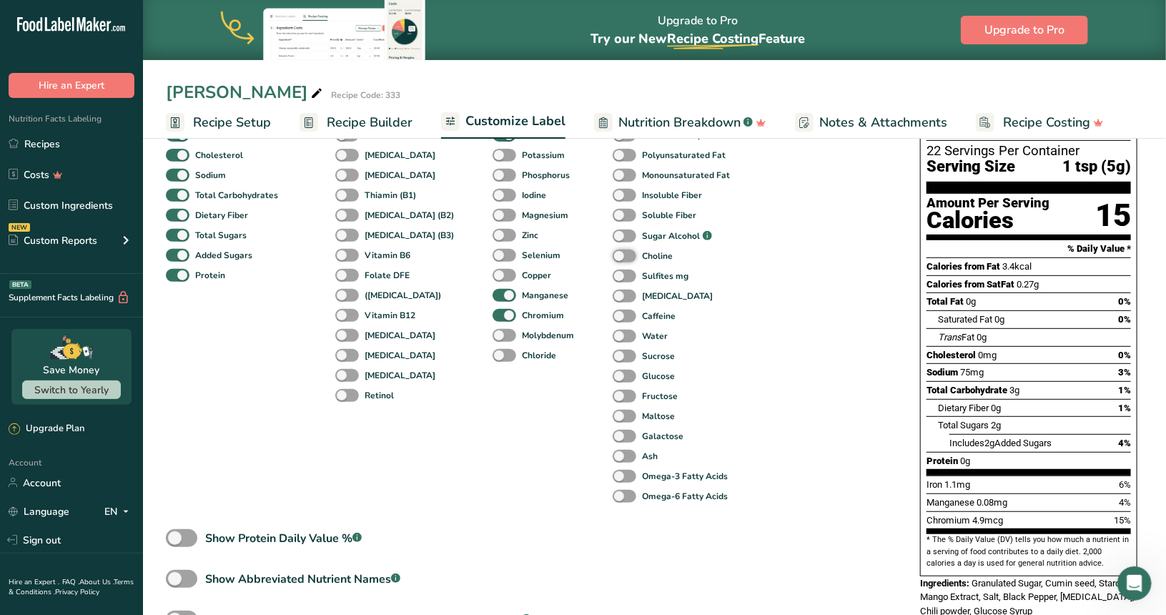
scroll to position [181, 0]
click at [647, 232] on span "Sugar Alcohol .a-a{fill:#347362;}.b-a{fill:#fff;}" at bounding box center [677, 237] width 70 height 16
click at [622, 232] on input "Sugar Alcohol .a-a{fill:#347362;}.b-a{fill:#fff;}" at bounding box center [616, 236] width 9 height 9
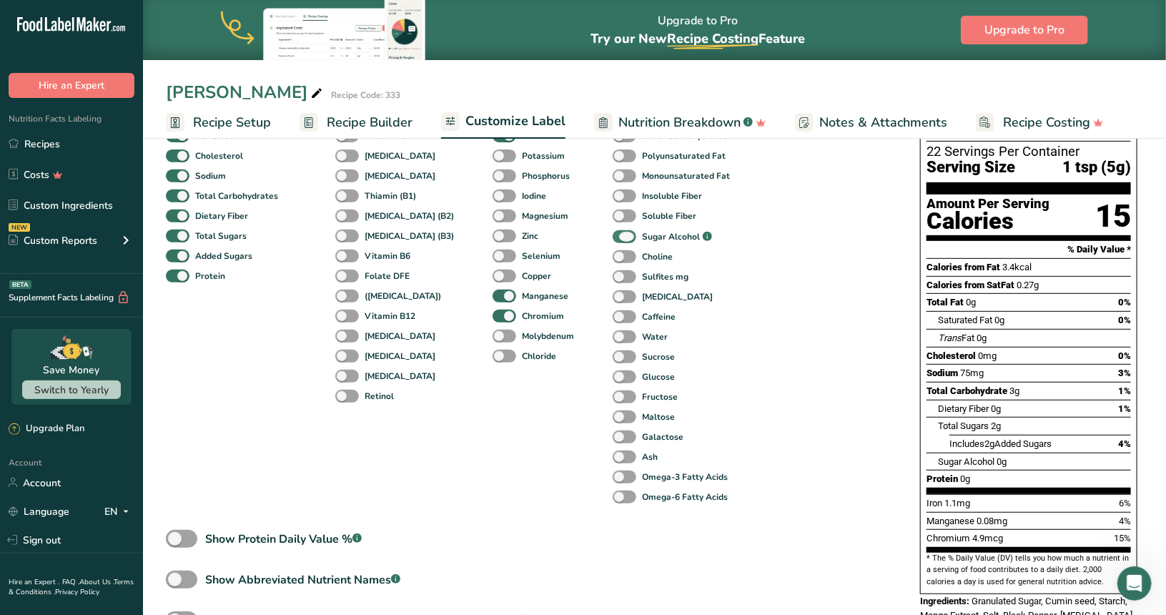
click at [647, 232] on span "Sugar Alcohol .a-a{fill:#347362;}.b-a{fill:#fff;}" at bounding box center [677, 237] width 70 height 16
click at [622, 232] on input "Sugar Alcohol .a-a{fill:#347362;}.b-a{fill:#fff;}" at bounding box center [616, 236] width 9 height 9
checkbox input "false"
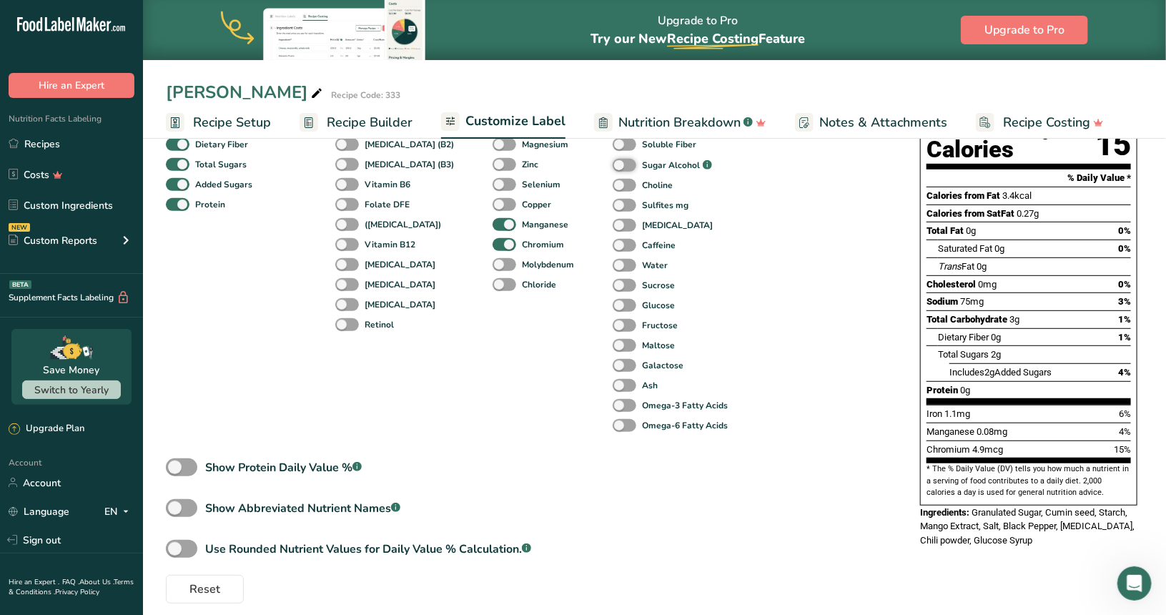
scroll to position [0, 0]
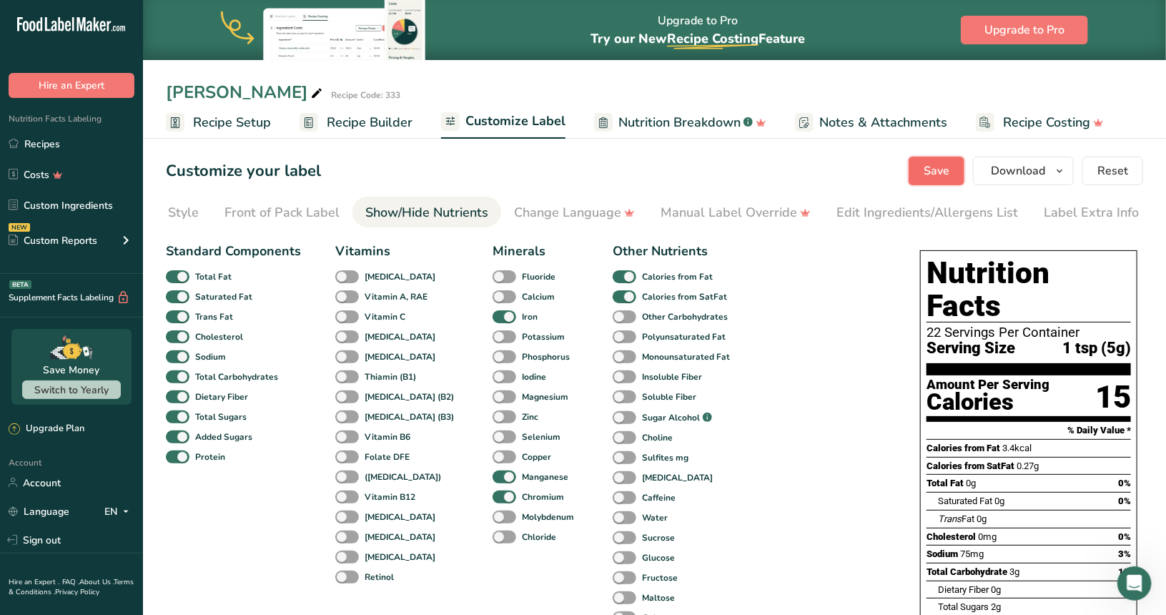
click at [953, 169] on button "Save" at bounding box center [936, 171] width 56 height 29
click at [1024, 172] on span "Download" at bounding box center [1018, 170] width 54 height 17
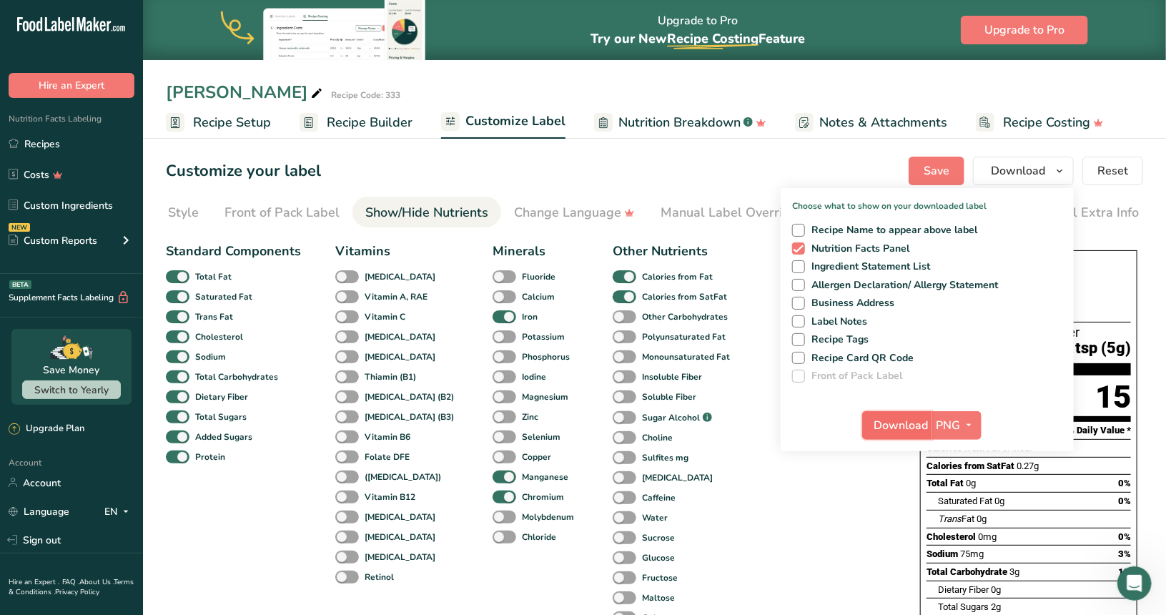
click at [918, 426] on span "Download" at bounding box center [901, 425] width 54 height 17
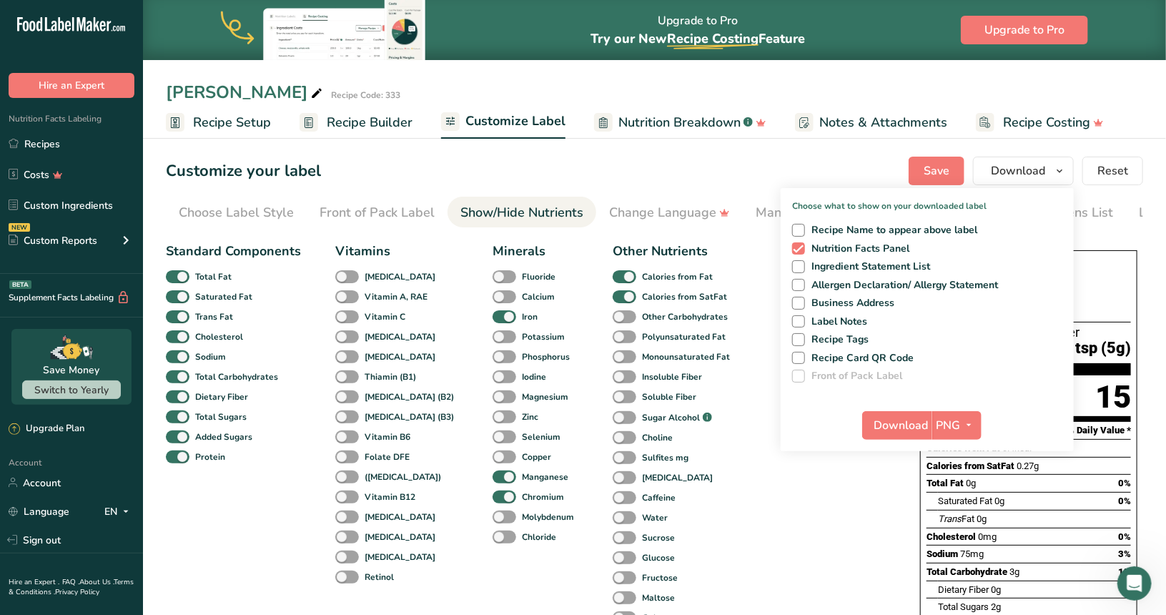
scroll to position [0, 95]
click at [192, 211] on div "Choose Label Style" at bounding box center [141, 212] width 115 height 19
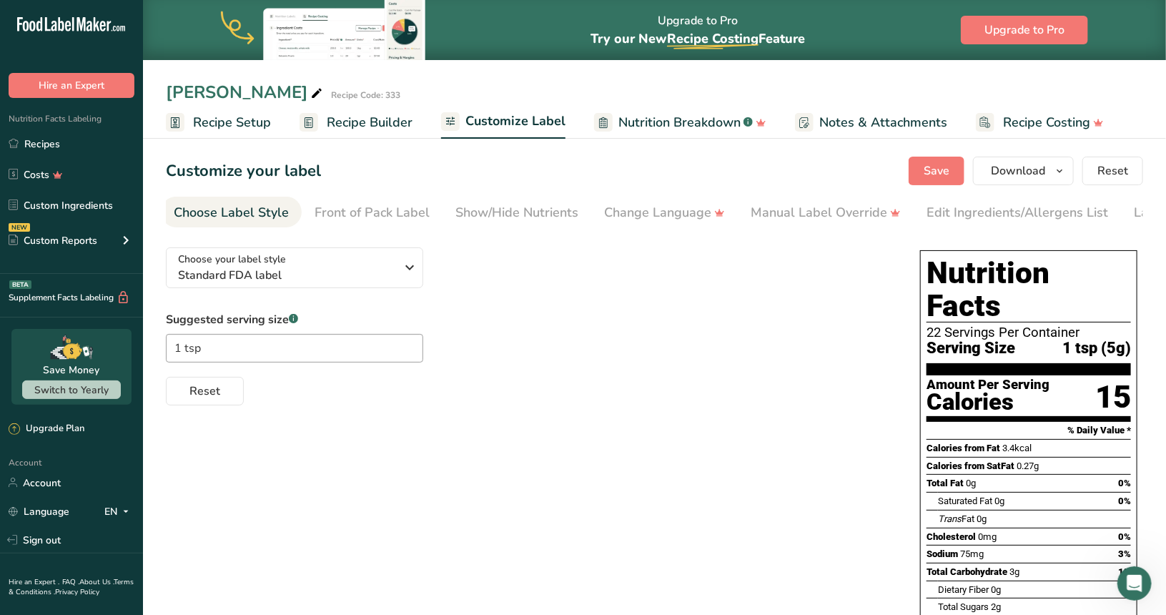
scroll to position [0, 0]
drag, startPoint x: 213, startPoint y: 118, endPoint x: 238, endPoint y: 120, distance: 25.1
click at [213, 118] on span "Recipe Setup" at bounding box center [232, 122] width 78 height 19
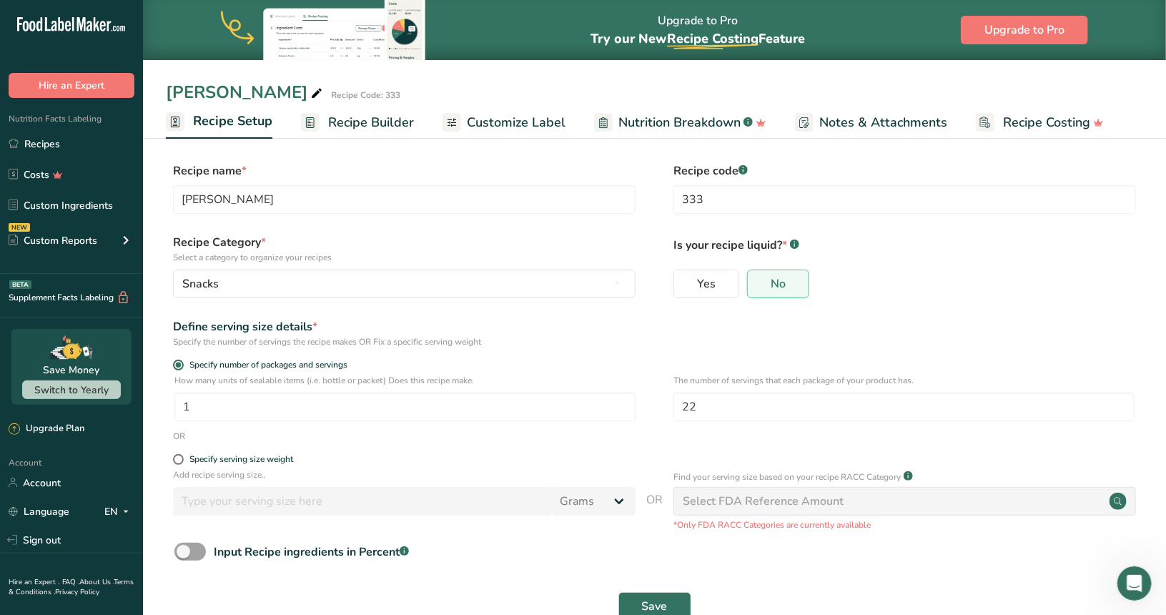
click at [364, 123] on span "Recipe Builder" at bounding box center [371, 122] width 86 height 19
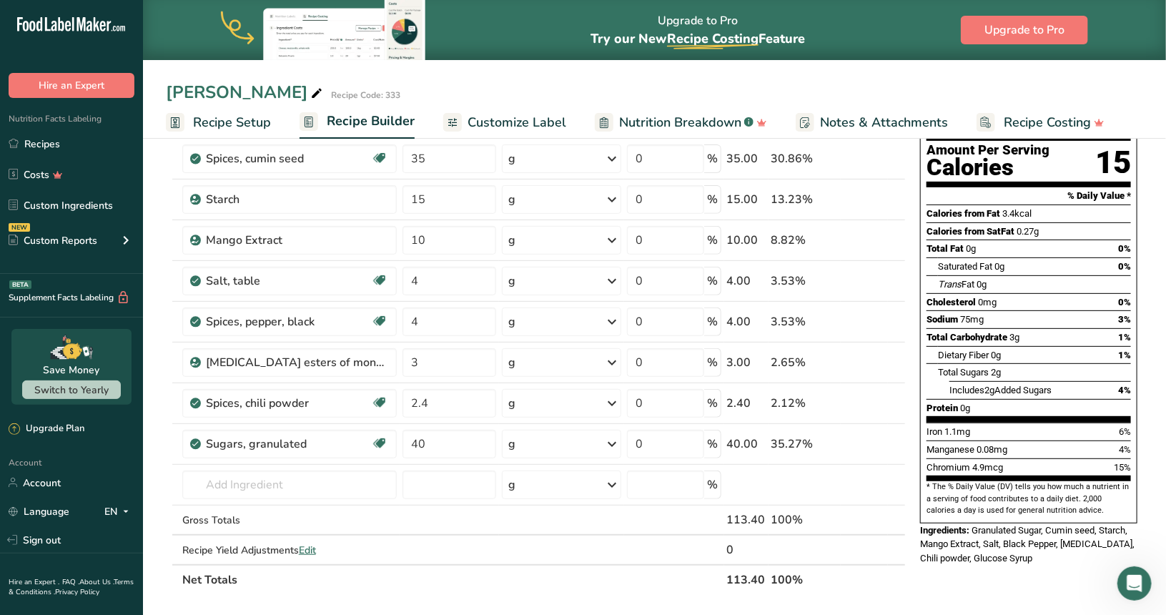
scroll to position [71, 0]
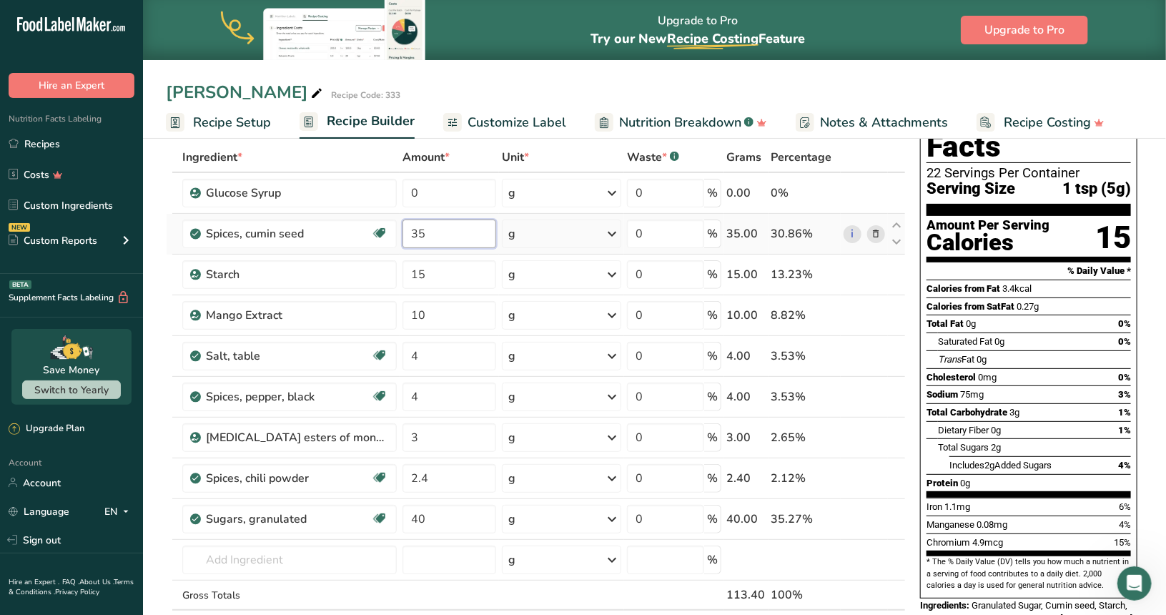
click at [454, 240] on input "35" at bounding box center [448, 233] width 93 height 29
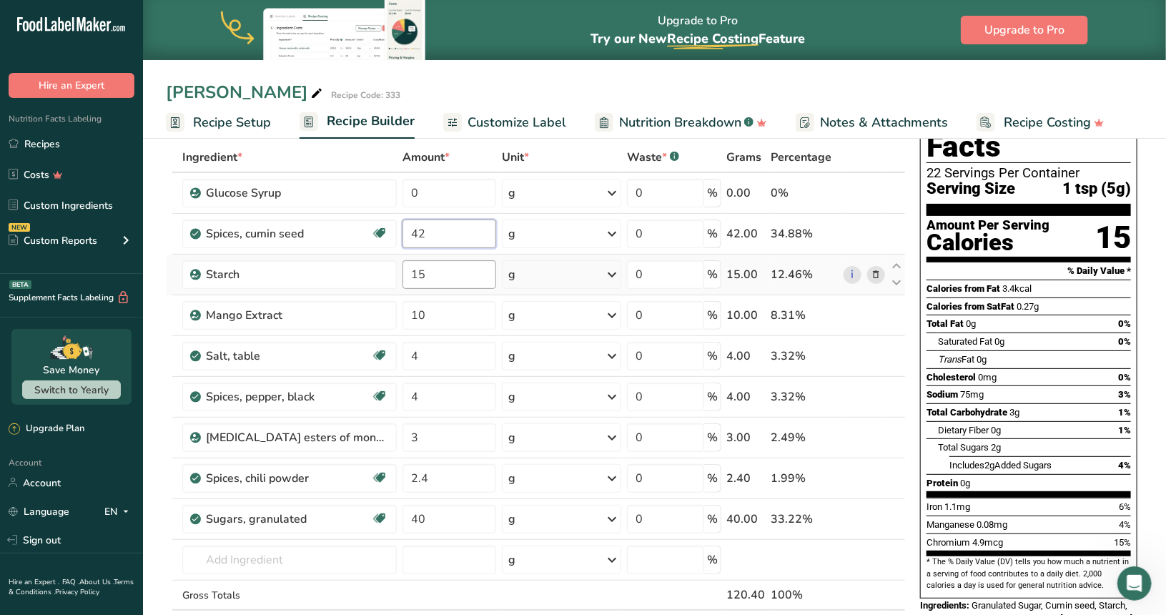
type input "42"
click at [442, 265] on div "Ingredient * Amount * Unit * Waste * .a-a{fill:#347362;}.b-a{fill:#fff;} Grams …" at bounding box center [536, 405] width 740 height 527
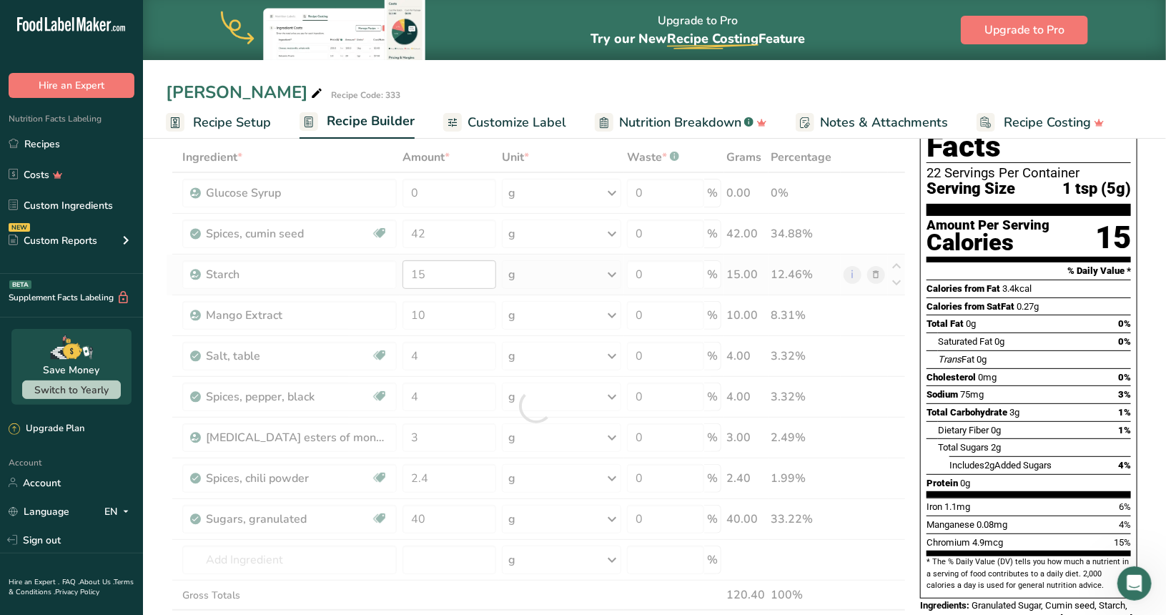
click at [442, 265] on div at bounding box center [536, 405] width 740 height 527
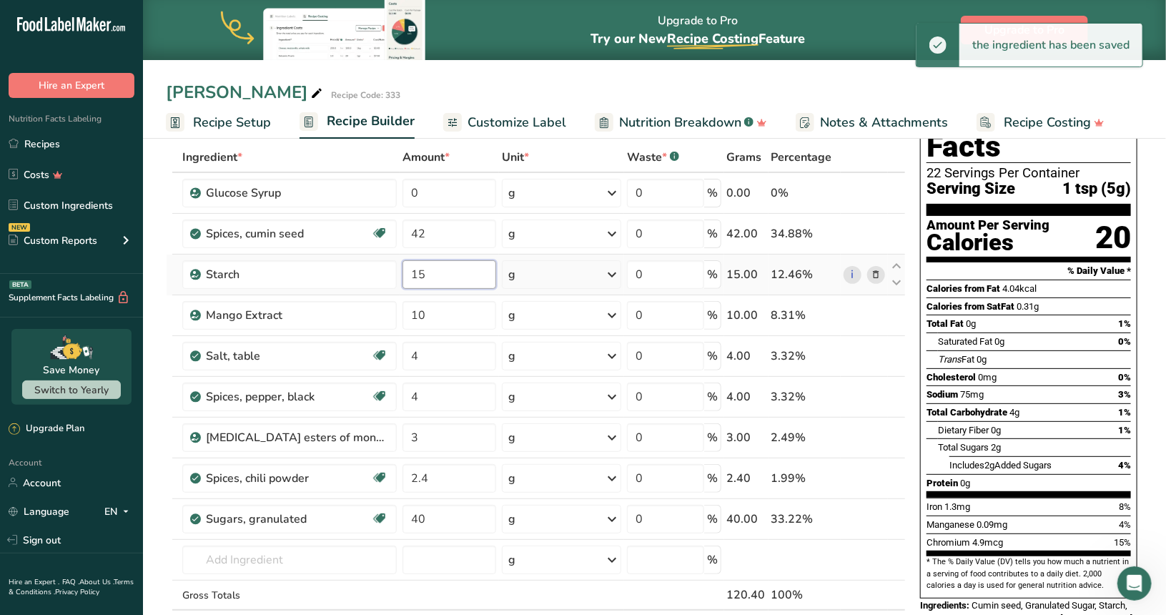
click at [433, 274] on input "15" at bounding box center [448, 274] width 93 height 29
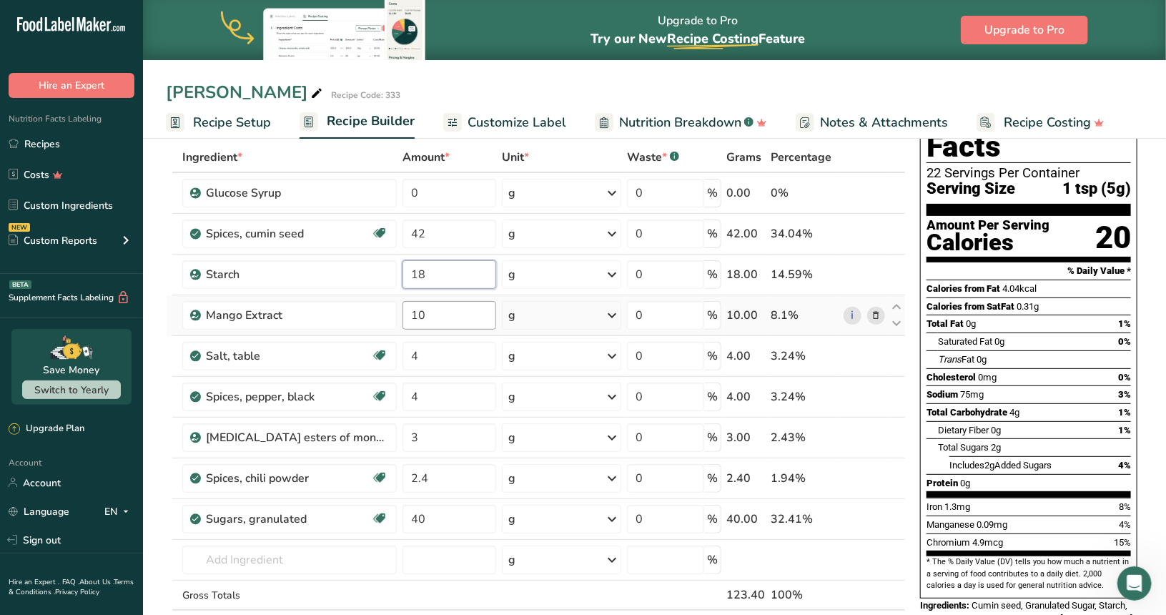
type input "18"
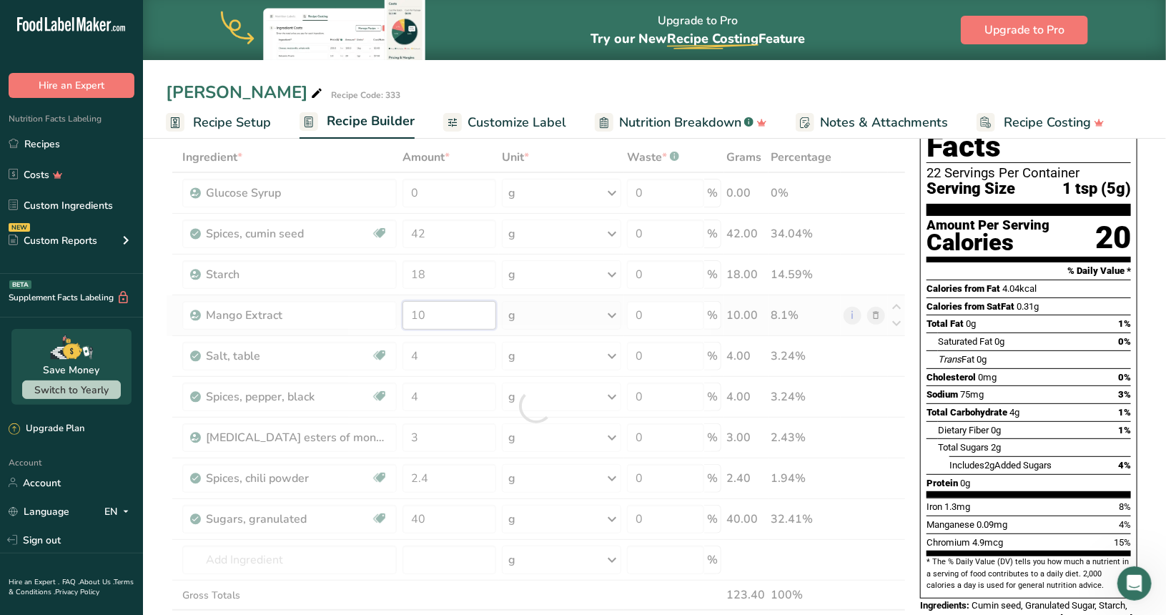
click at [430, 311] on div "Ingredient * Amount * Unit * Waste * .a-a{fill:#347362;}.b-a{fill:#fff;} Grams …" at bounding box center [536, 405] width 740 height 527
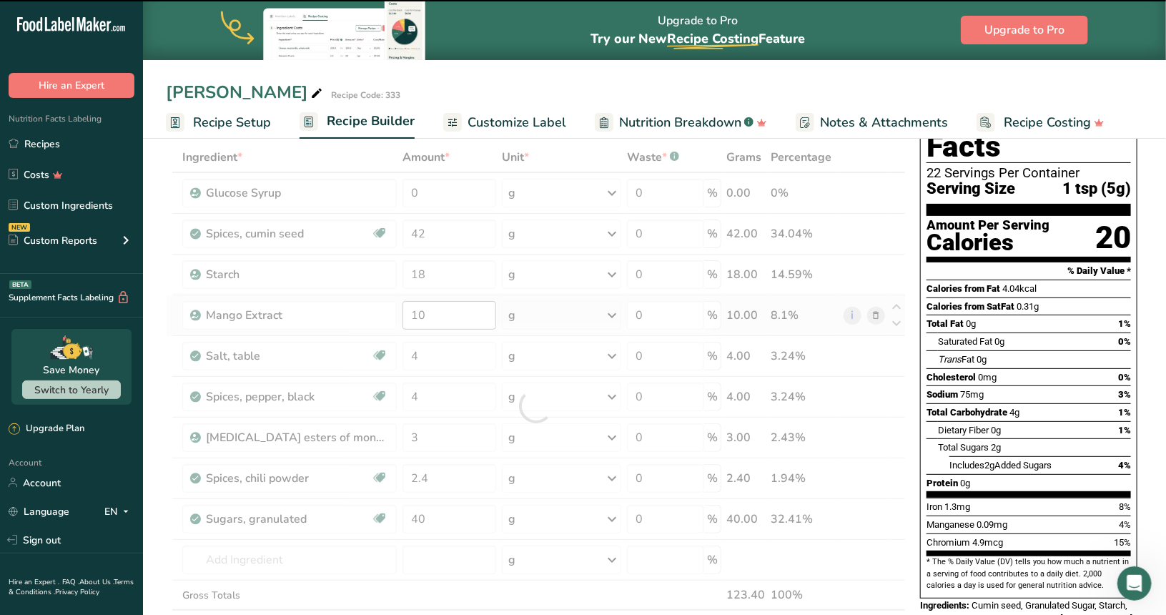
click at [430, 311] on div at bounding box center [536, 405] width 740 height 527
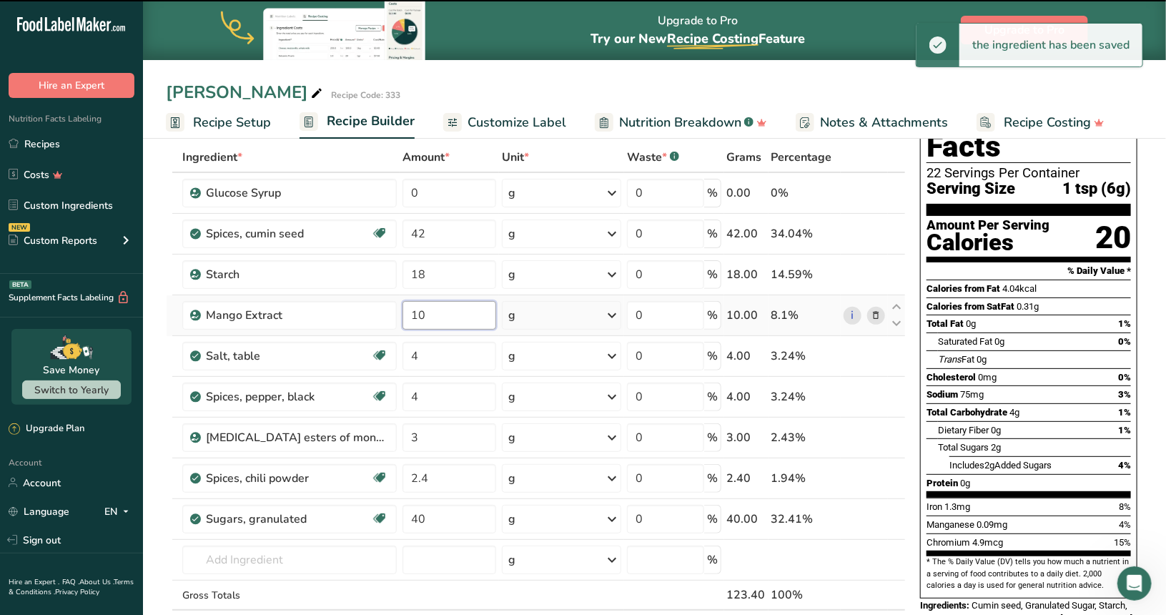
click at [429, 313] on input "10" at bounding box center [448, 315] width 93 height 29
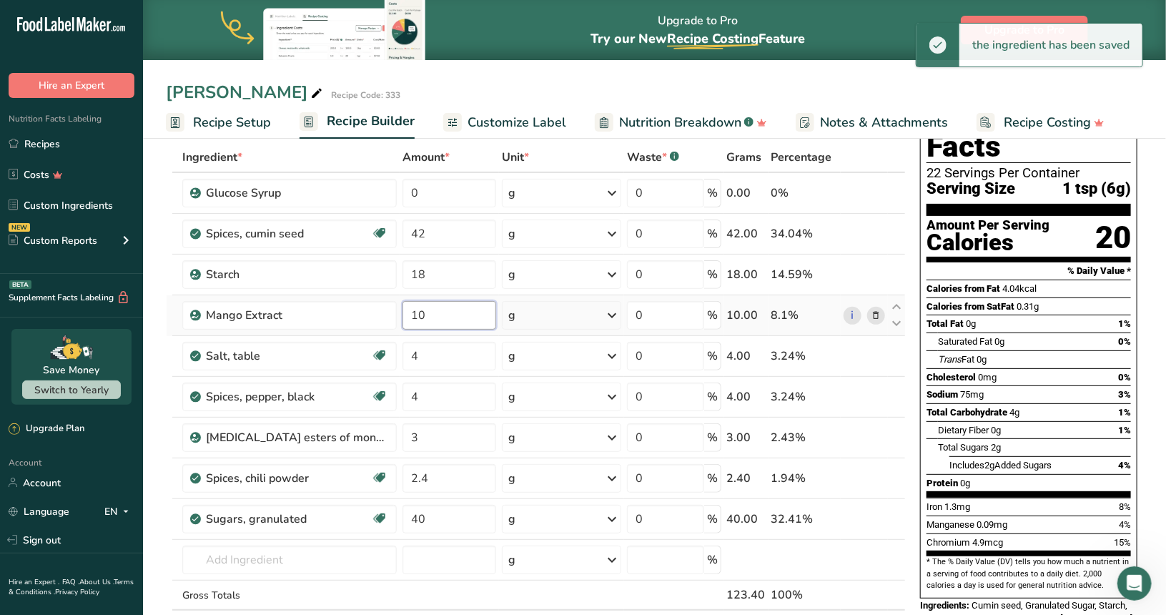
click at [429, 313] on input "10" at bounding box center [448, 315] width 93 height 29
type input "12"
click at [430, 347] on div "Ingredient * Amount * Unit * Waste * .a-a{fill:#347362;}.b-a{fill:#fff;} Grams …" at bounding box center [536, 405] width 740 height 527
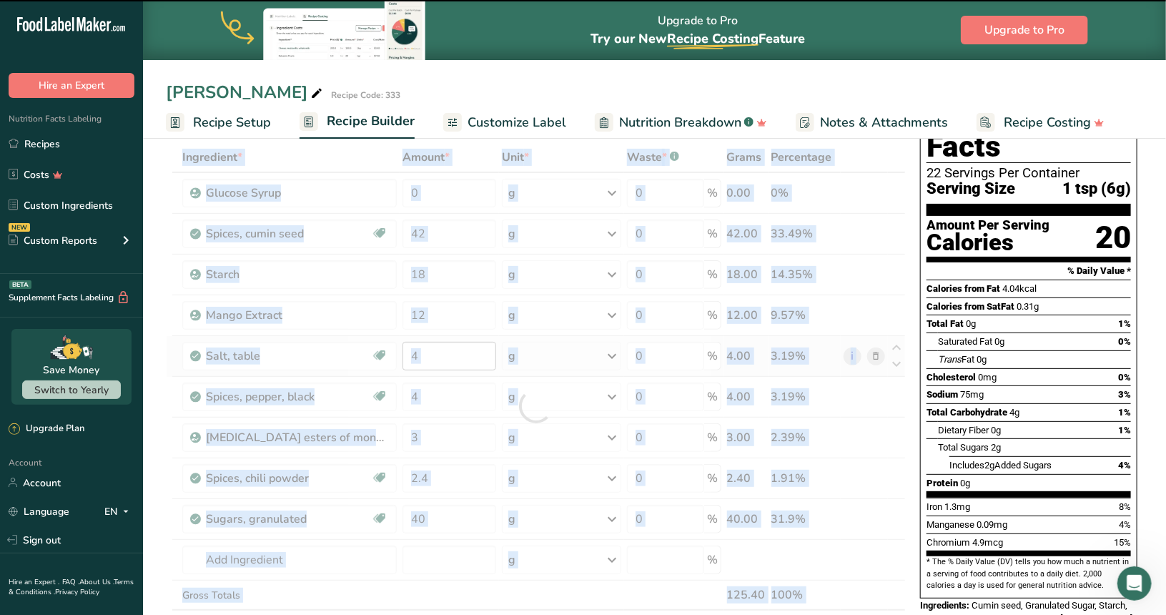
click at [430, 347] on div at bounding box center [536, 405] width 740 height 527
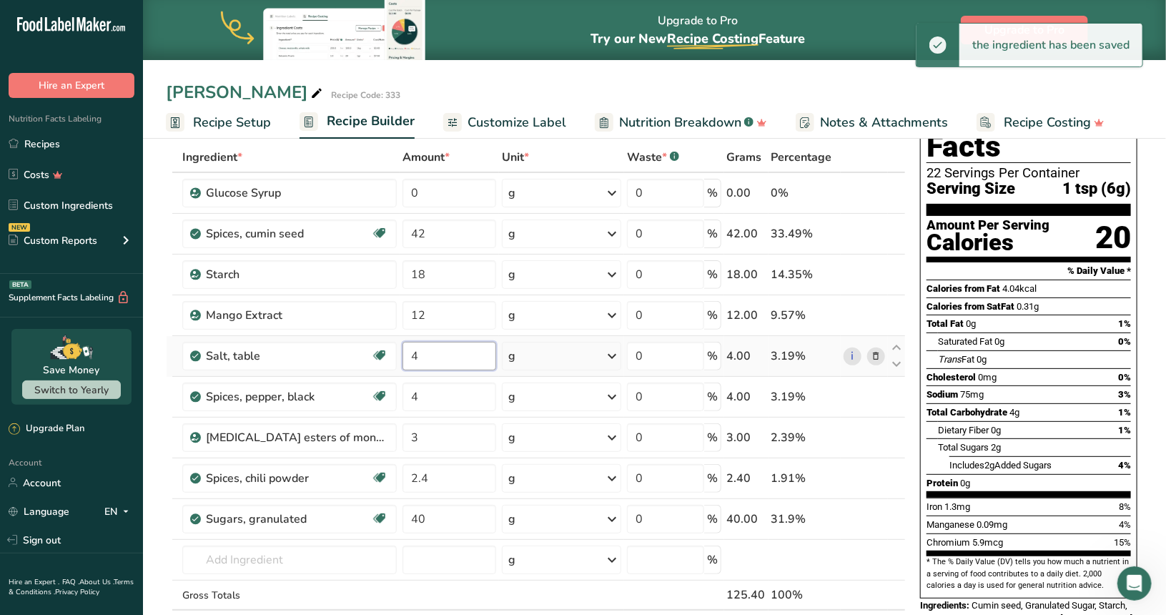
click at [430, 351] on input "4" at bounding box center [448, 356] width 93 height 29
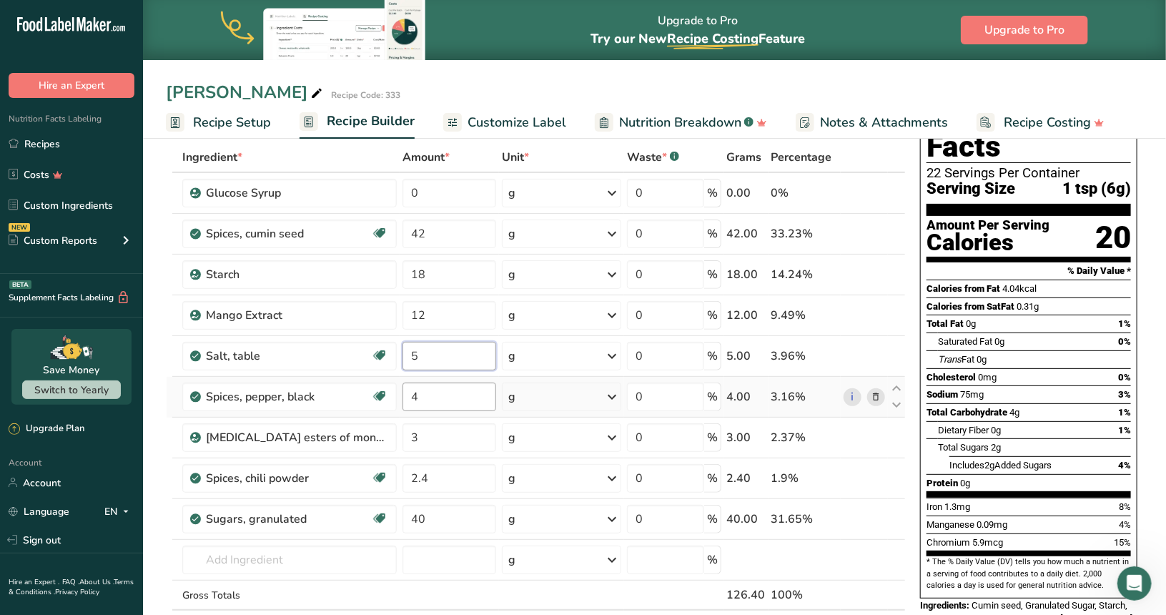
type input "5"
click at [425, 393] on div "Ingredient * Amount * Unit * Waste * .a-a{fill:#347362;}.b-a{fill:#fff;} Grams …" at bounding box center [536, 405] width 740 height 527
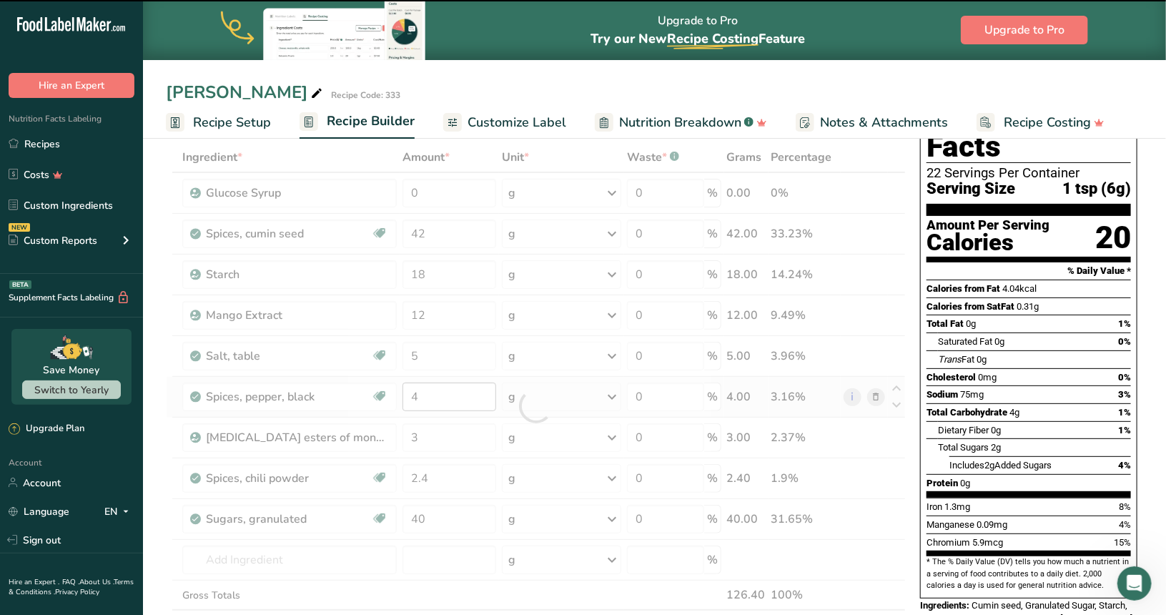
click at [425, 393] on div at bounding box center [536, 405] width 740 height 527
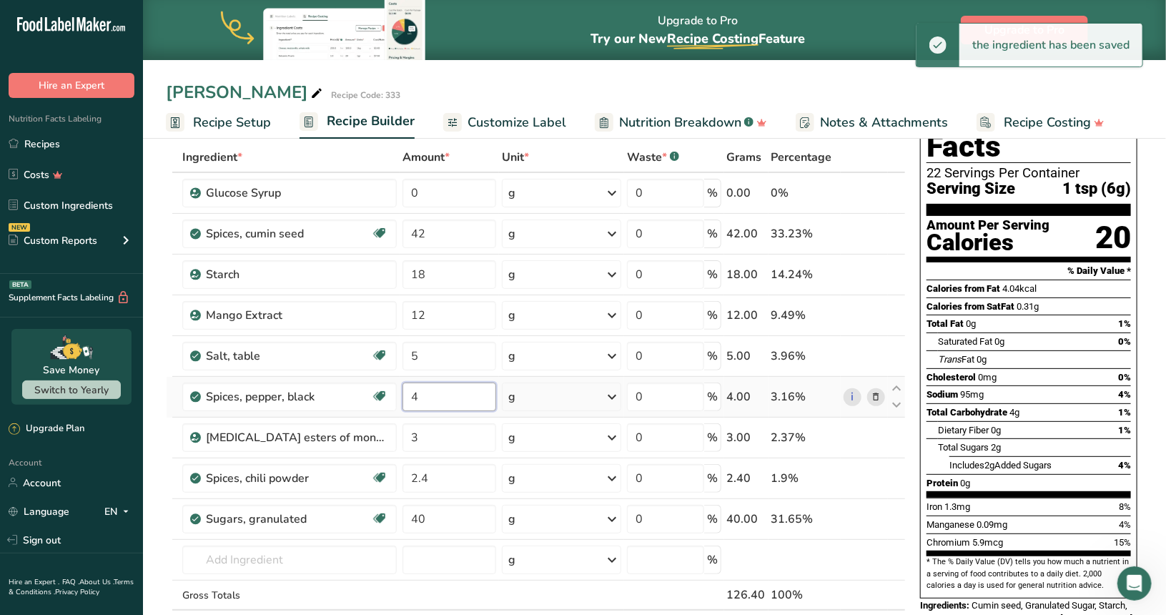
click at [425, 393] on input "4" at bounding box center [448, 396] width 93 height 29
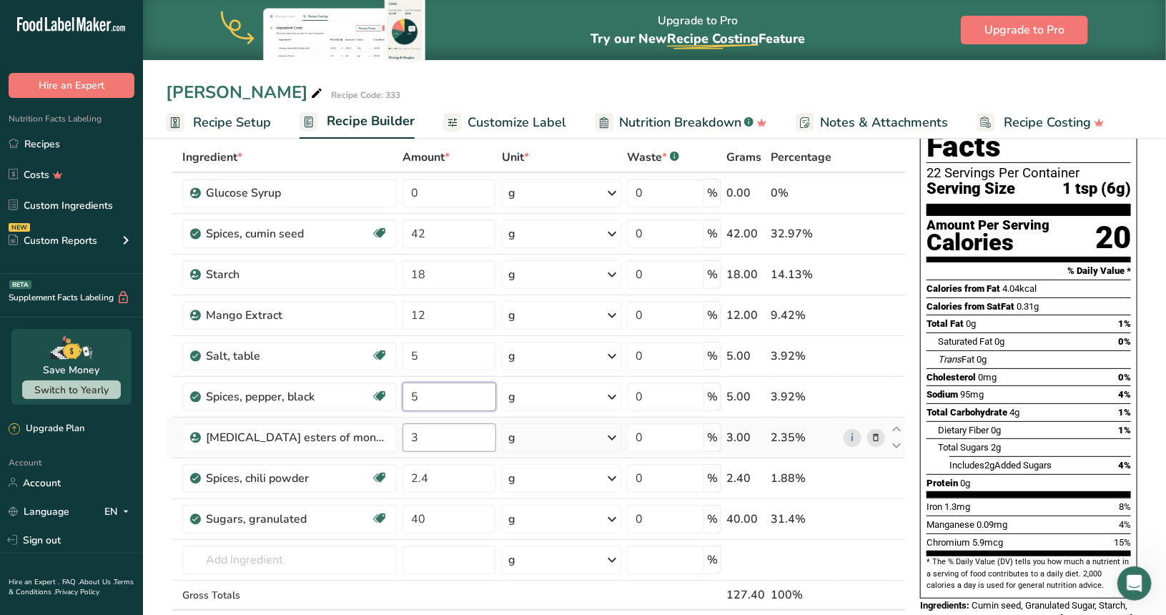
type input "5"
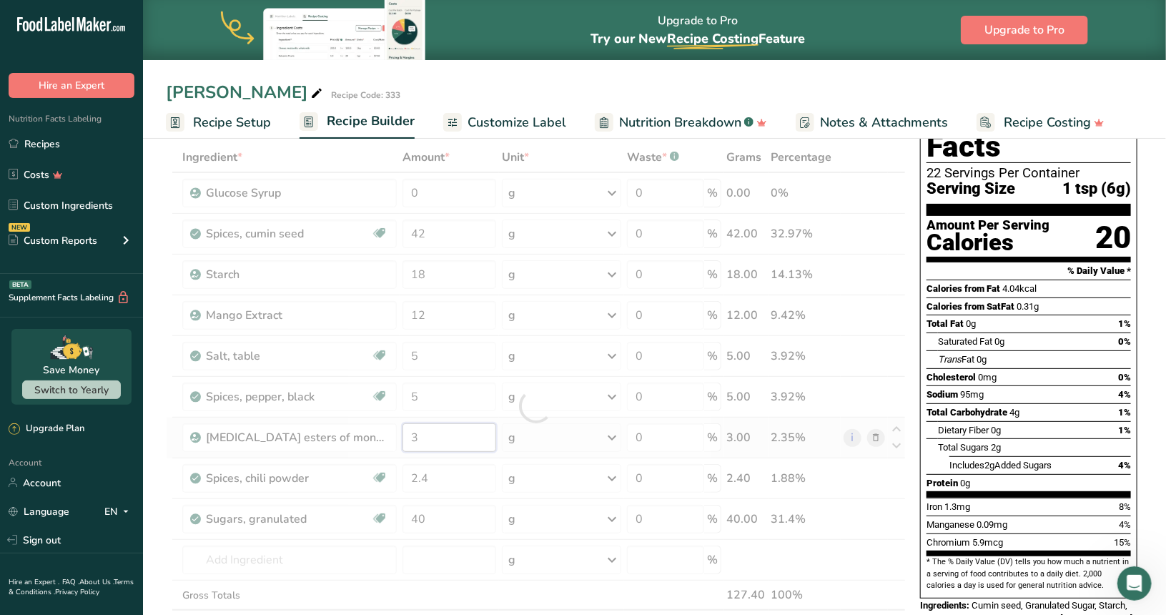
click at [433, 427] on div "Ingredient * Amount * Unit * Waste * .a-a{fill:#347362;}.b-a{fill:#fff;} Grams …" at bounding box center [536, 405] width 740 height 527
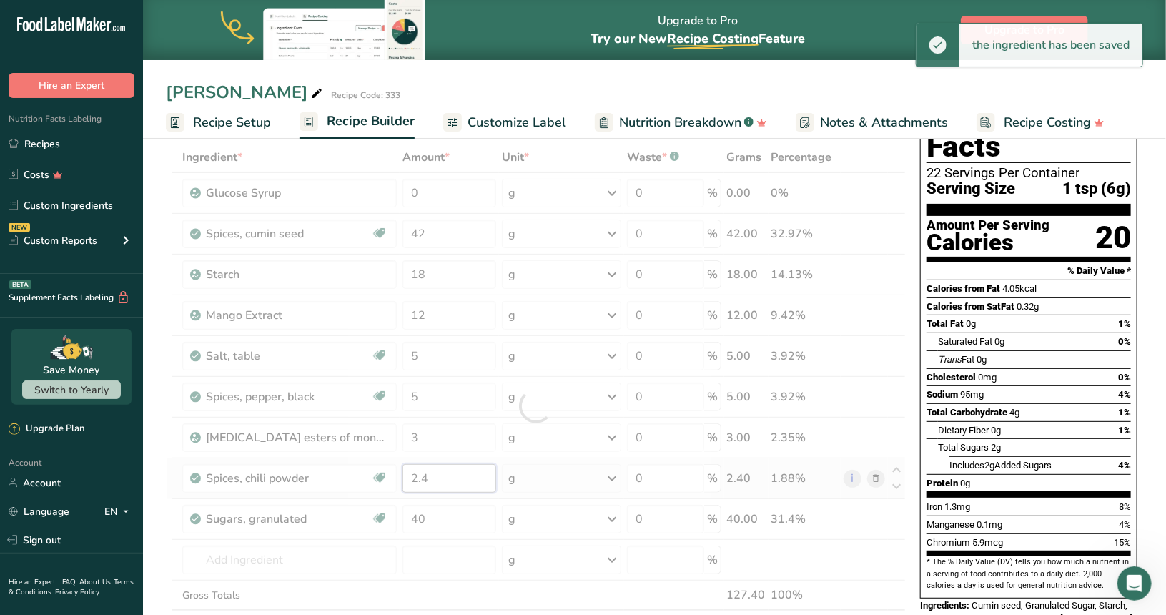
click at [440, 476] on div "Ingredient * Amount * Unit * Waste * .a-a{fill:#347362;}.b-a{fill:#fff;} Grams …" at bounding box center [536, 405] width 740 height 527
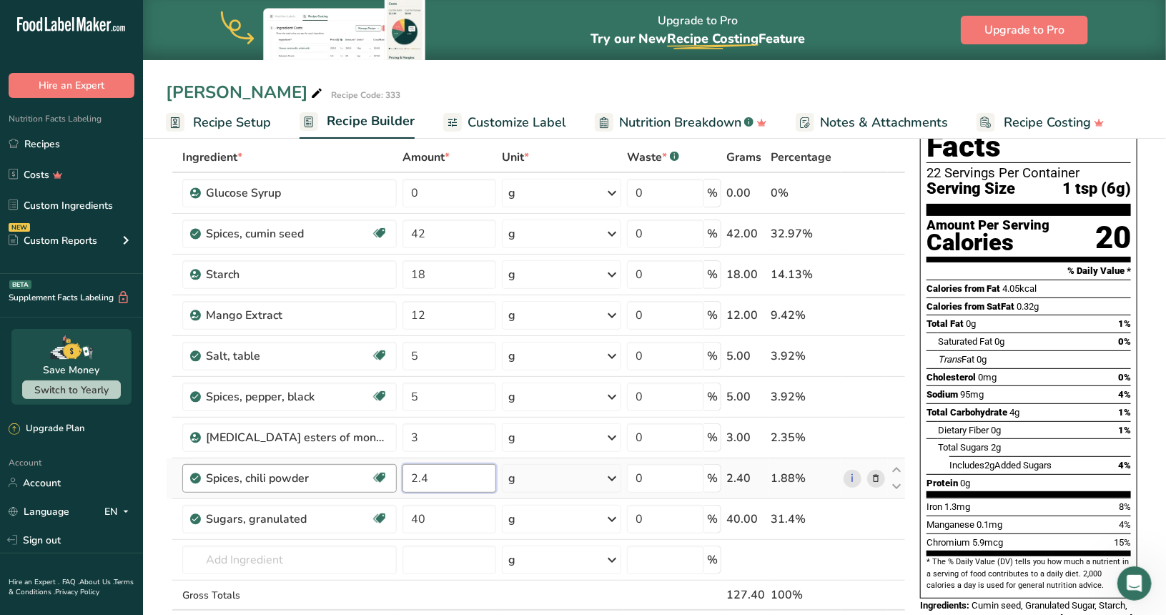
drag, startPoint x: 435, startPoint y: 471, endPoint x: 383, endPoint y: 471, distance: 52.2
click at [383, 471] on tr "Spices, chili powder Source of Antioxidants Dairy free Gluten free Vegan Vegeta…" at bounding box center [536, 478] width 738 height 41
type input "3.7"
click at [452, 516] on div "Ingredient * Amount * Unit * Waste * .a-a{fill:#347362;}.b-a{fill:#fff;} Grams …" at bounding box center [536, 405] width 740 height 527
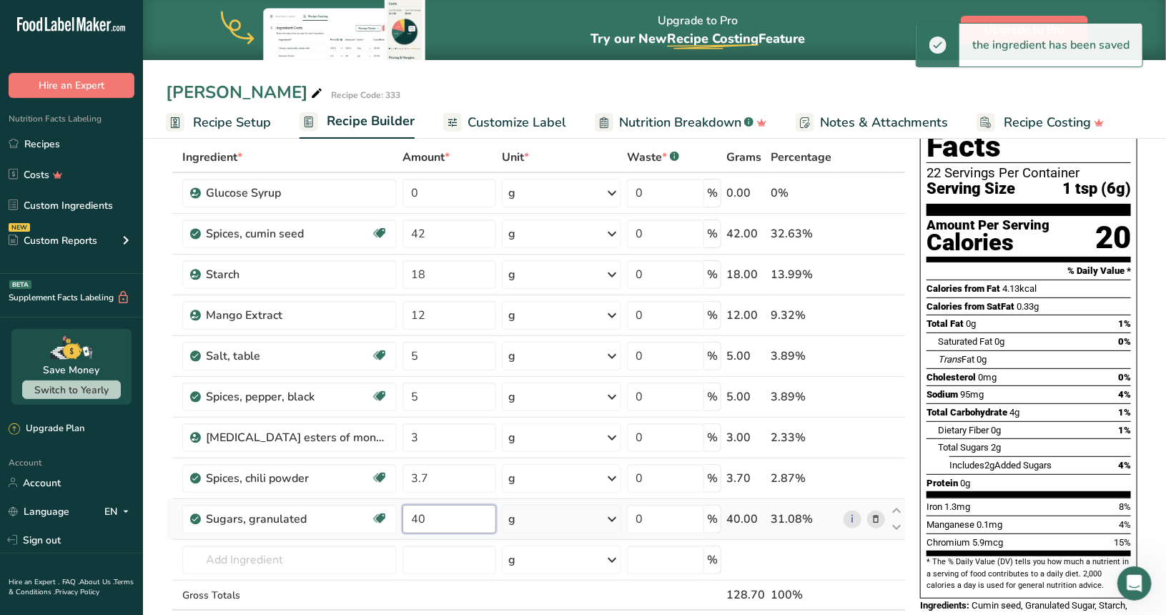
click at [452, 516] on input "40" at bounding box center [448, 519] width 93 height 29
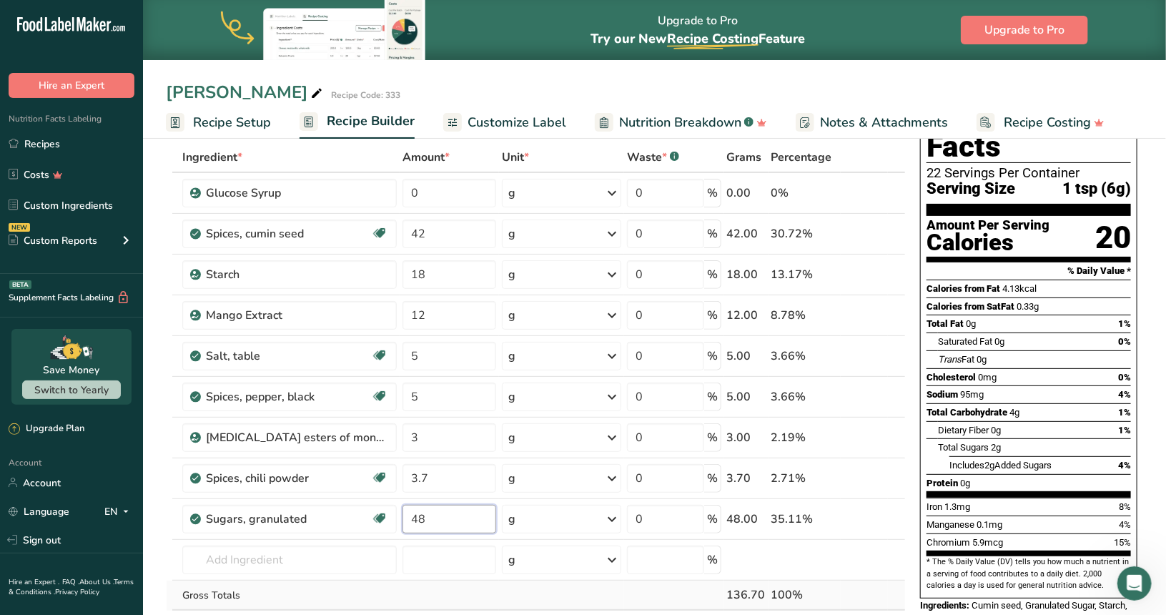
type input "48"
click at [470, 578] on div "Ingredient * Amount * Unit * Waste * .a-a{fill:#347362;}.b-a{fill:#fff;} Grams …" at bounding box center [536, 405] width 740 height 527
click at [446, 227] on input "42" at bounding box center [448, 233] width 93 height 29
click at [446, 241] on input "42" at bounding box center [448, 233] width 93 height 29
type input "45"
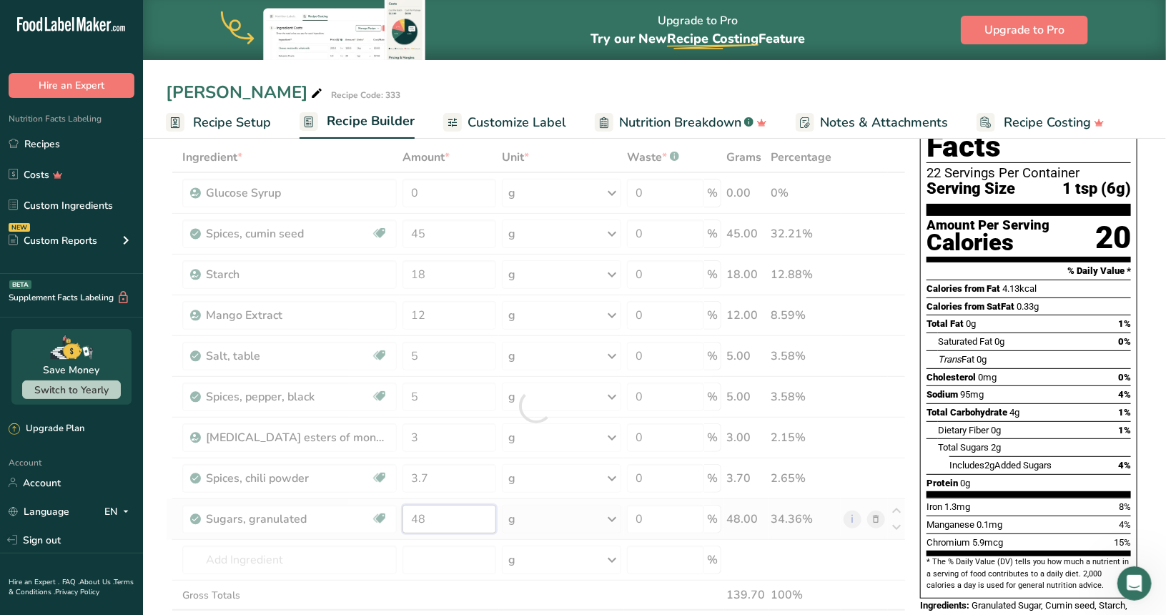
click at [435, 515] on div "Ingredient * Amount * Unit * Waste * .a-a{fill:#347362;}.b-a{fill:#fff;} Grams …" at bounding box center [536, 405] width 740 height 527
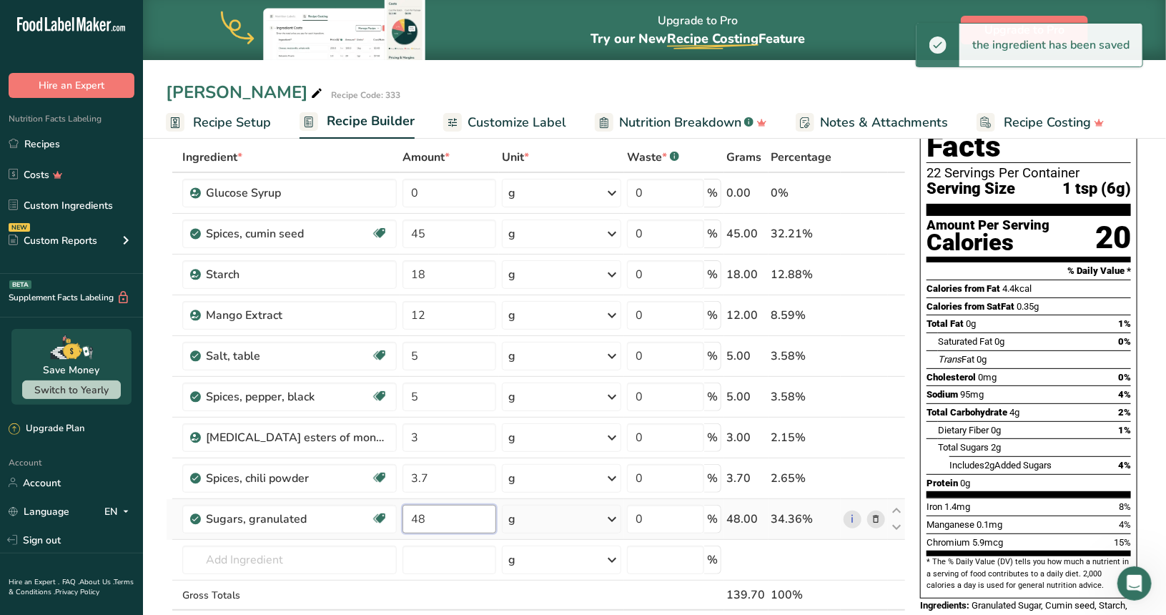
type input "4"
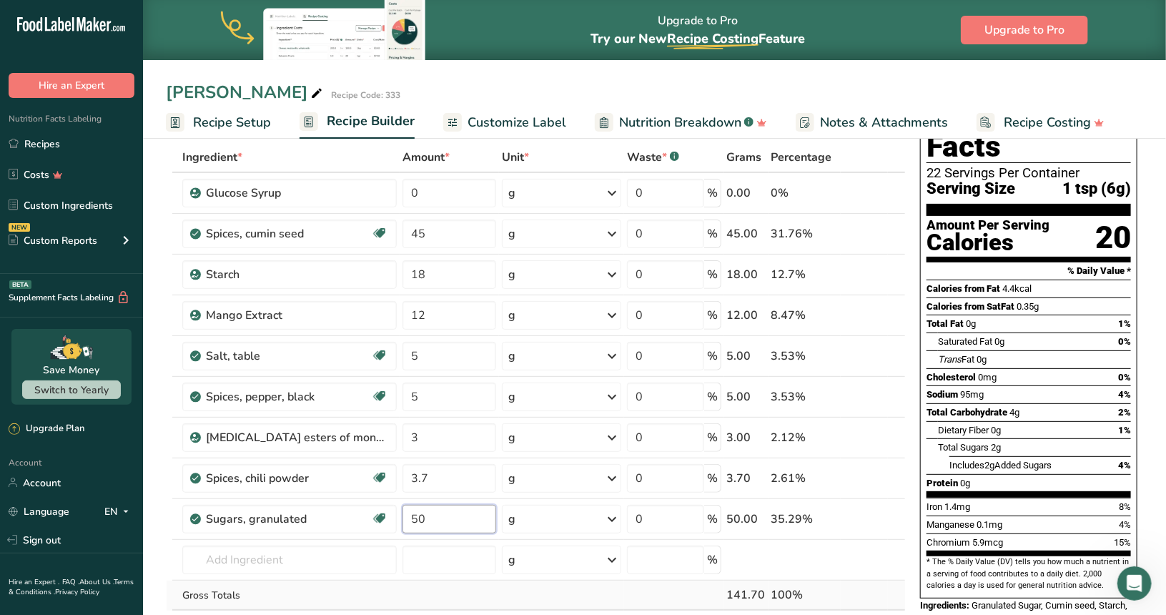
type input "50"
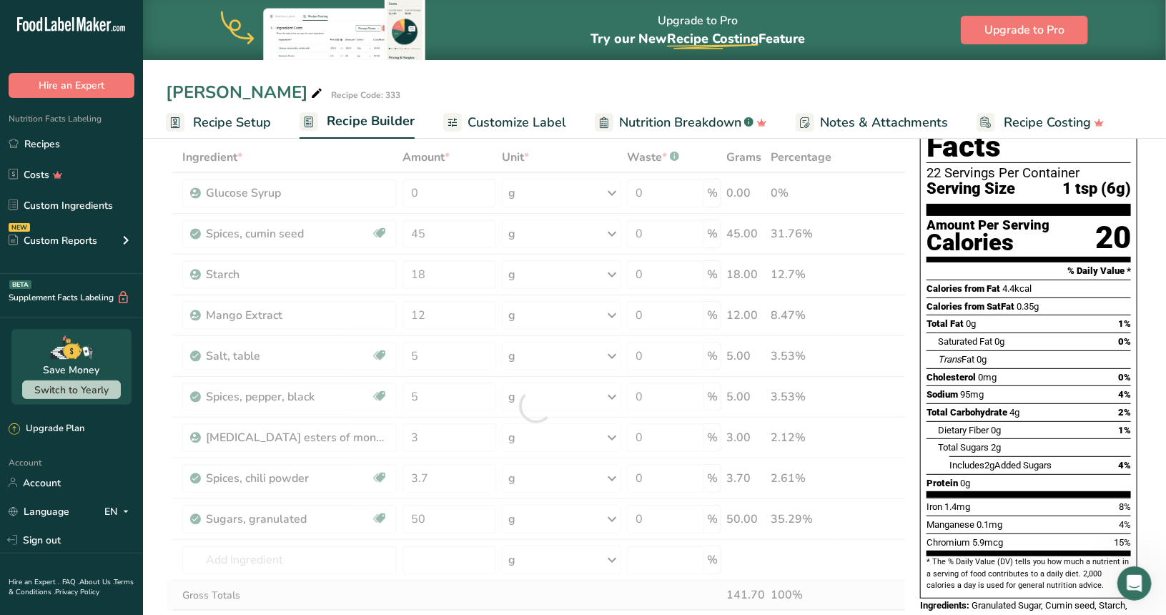
click at [545, 602] on div "Ingredient * Amount * Unit * Waste * .a-a{fill:#347362;}.b-a{fill:#fff;} Grams …" at bounding box center [536, 405] width 740 height 527
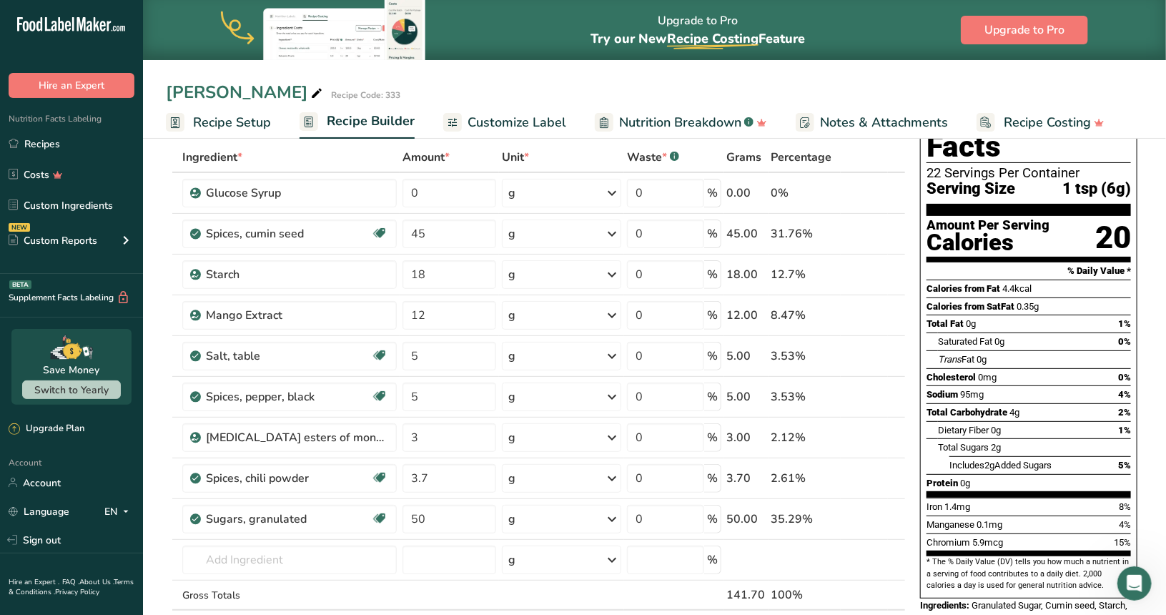
click at [530, 121] on span "Customize Label" at bounding box center [516, 122] width 99 height 19
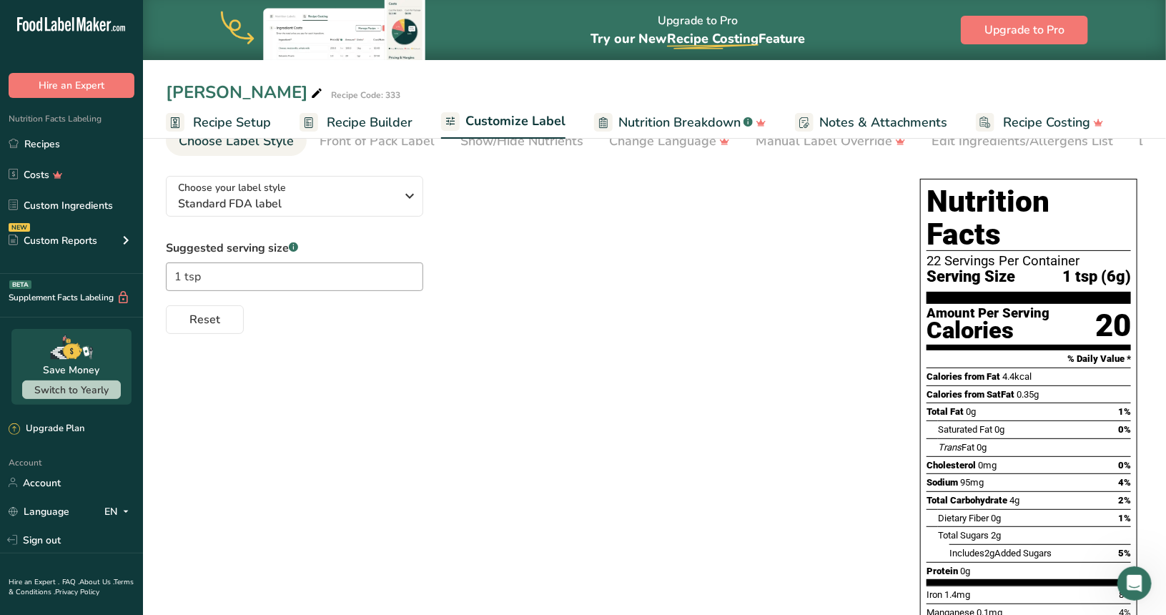
click at [249, 121] on span "Recipe Setup" at bounding box center [232, 122] width 78 height 19
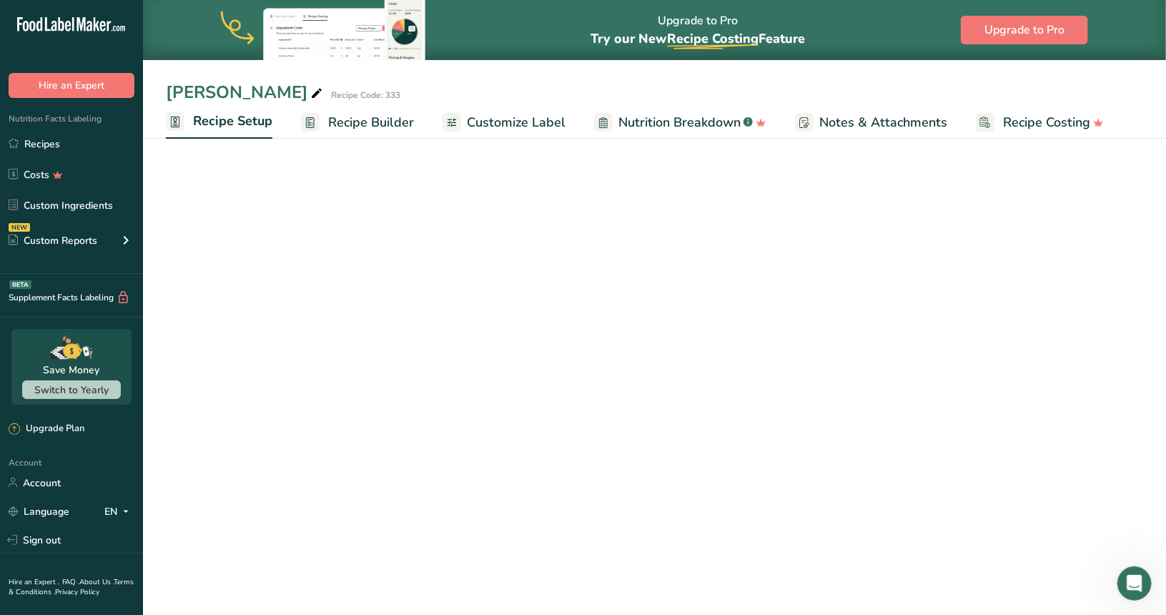
scroll to position [37, 0]
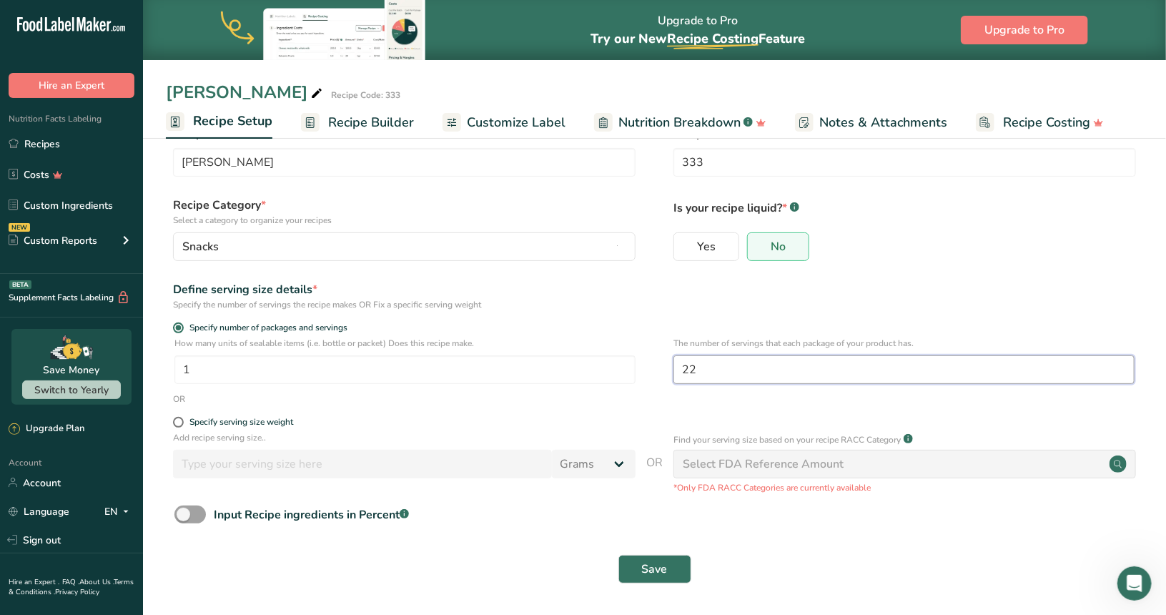
click at [716, 367] on input "22" at bounding box center [903, 369] width 461 height 29
click at [716, 364] on input "22" at bounding box center [903, 369] width 461 height 29
type input "25"
click at [929, 277] on form "Recipe name * Harmony Glow Recipe code .a-a{fill:#347362;}.b-a{fill:#fff;} 333 …" at bounding box center [654, 358] width 977 height 467
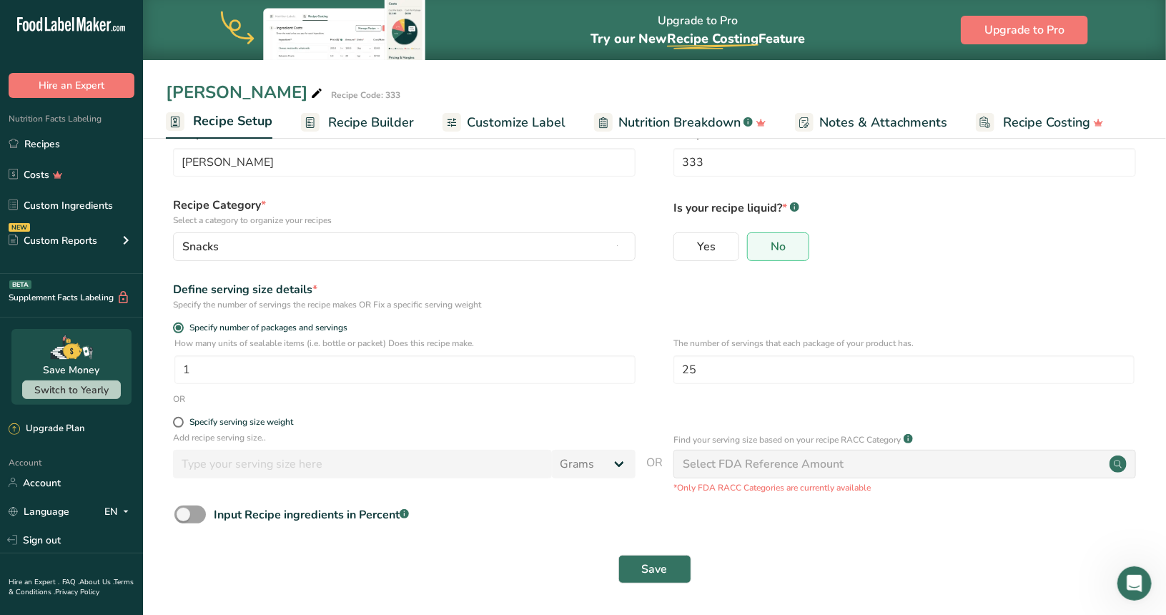
click at [536, 120] on span "Customize Label" at bounding box center [516, 122] width 99 height 19
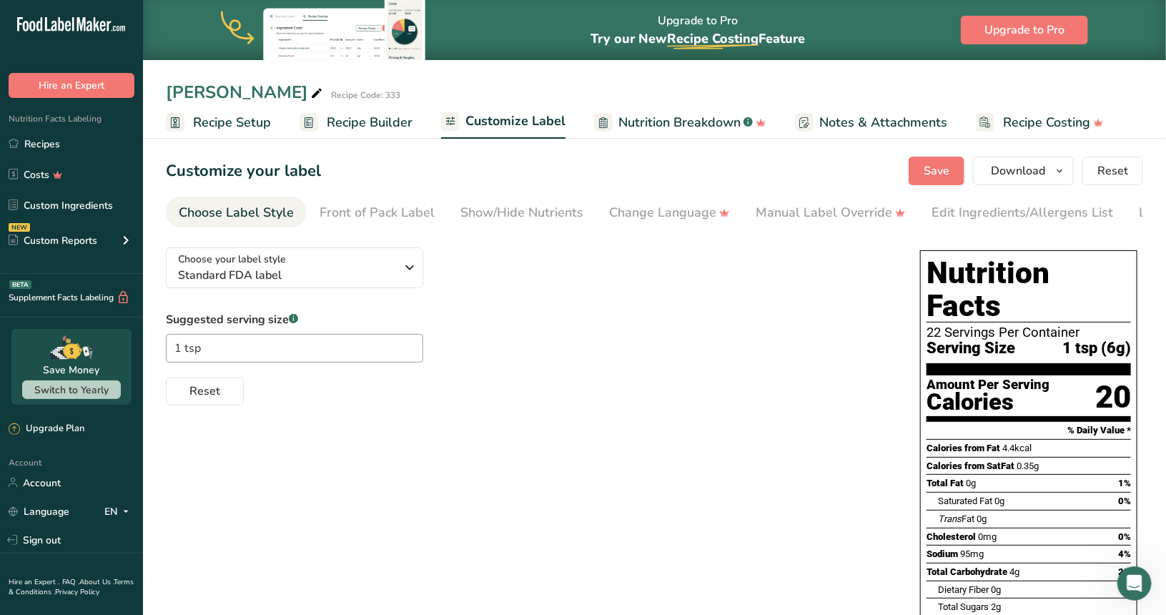
click at [244, 117] on span "Recipe Setup" at bounding box center [232, 122] width 78 height 19
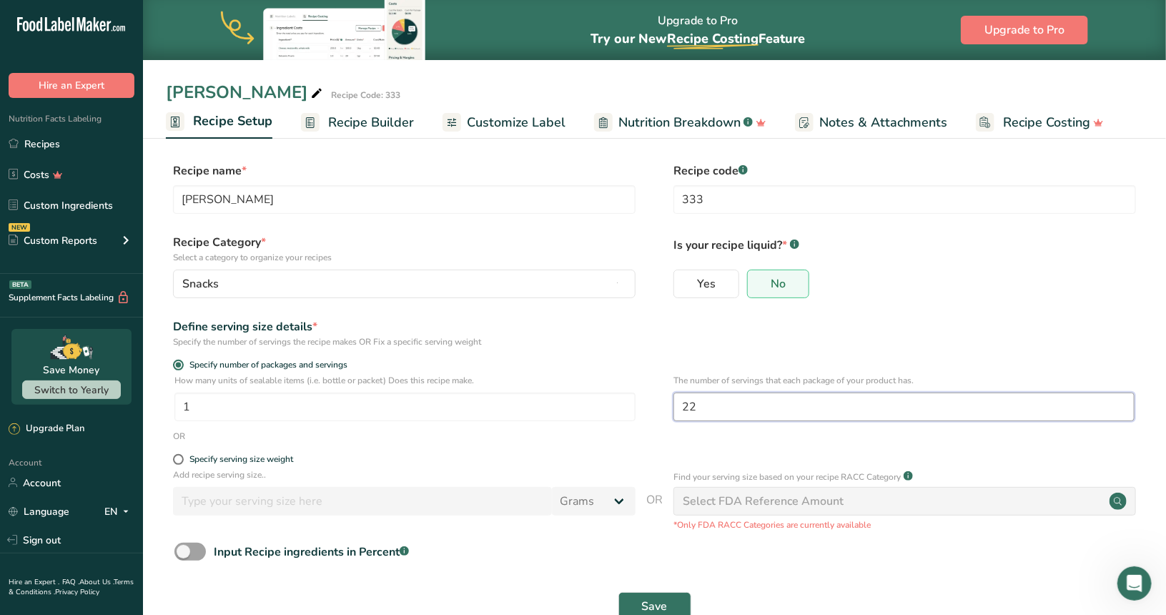
click at [713, 397] on input "22" at bounding box center [903, 406] width 461 height 29
type input "25"
click at [660, 596] on button "Save" at bounding box center [654, 606] width 73 height 29
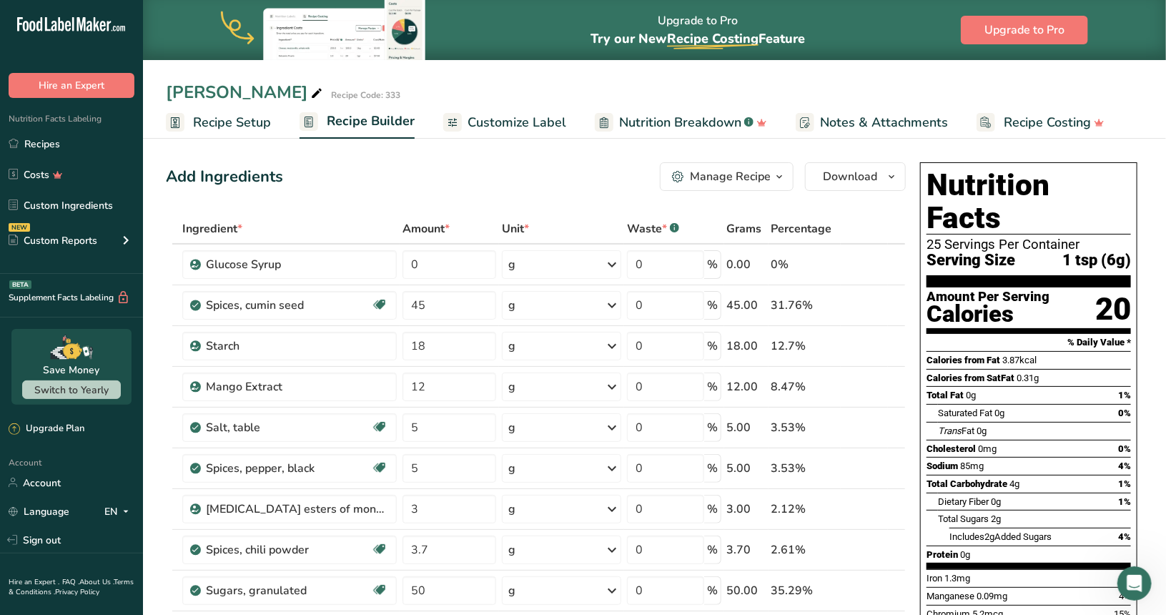
click at [215, 126] on span "Recipe Setup" at bounding box center [232, 122] width 78 height 19
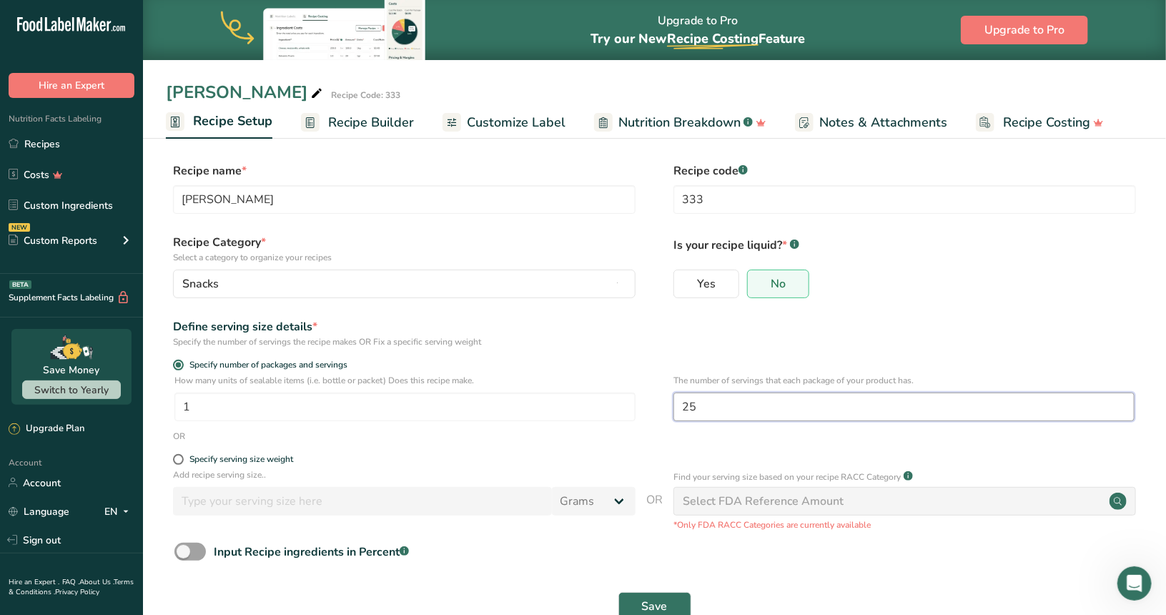
click at [706, 397] on input "25" at bounding box center [903, 406] width 461 height 29
type input "26"
click at [654, 597] on button "Save" at bounding box center [654, 606] width 73 height 29
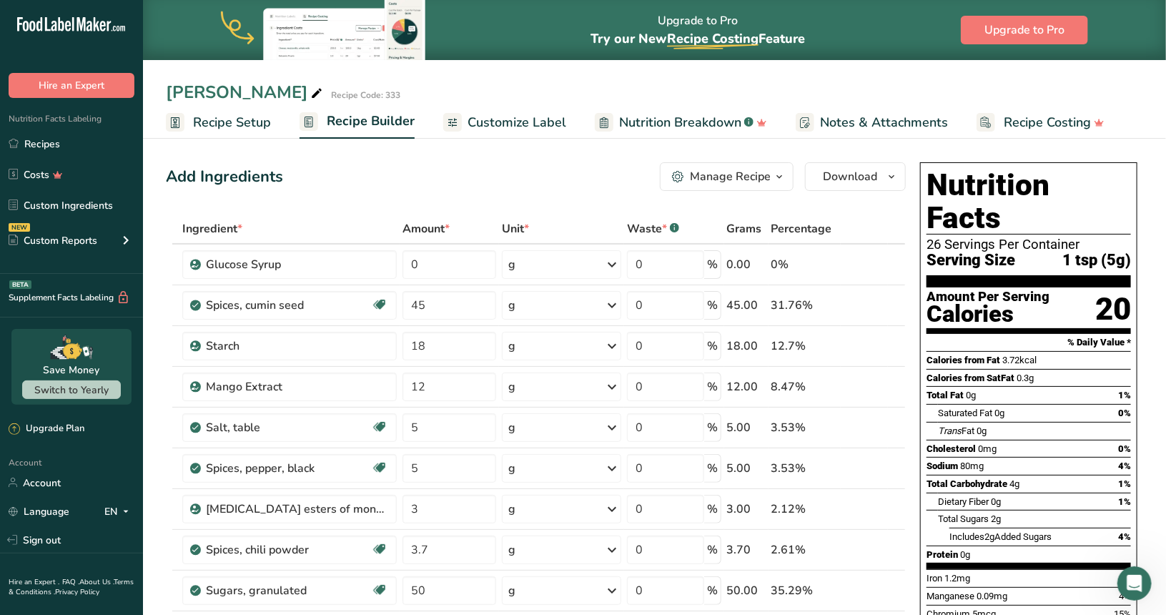
click at [262, 128] on span "Recipe Setup" at bounding box center [232, 122] width 78 height 19
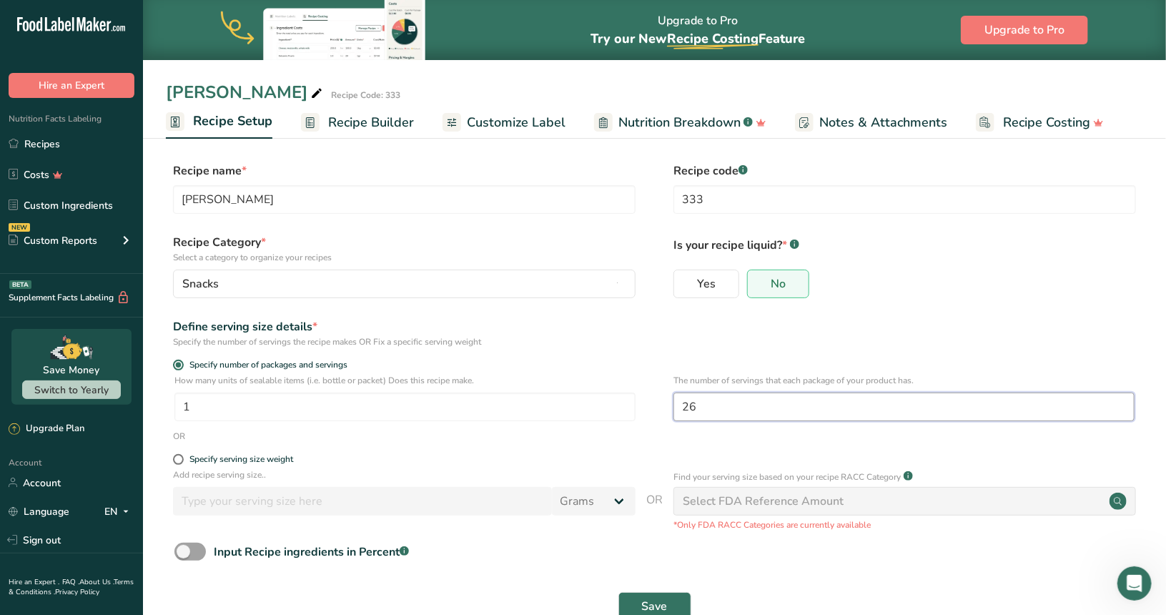
click at [698, 415] on input "26" at bounding box center [903, 406] width 461 height 29
type input "25"
click at [685, 599] on button "Save" at bounding box center [654, 606] width 73 height 29
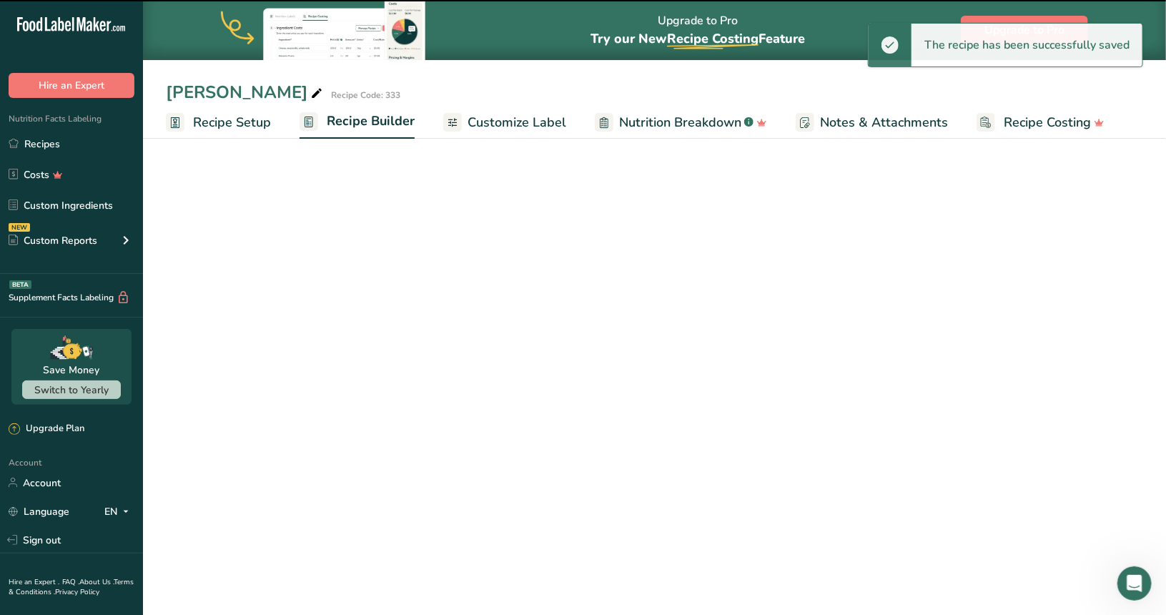
click at [525, 116] on span "Customize Label" at bounding box center [516, 122] width 99 height 19
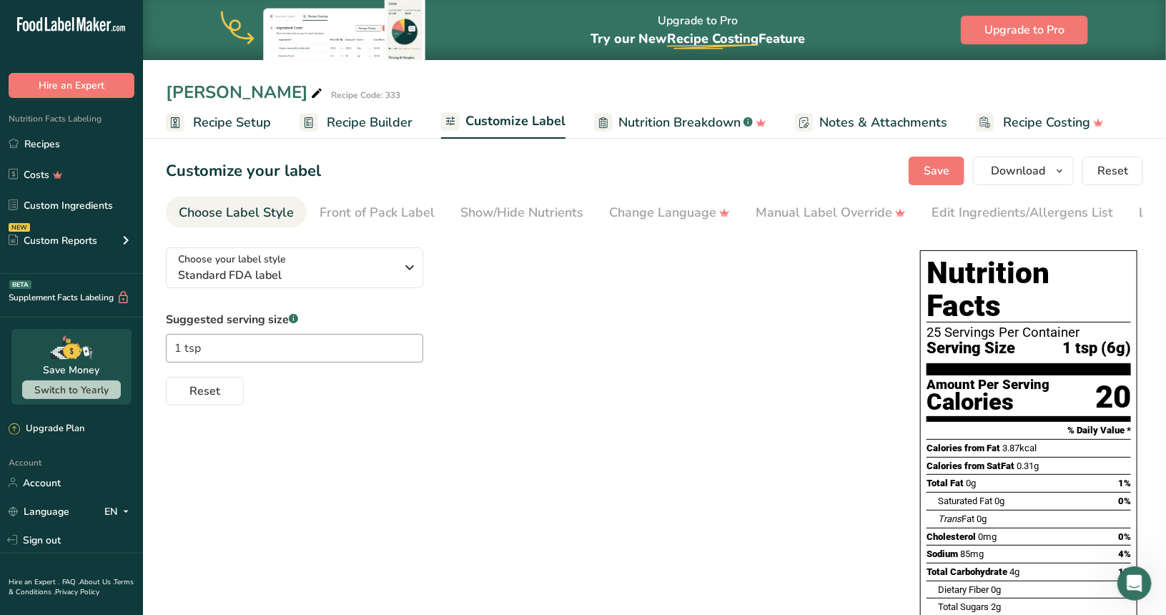
click at [274, 206] on div "Choose Label Style" at bounding box center [236, 212] width 115 height 19
click at [222, 134] on link "Recipe Setup" at bounding box center [218, 122] width 105 height 32
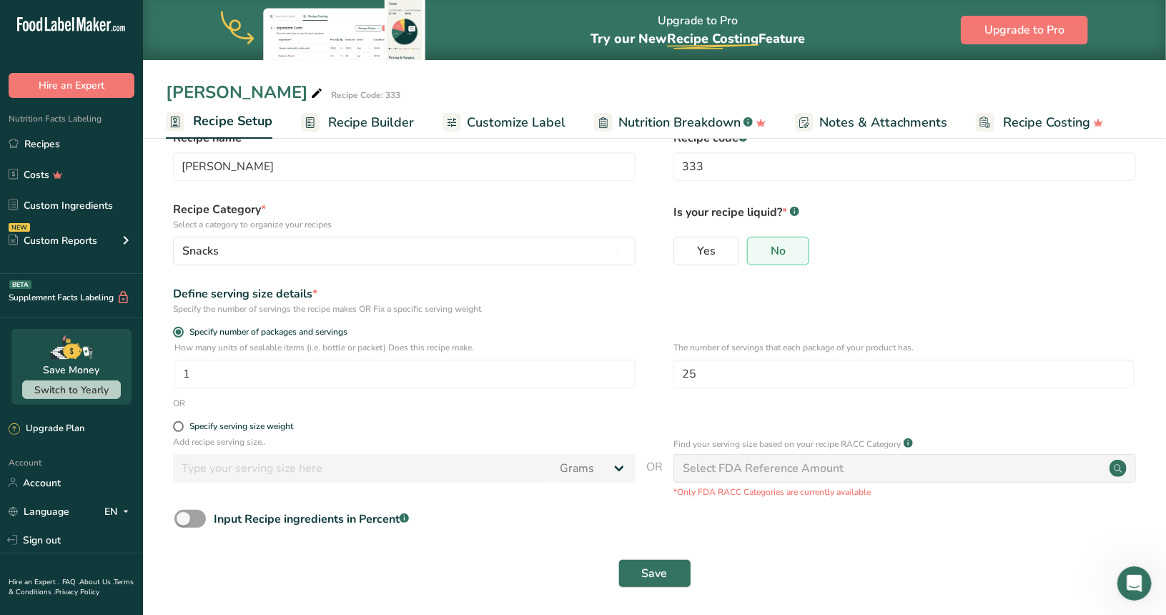
scroll to position [37, 0]
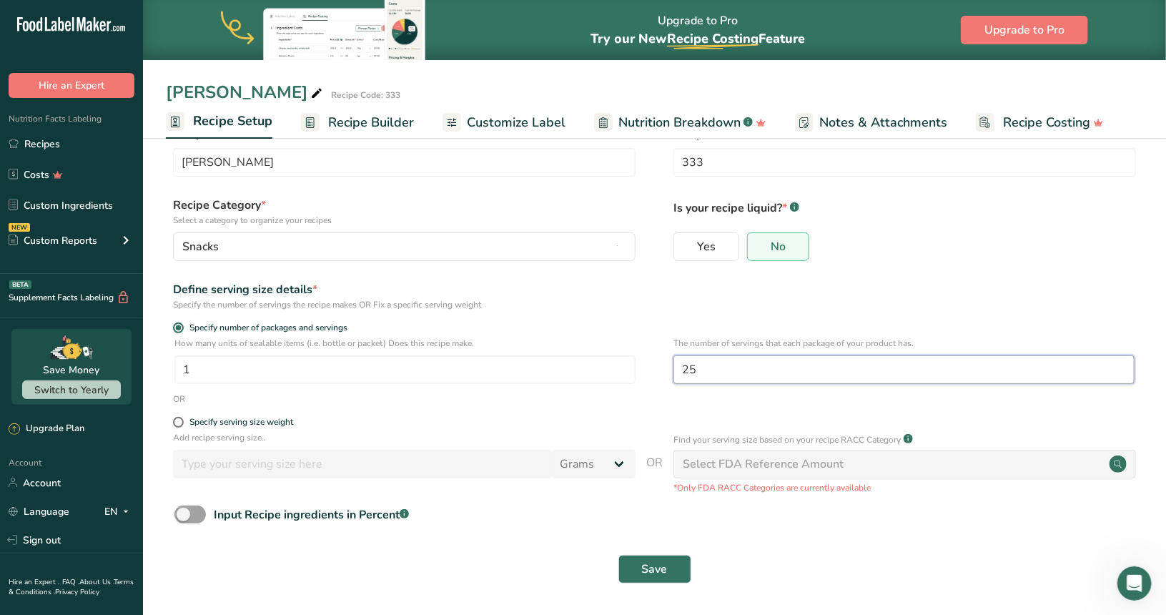
click at [707, 371] on input "25" at bounding box center [903, 369] width 461 height 29
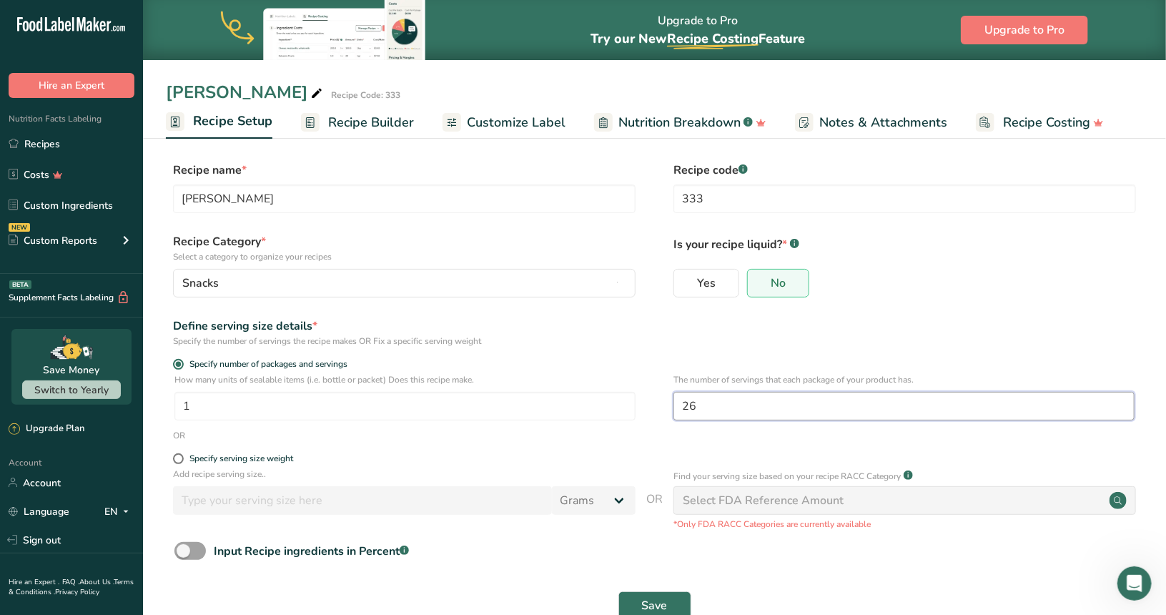
scroll to position [0, 0]
type input "26"
click at [658, 598] on span "Save" at bounding box center [655, 605] width 26 height 17
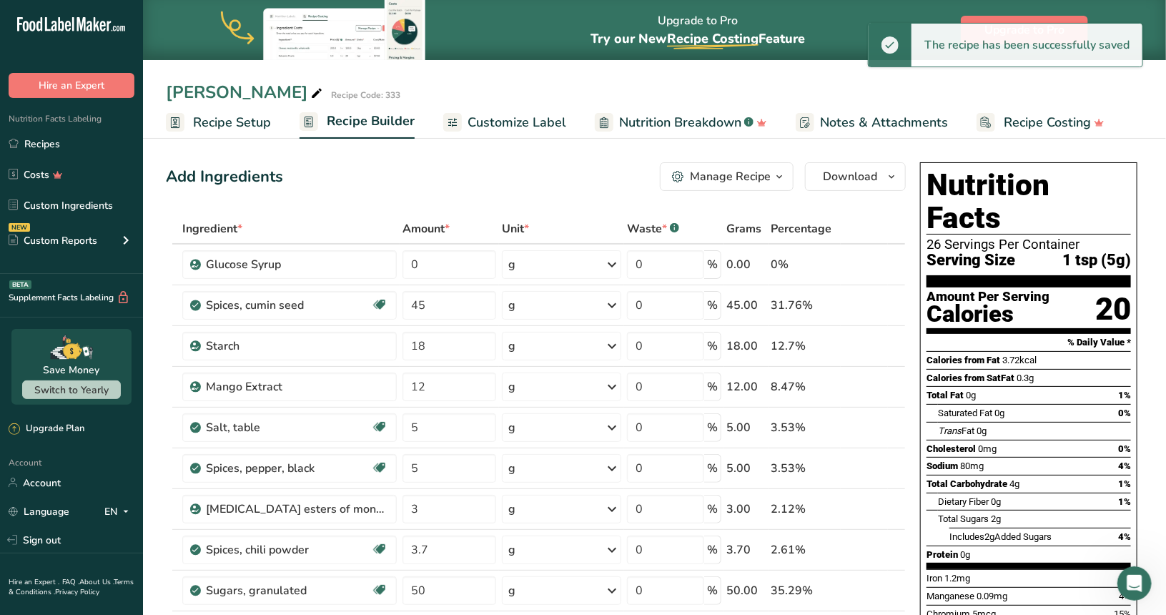
click at [641, 131] on span "Nutrition Breakdown" at bounding box center [680, 122] width 122 height 19
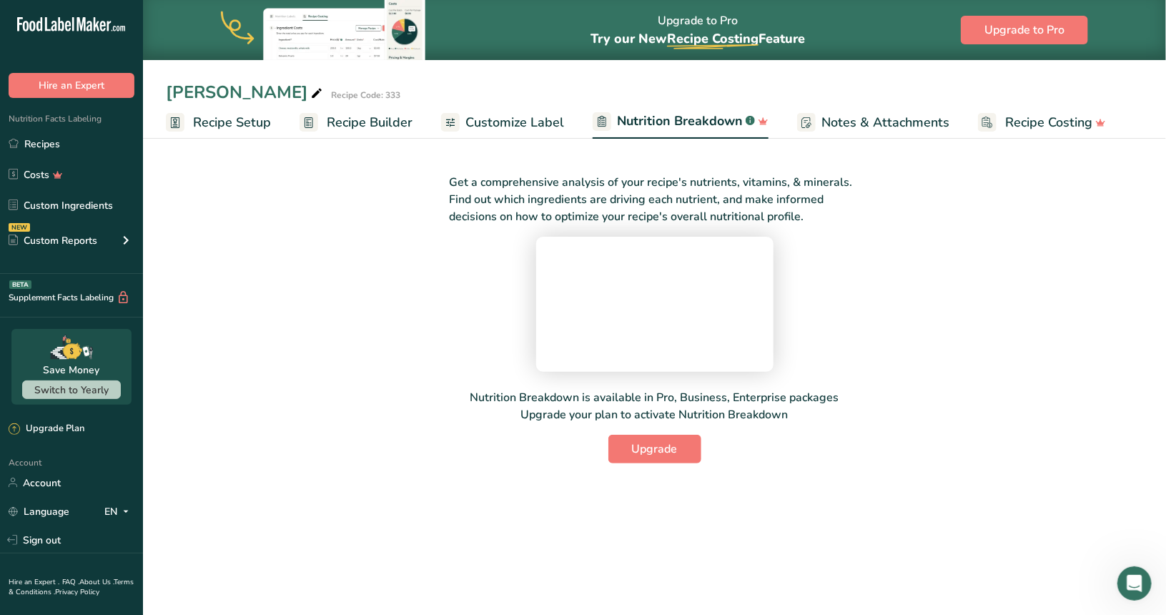
click at [533, 109] on link "Customize Label" at bounding box center [502, 122] width 123 height 32
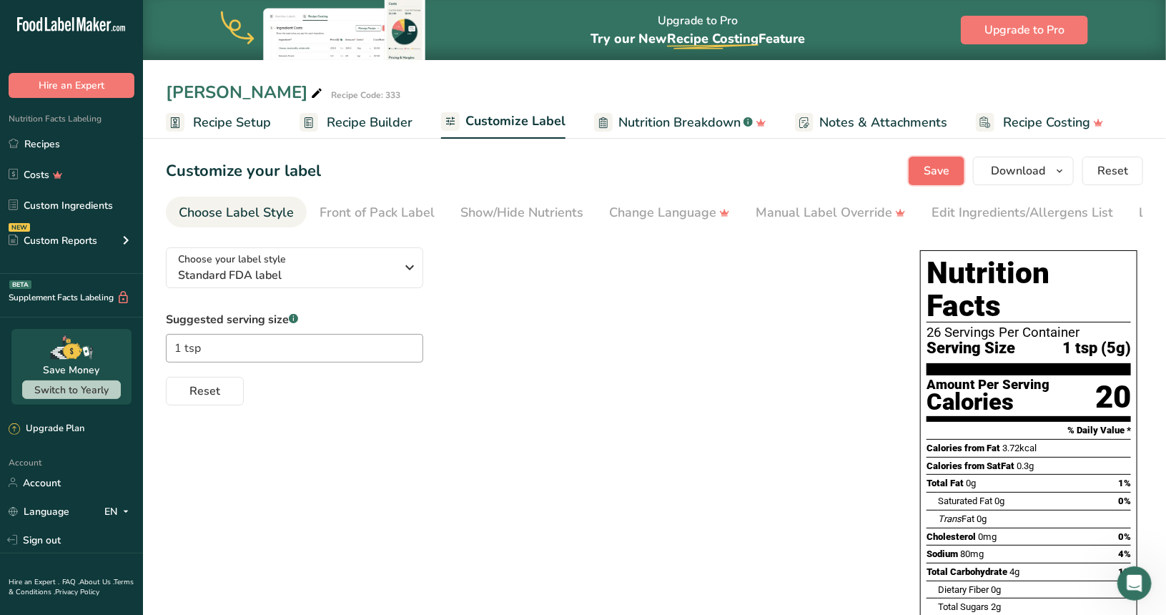
click at [946, 174] on span "Save" at bounding box center [936, 170] width 26 height 17
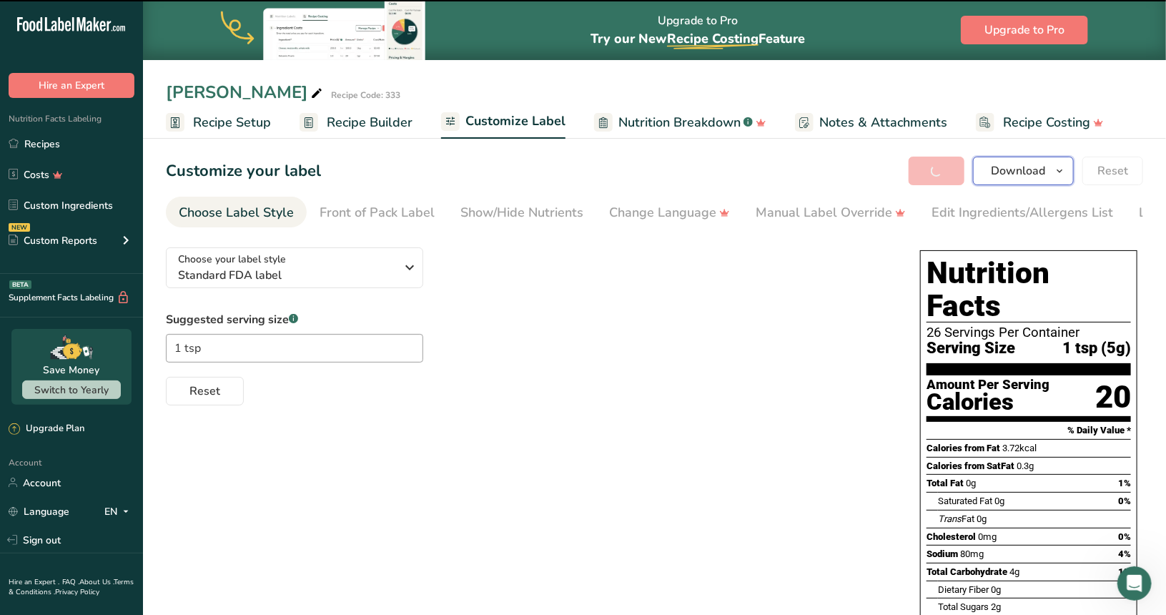
click at [1028, 174] on span "Download" at bounding box center [1018, 170] width 54 height 17
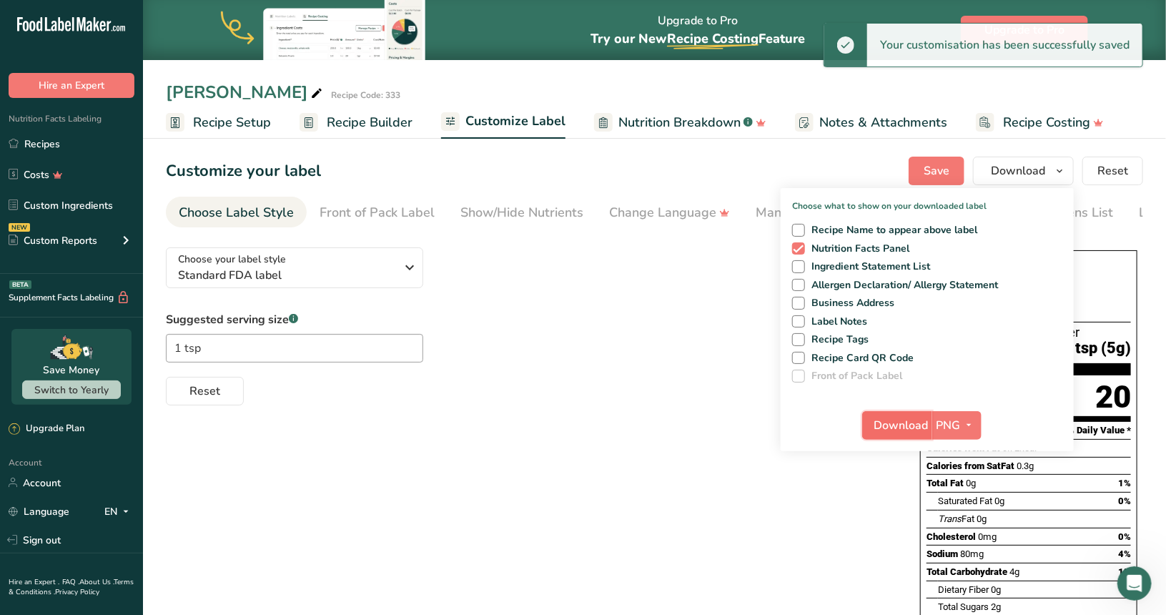
click at [908, 420] on span "Download" at bounding box center [901, 425] width 54 height 17
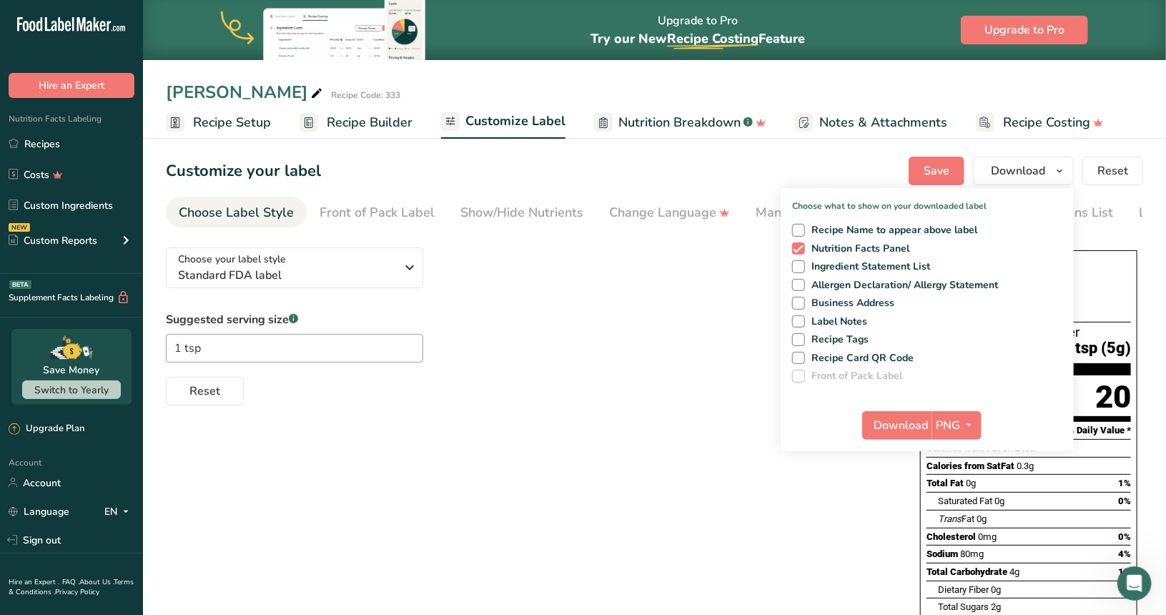
click at [1143, 312] on section "Customize your label Save Download Choose what to show on your downloaded label…" at bounding box center [654, 485] width 1023 height 703
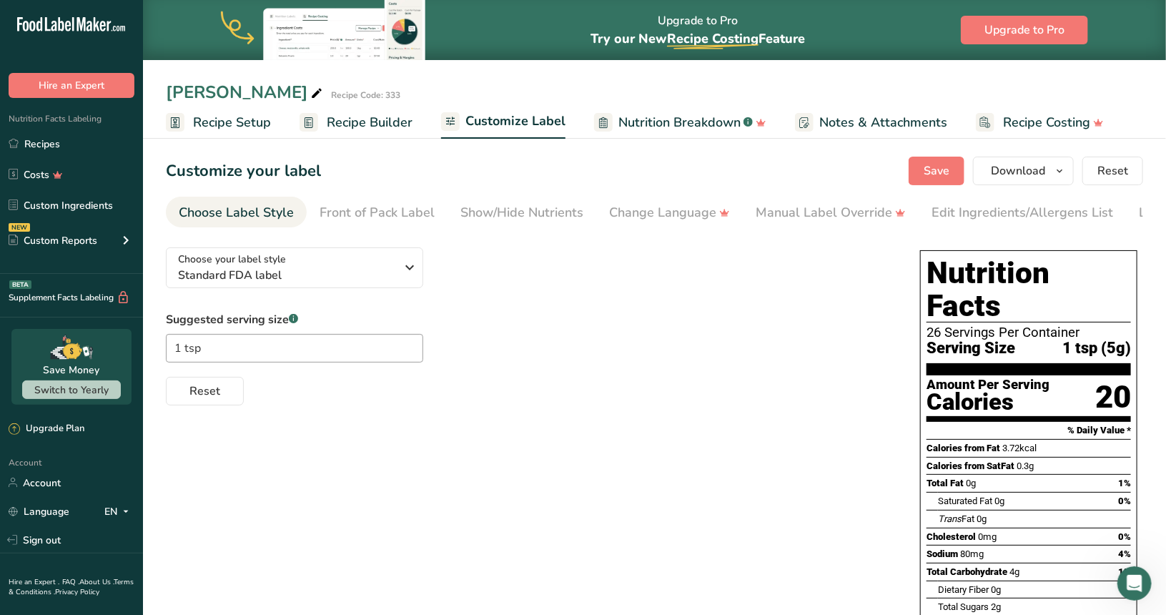
click at [267, 207] on div "Choose Label Style" at bounding box center [236, 212] width 115 height 19
click at [321, 209] on div "Front of Pack Label" at bounding box center [376, 212] width 115 height 19
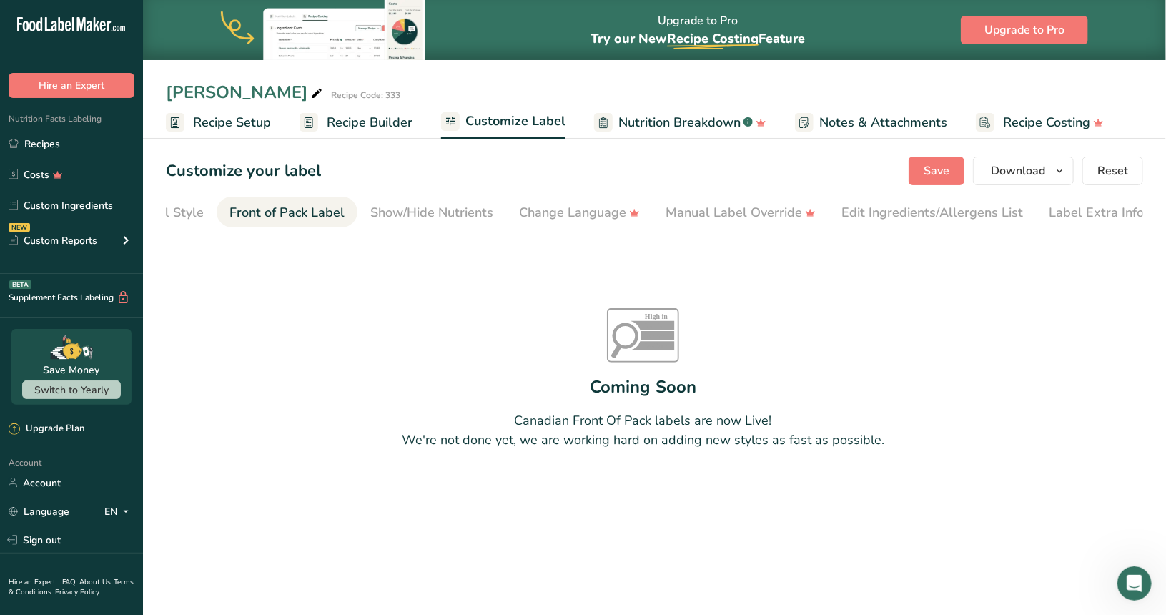
scroll to position [0, 95]
click at [174, 219] on div "Choose Label Style" at bounding box center [141, 212] width 115 height 19
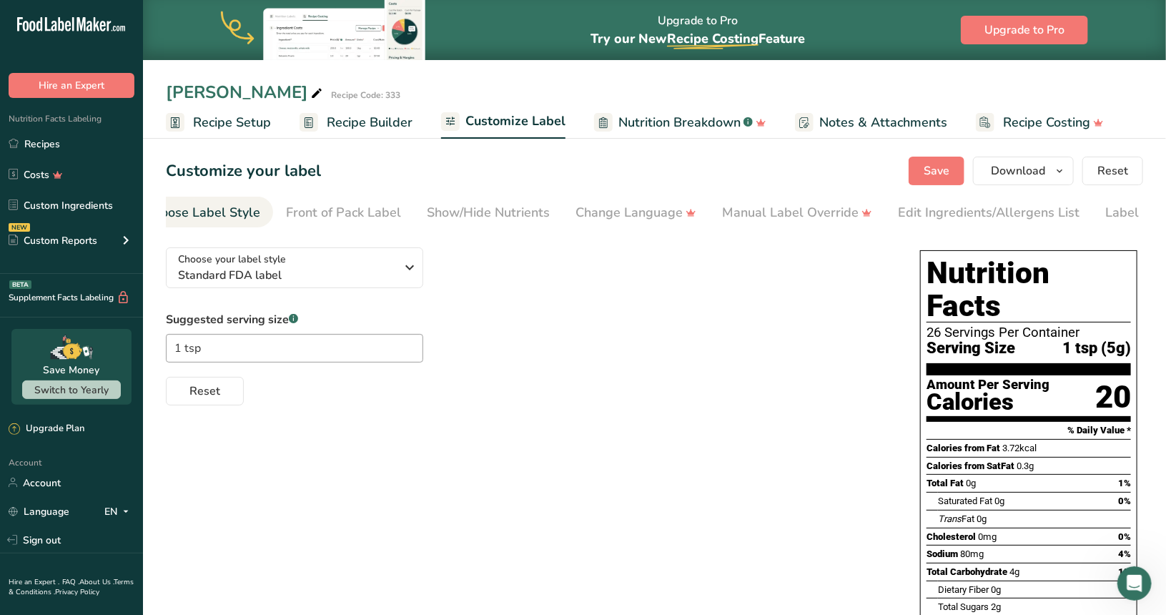
scroll to position [0, 0]
click at [219, 122] on span "Recipe Setup" at bounding box center [232, 122] width 78 height 19
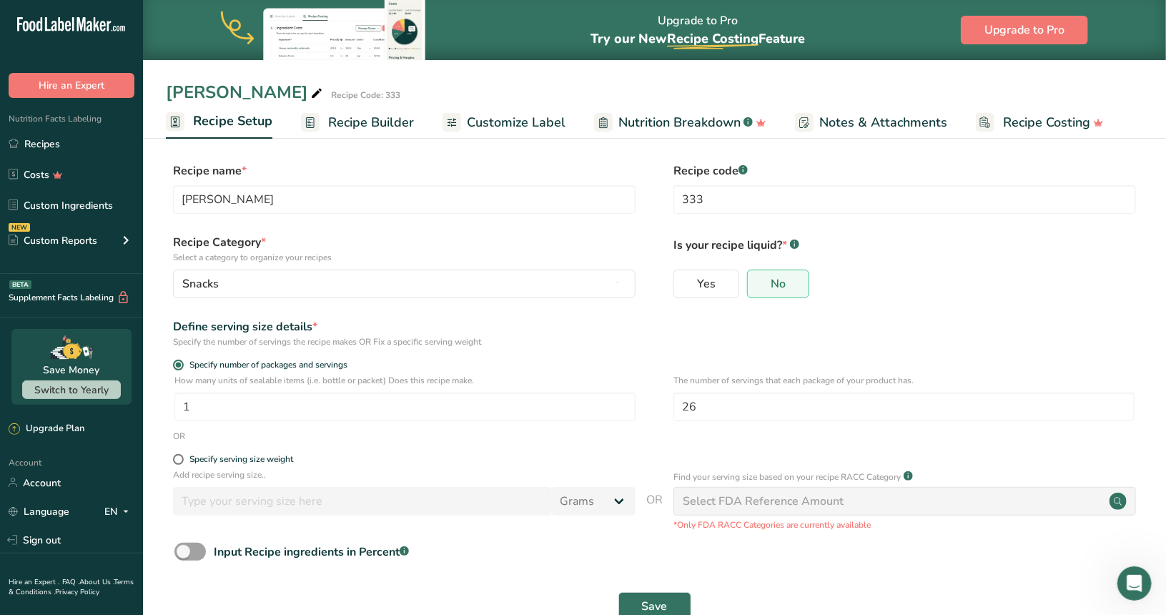
click at [377, 120] on span "Recipe Builder" at bounding box center [371, 122] width 86 height 19
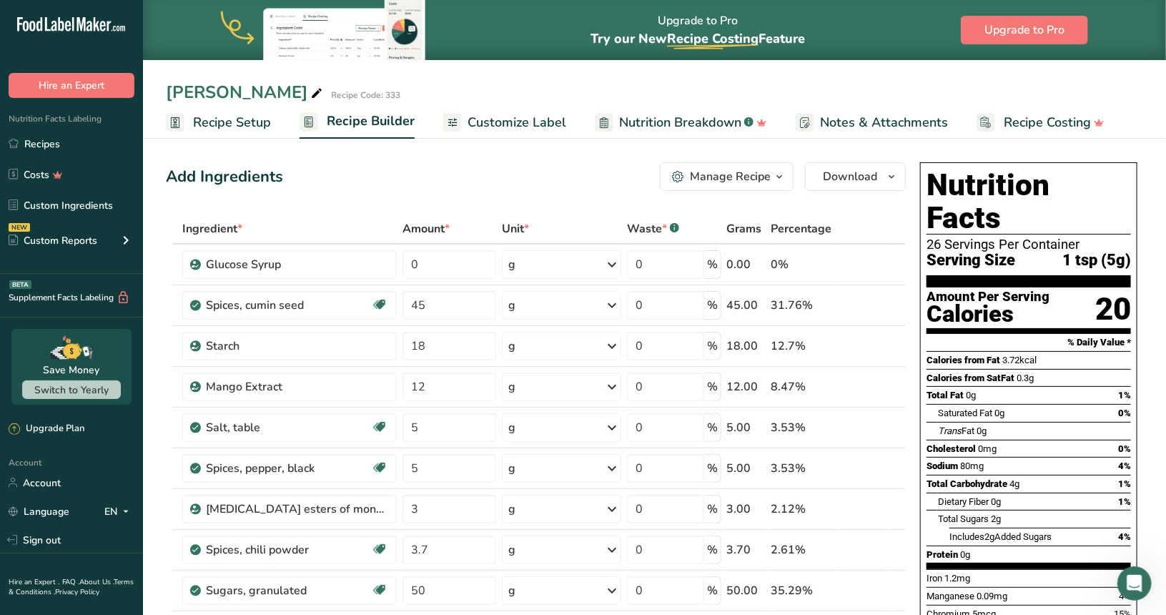
click at [199, 124] on span "Recipe Setup" at bounding box center [232, 122] width 78 height 19
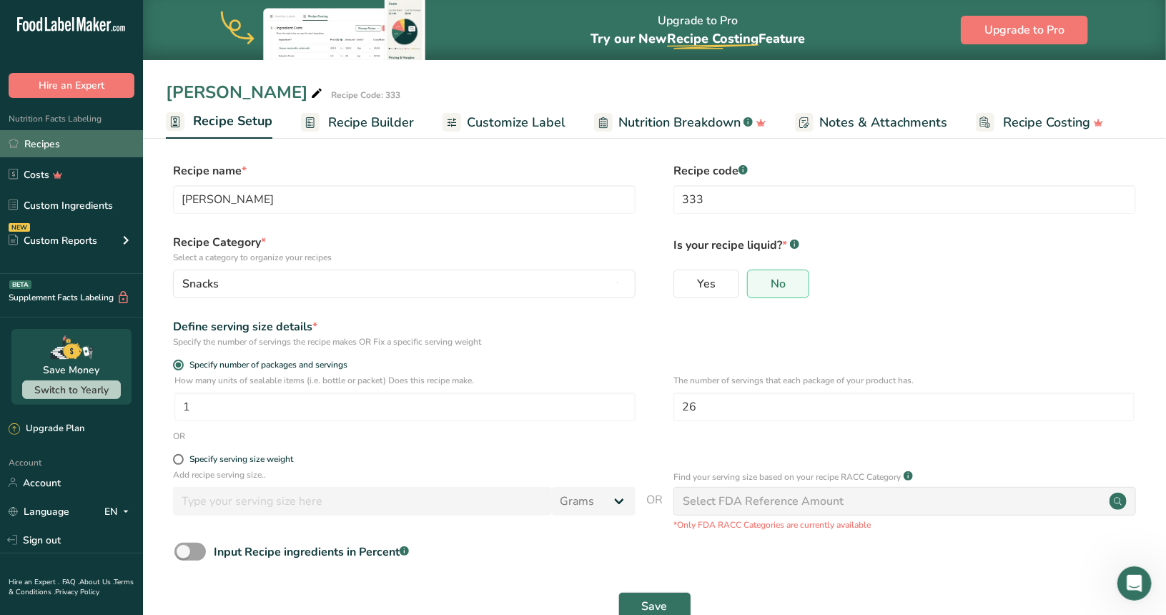
click at [52, 141] on link "Recipes" at bounding box center [71, 143] width 143 height 27
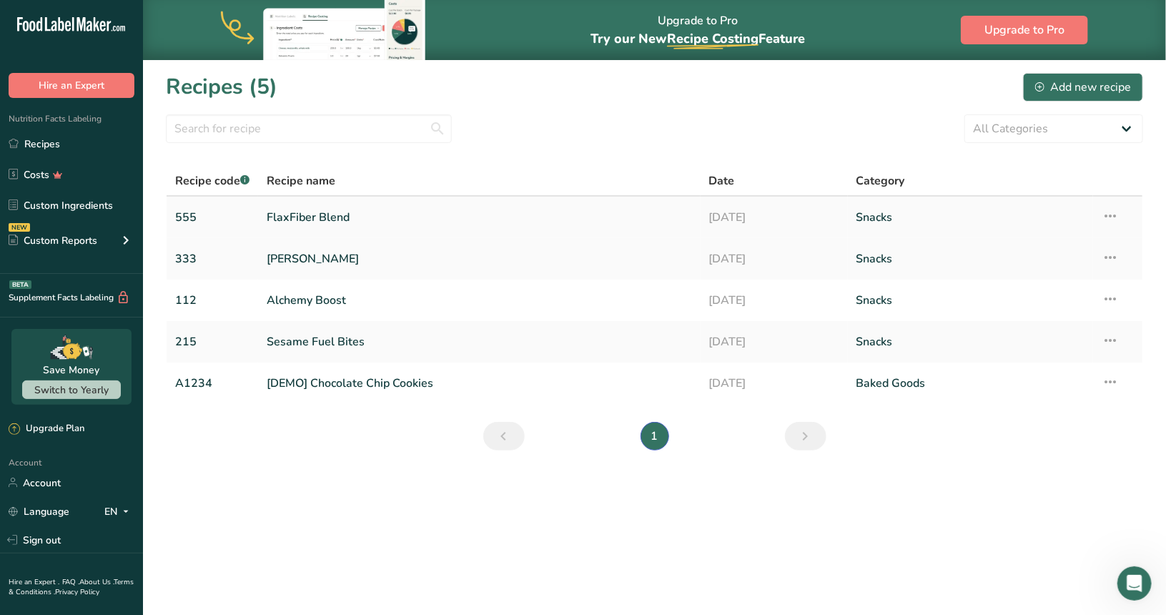
click at [343, 214] on link "FlaxFiber Blend" at bounding box center [479, 217] width 425 height 30
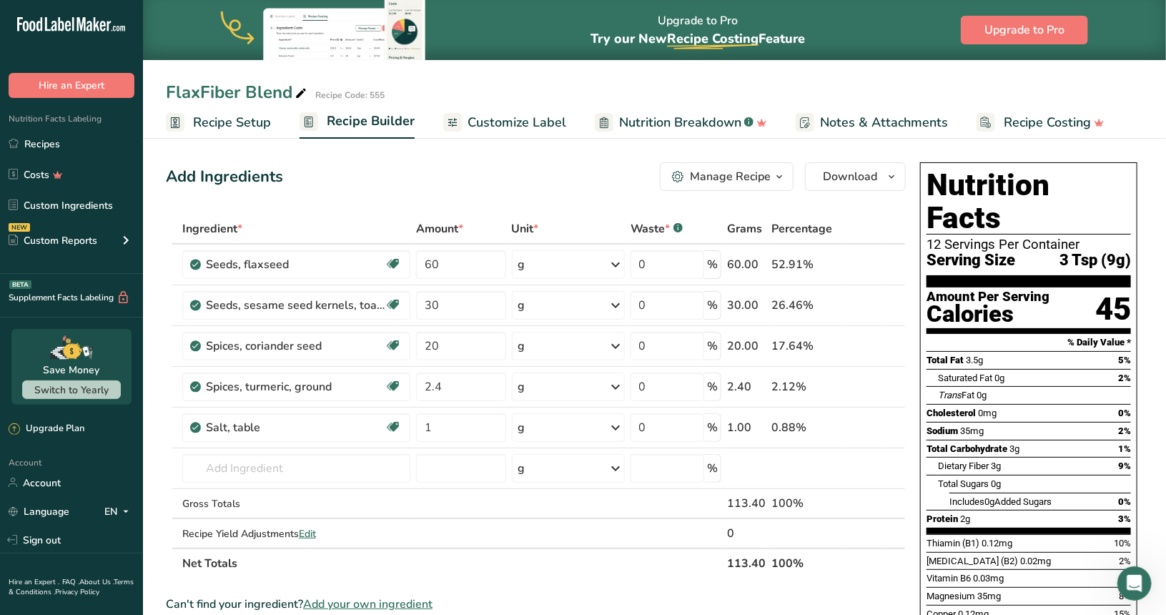
click at [656, 119] on span "Nutrition Breakdown" at bounding box center [680, 122] width 122 height 19
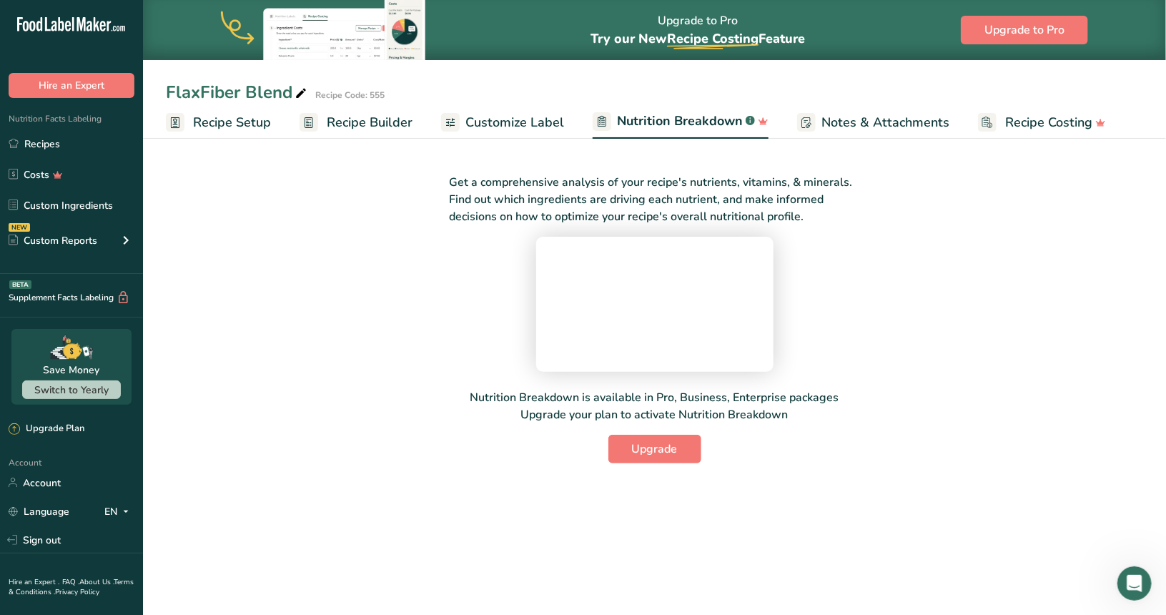
click at [552, 121] on span "Customize Label" at bounding box center [514, 122] width 99 height 19
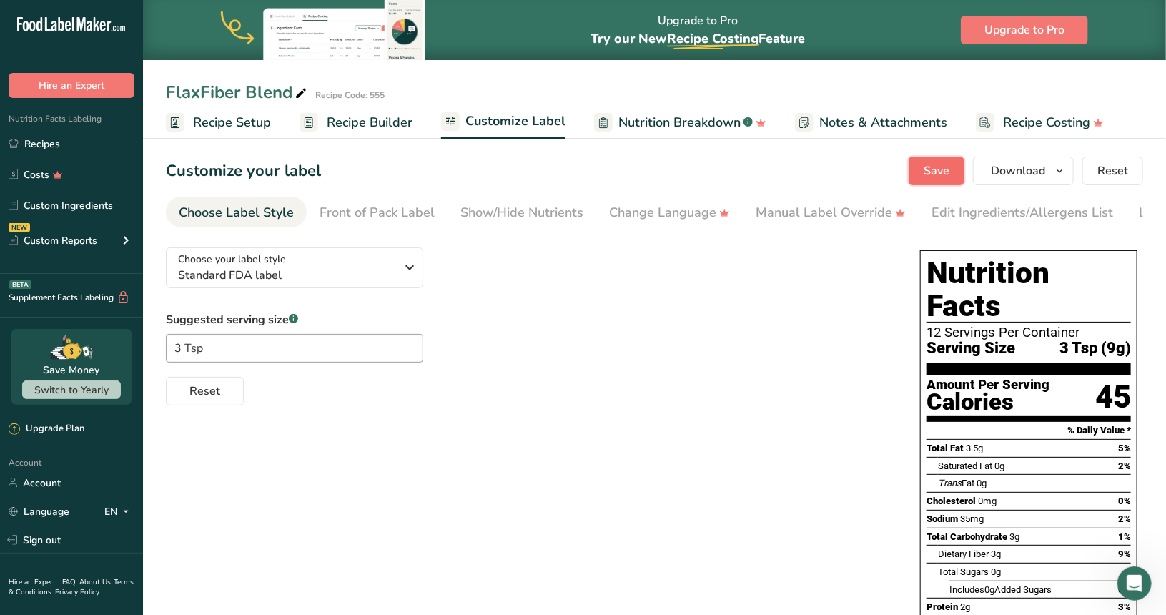
click at [938, 169] on span "Save" at bounding box center [936, 170] width 26 height 17
click at [996, 171] on span "Download" at bounding box center [1018, 170] width 54 height 17
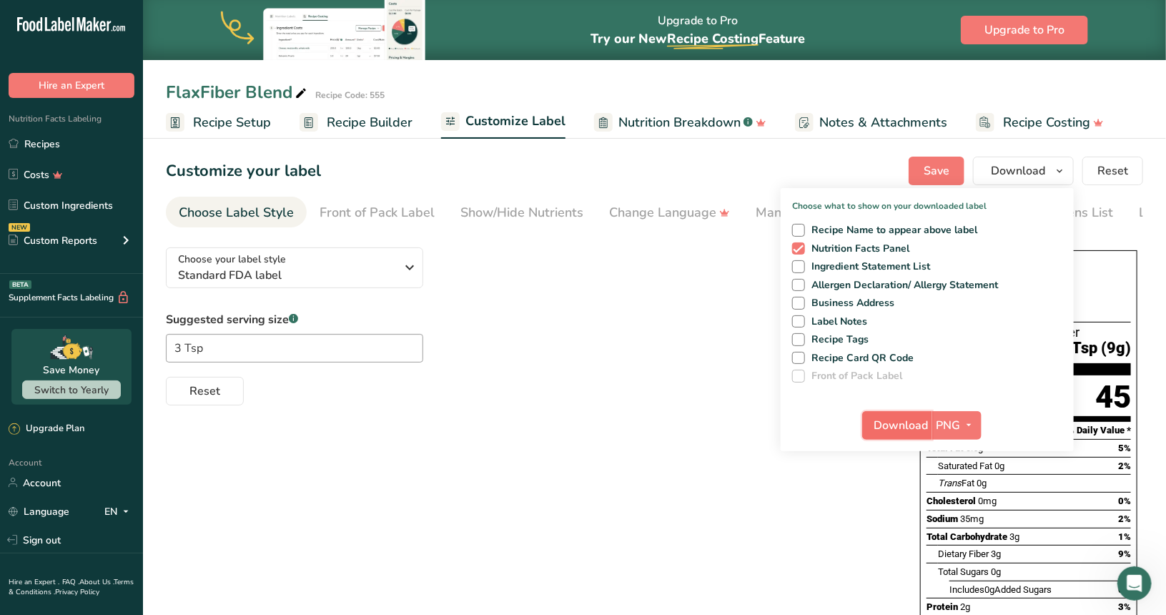
click at [918, 420] on span "Download" at bounding box center [901, 425] width 54 height 17
